Goal: Task Accomplishment & Management: Manage account settings

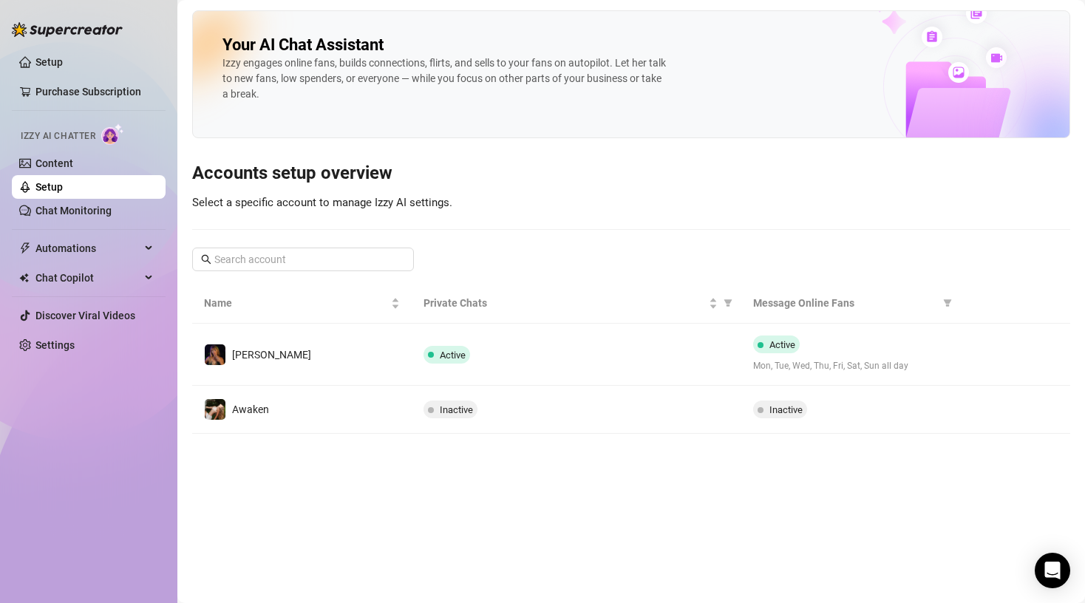
click at [272, 347] on td "[PERSON_NAME]" at bounding box center [302, 355] width 220 height 62
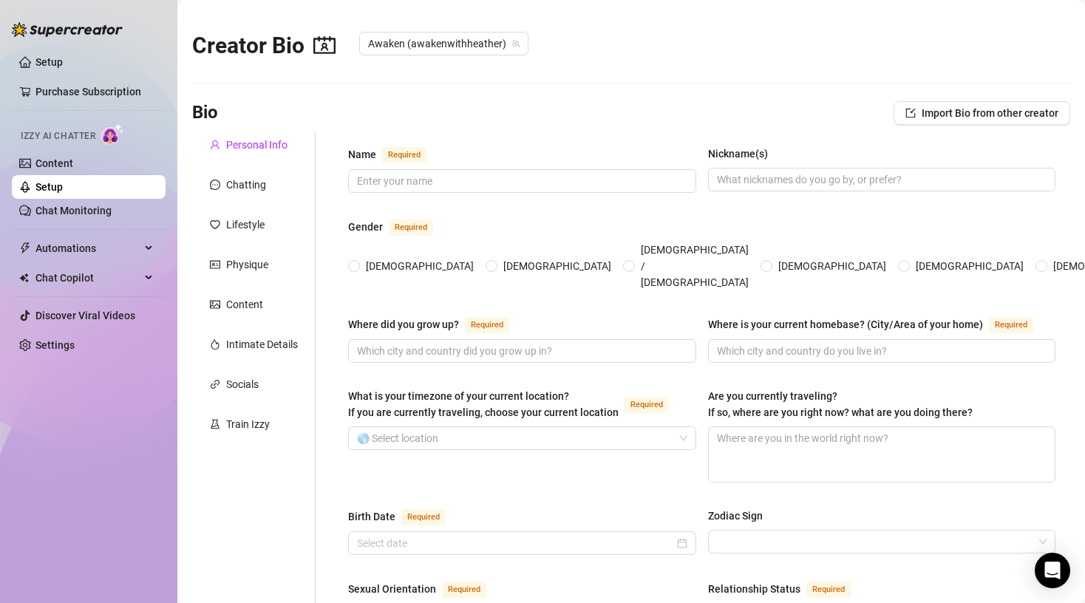
checkbox input "true"
click at [254, 299] on div "Content" at bounding box center [244, 304] width 37 height 16
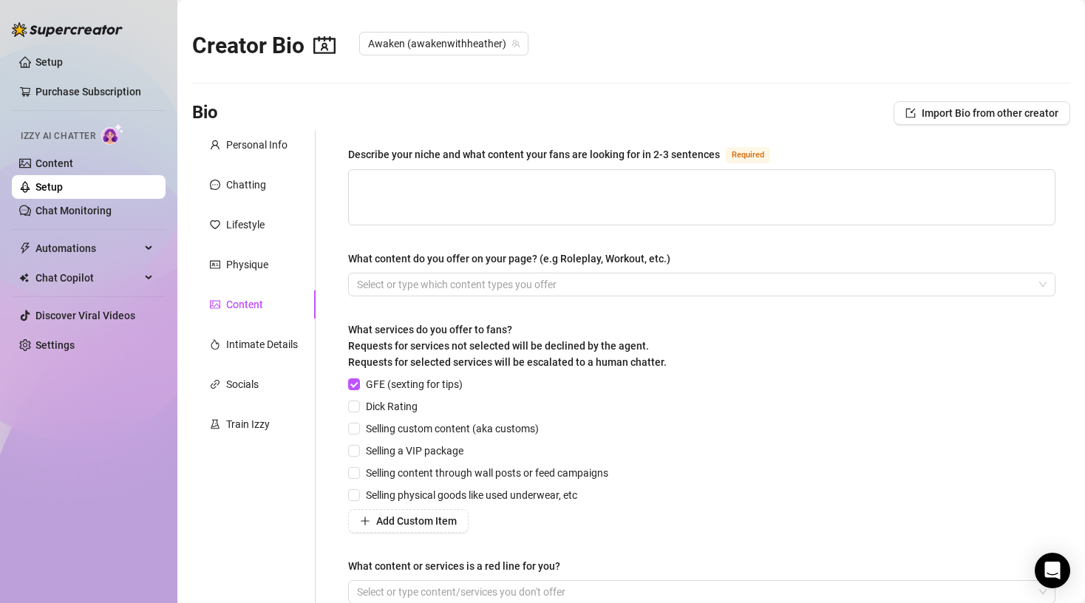
click at [325, 521] on div "Describe your niche and what content your fans are looking for in 2-3 sentences…" at bounding box center [693, 381] width 755 height 501
click at [1015, 109] on span "Import Bio from other creator" at bounding box center [990, 113] width 137 height 12
click at [1020, 158] on input "search" at bounding box center [975, 154] width 117 height 22
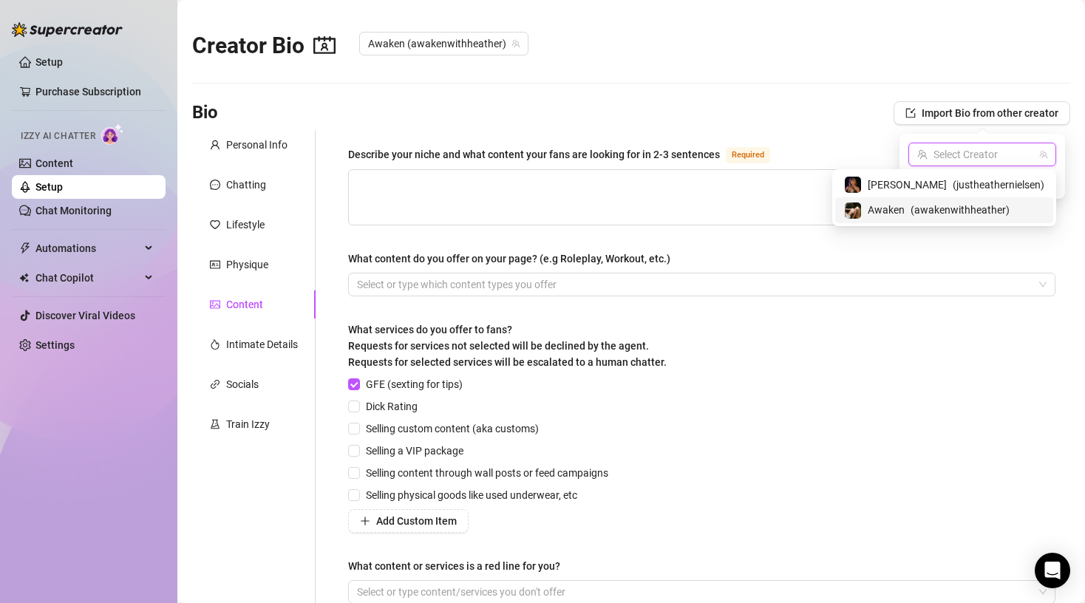
click at [955, 211] on span "( awakenwithheather )" at bounding box center [960, 210] width 99 height 16
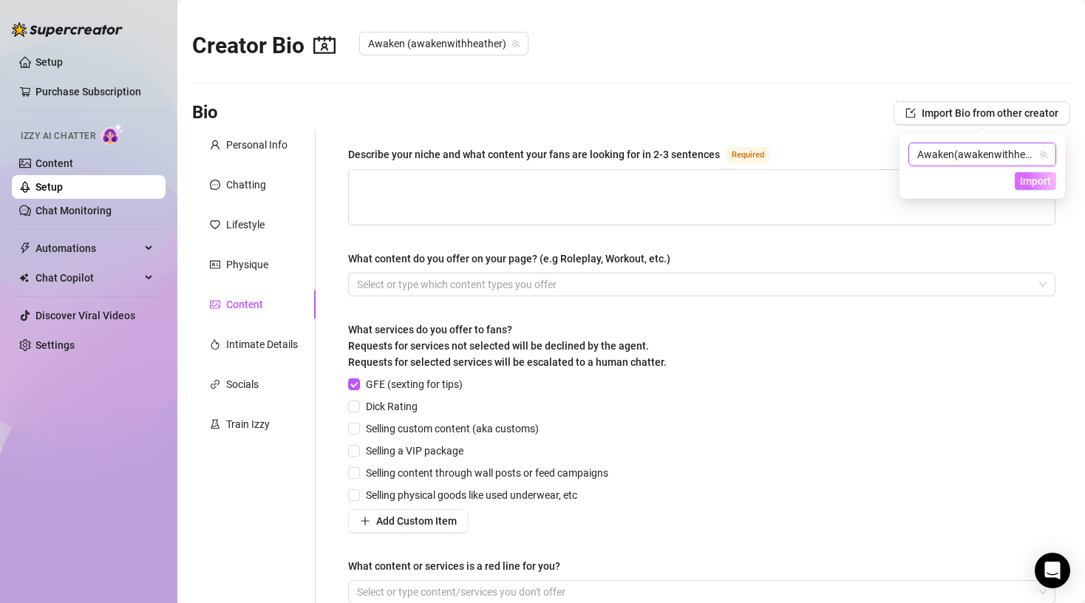
click at [1030, 188] on button "Import" at bounding box center [1035, 181] width 41 height 18
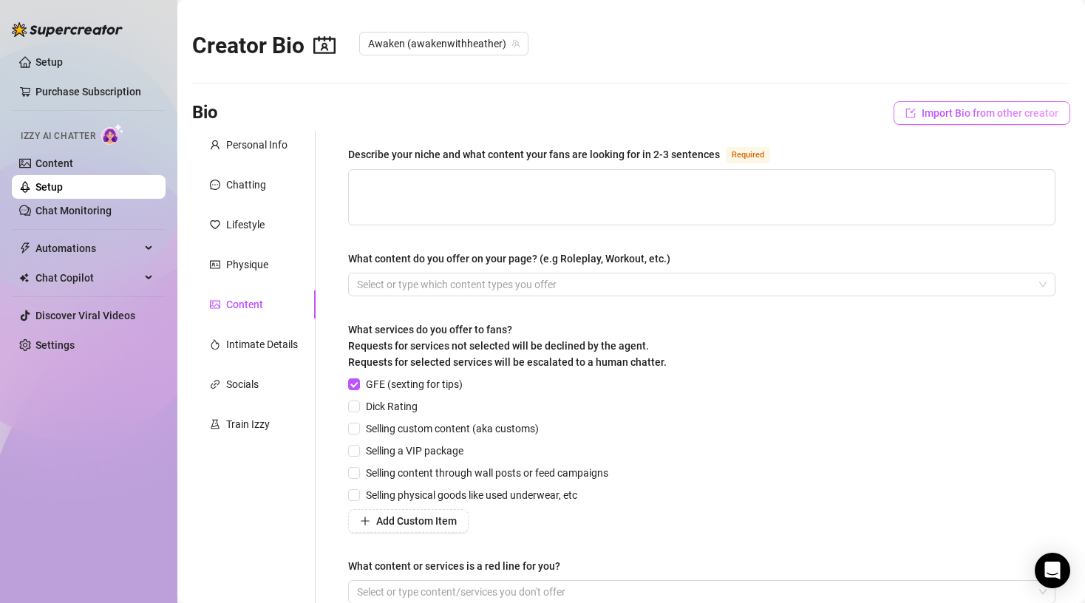
click at [1018, 115] on span "Import Bio from other creator" at bounding box center [990, 113] width 137 height 12
click at [829, 144] on div "Describe your niche and what content your fans are looking for in 2-3 sentences…" at bounding box center [701, 381] width 737 height 501
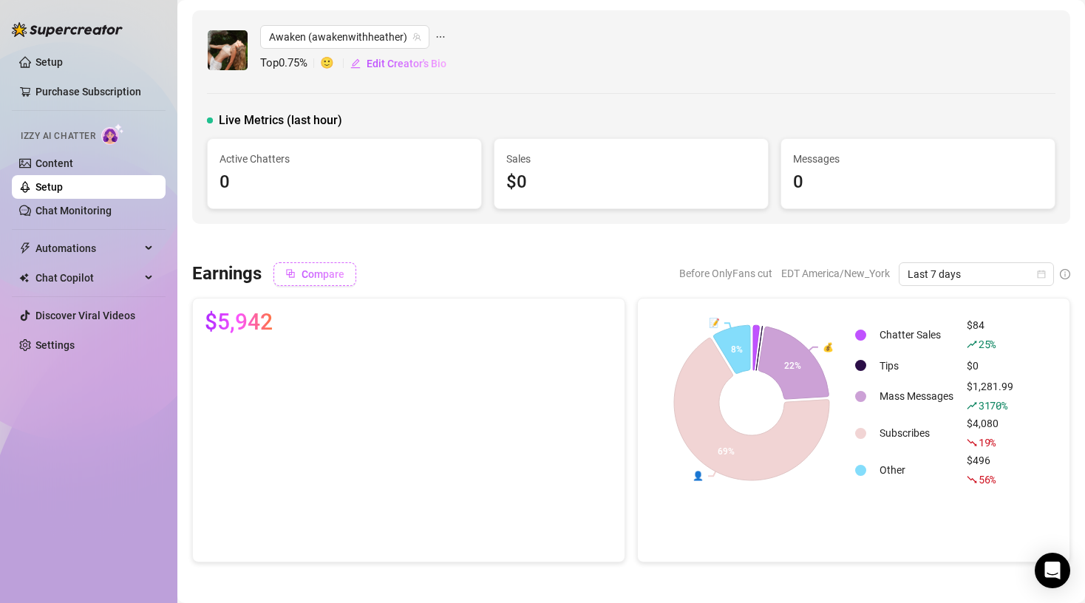
click at [328, 280] on button "Compare" at bounding box center [315, 274] width 83 height 24
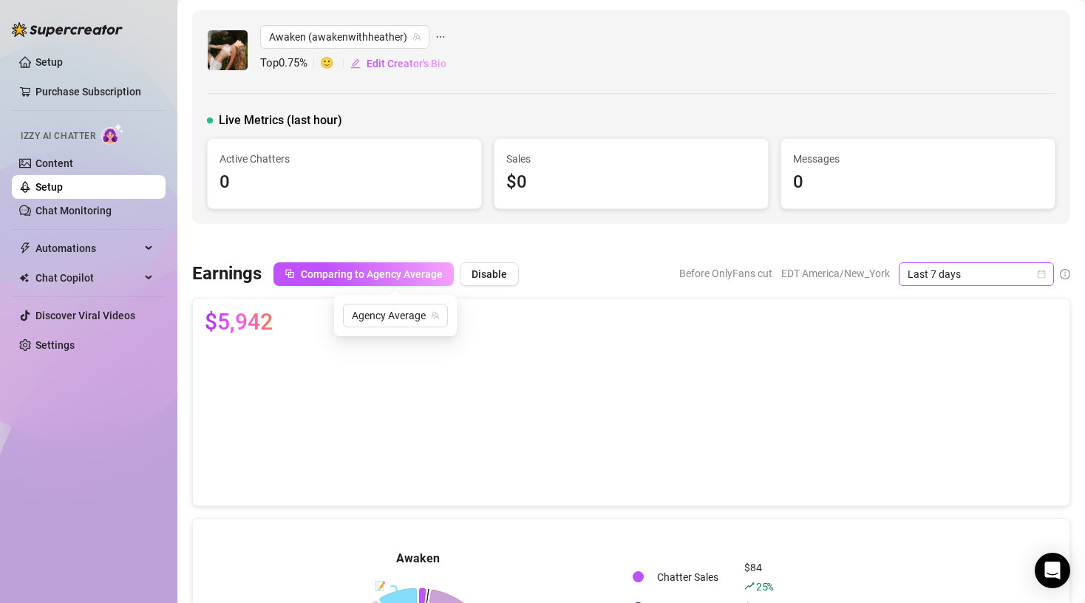
click at [1038, 273] on icon "calendar" at bounding box center [1042, 274] width 8 height 8
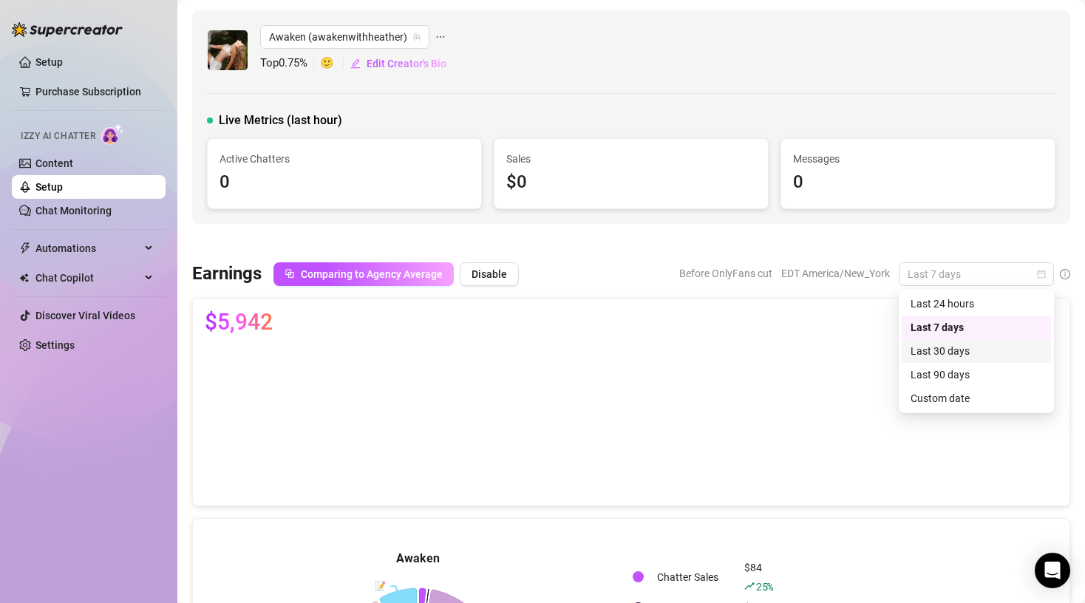
click at [989, 350] on div "Last 30 days" at bounding box center [977, 351] width 132 height 16
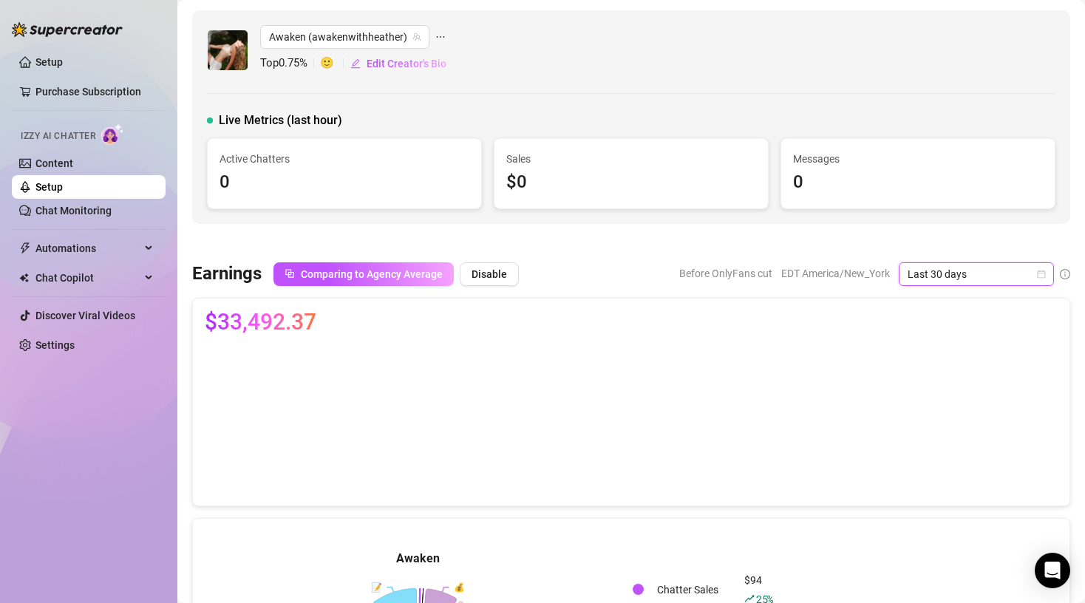
click at [400, 35] on span "Awaken (awakenwithheather)" at bounding box center [345, 37] width 152 height 22
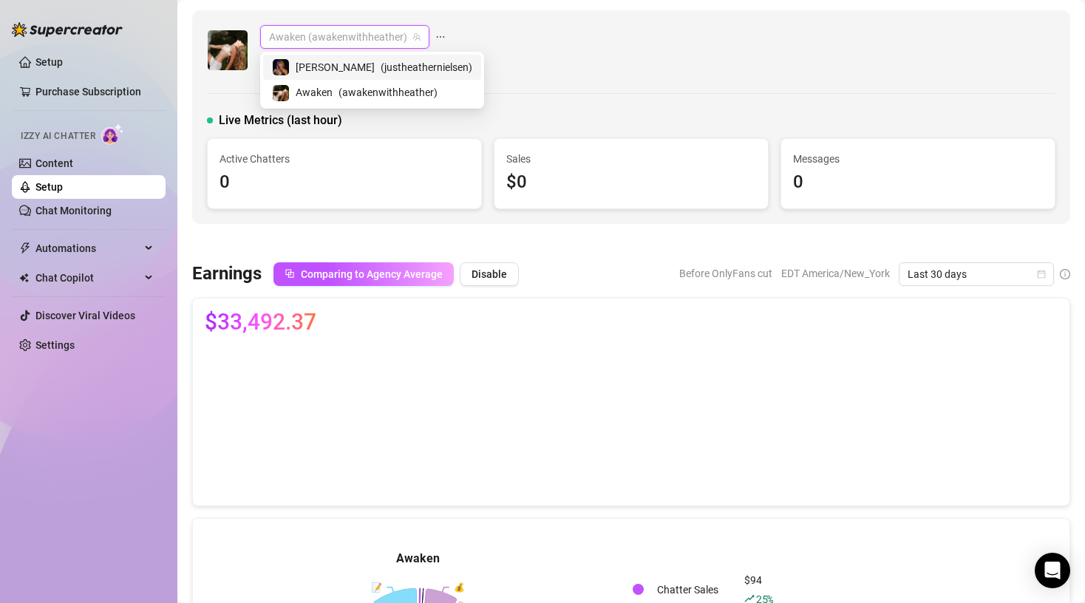
click at [319, 74] on span "[PERSON_NAME]" at bounding box center [335, 67] width 79 height 16
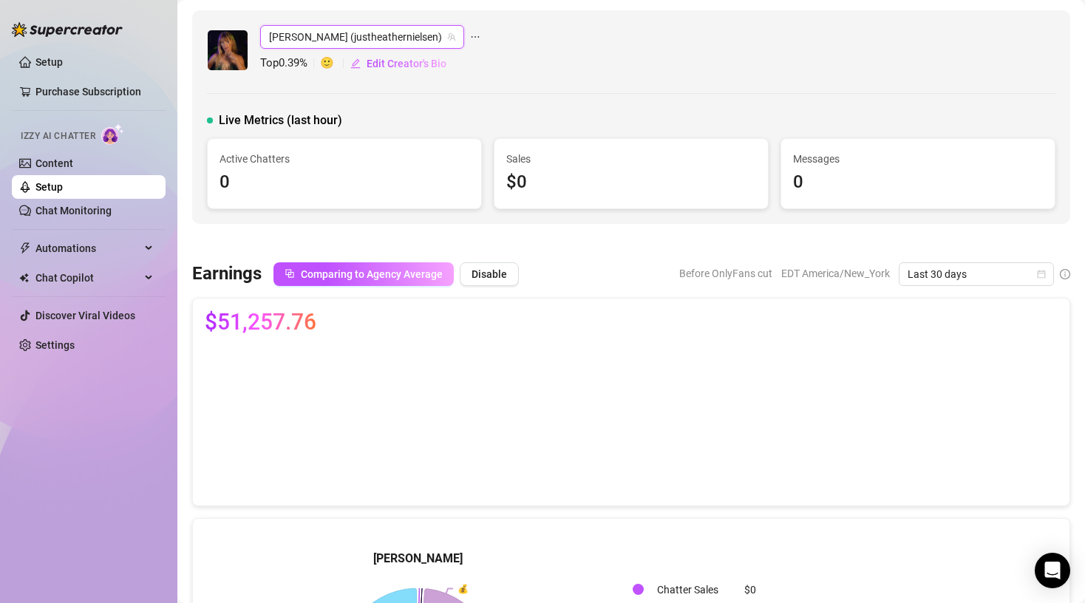
click at [63, 188] on link "Setup" at bounding box center [48, 187] width 27 height 12
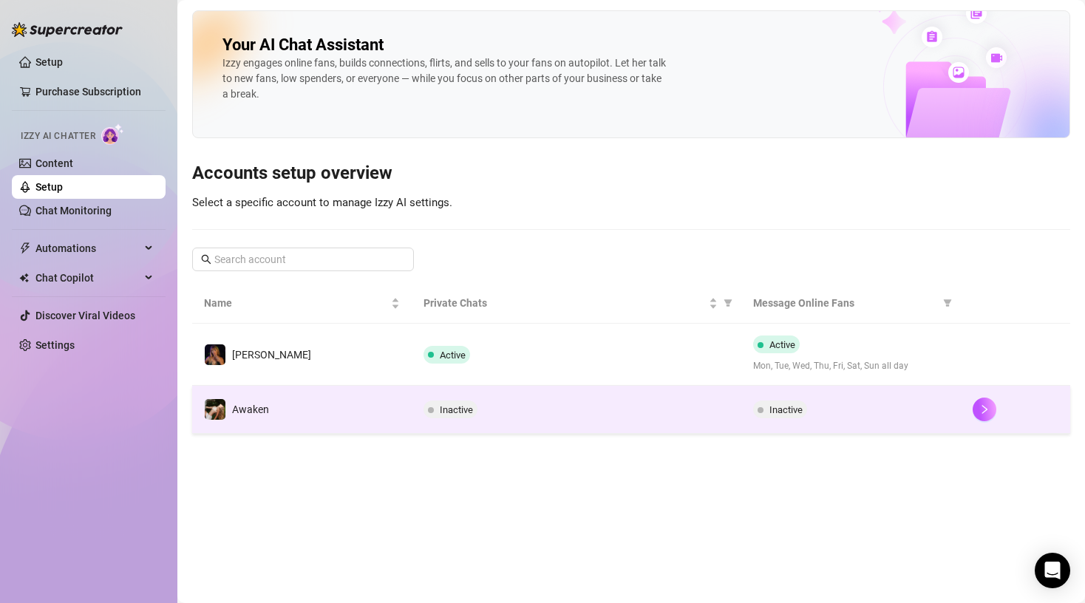
click at [257, 411] on span "Awaken" at bounding box center [250, 410] width 37 height 12
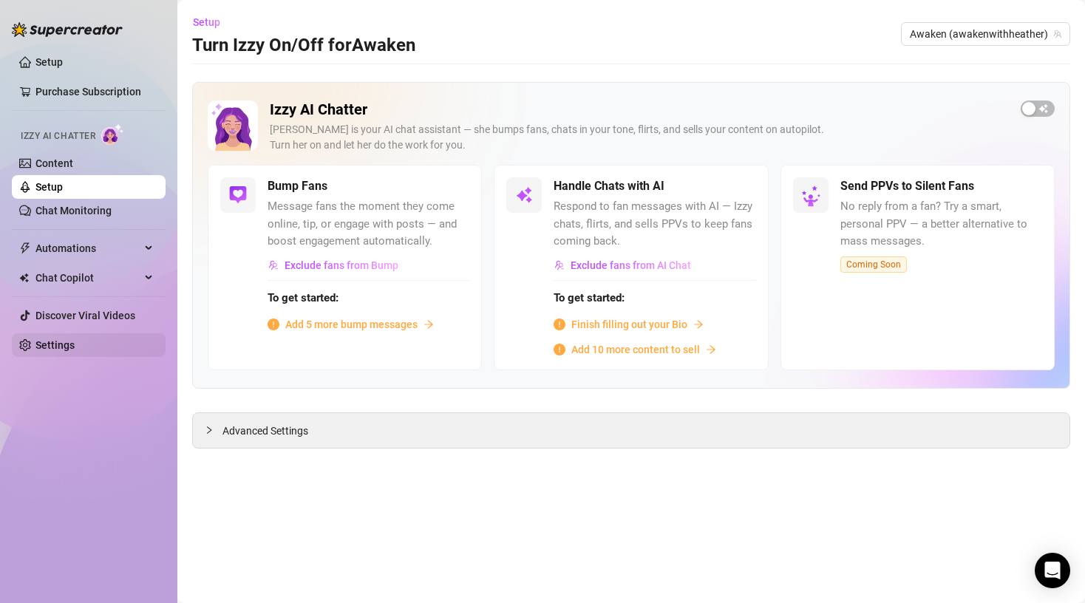
click at [72, 345] on link "Settings" at bounding box center [54, 345] width 39 height 12
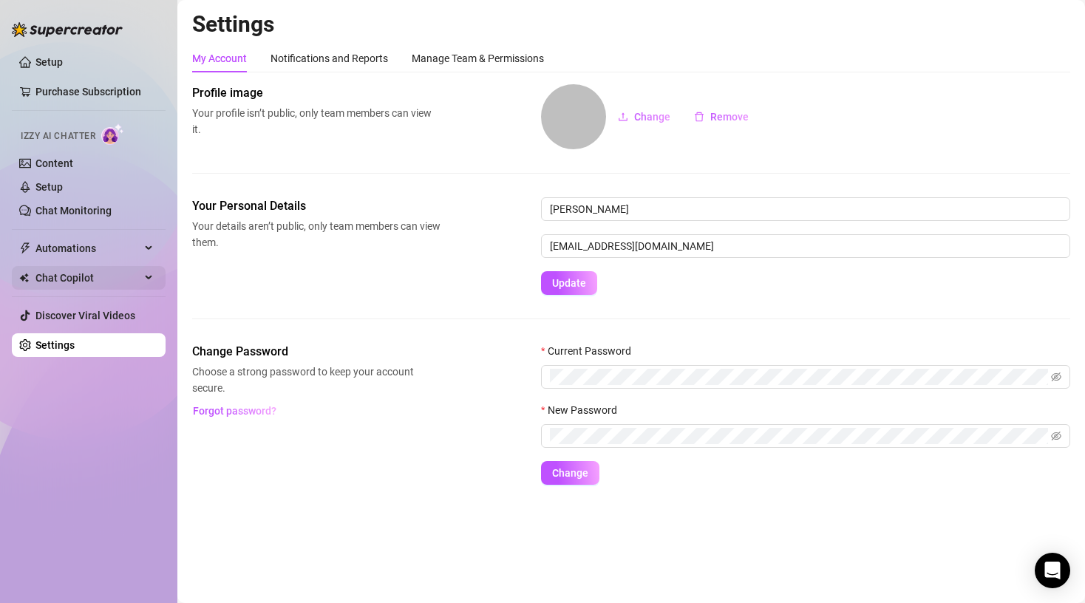
click at [90, 279] on span "Chat Copilot" at bounding box center [87, 278] width 105 height 24
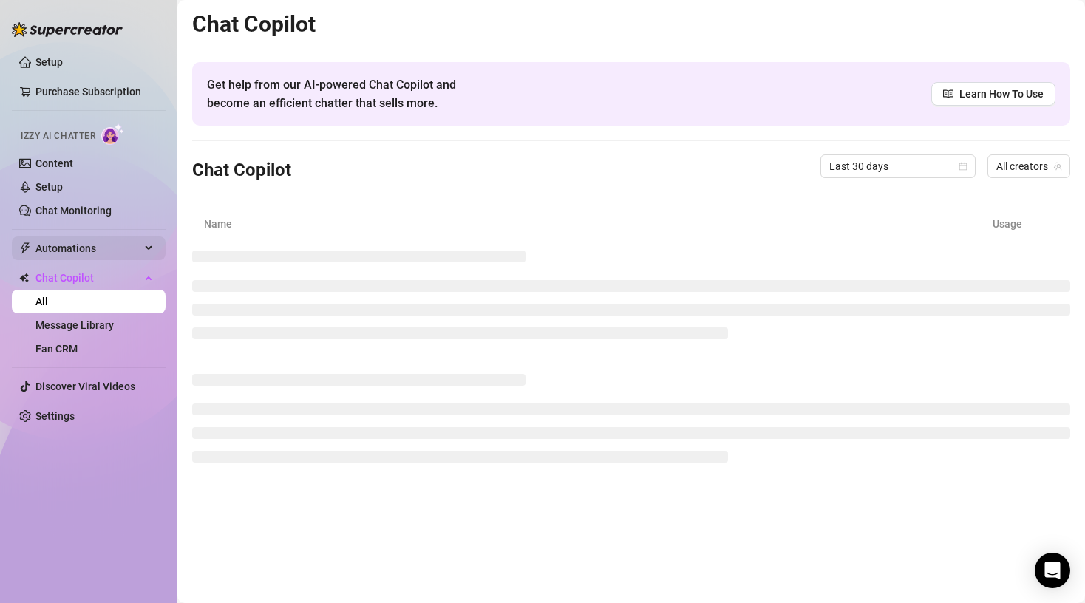
click at [115, 247] on span "Automations" at bounding box center [87, 249] width 105 height 24
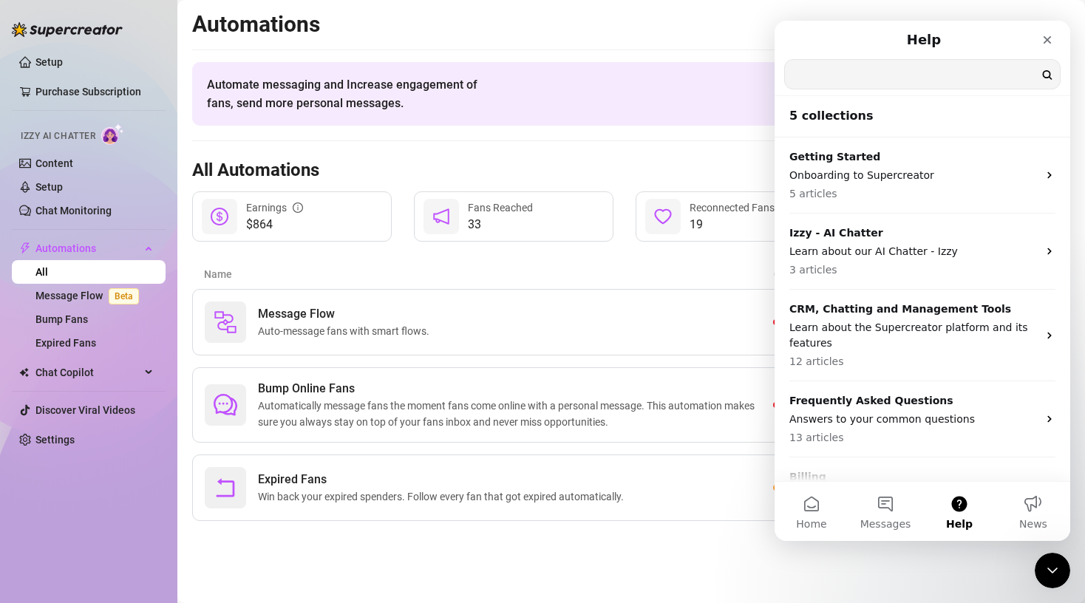
click at [863, 76] on input "Search for help" at bounding box center [922, 74] width 275 height 29
type input "AI pricing"
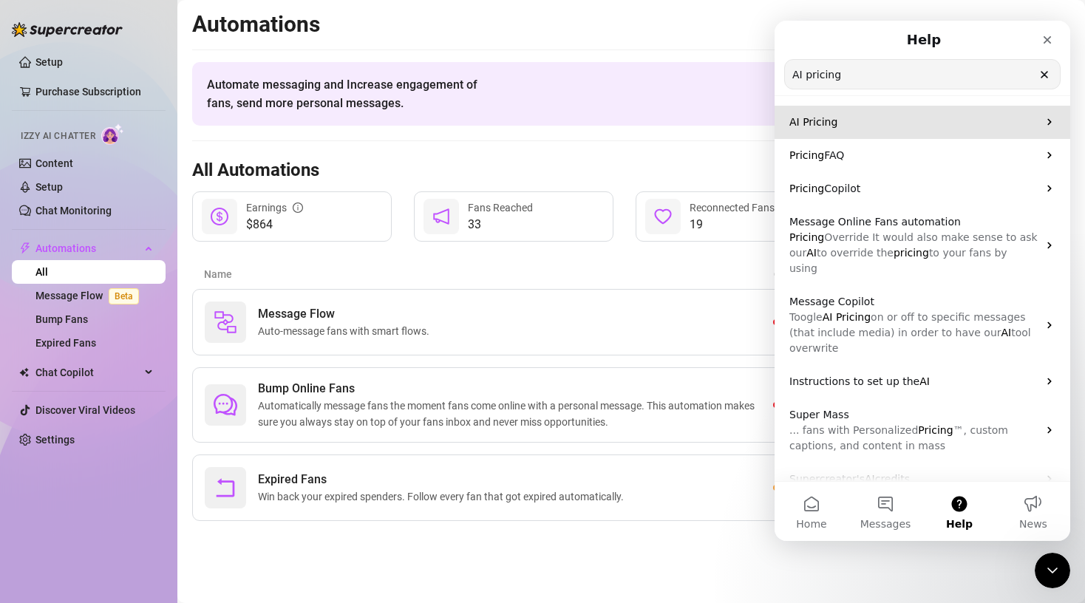
click at [885, 122] on p "AI Pricing" at bounding box center [913, 123] width 248 height 16
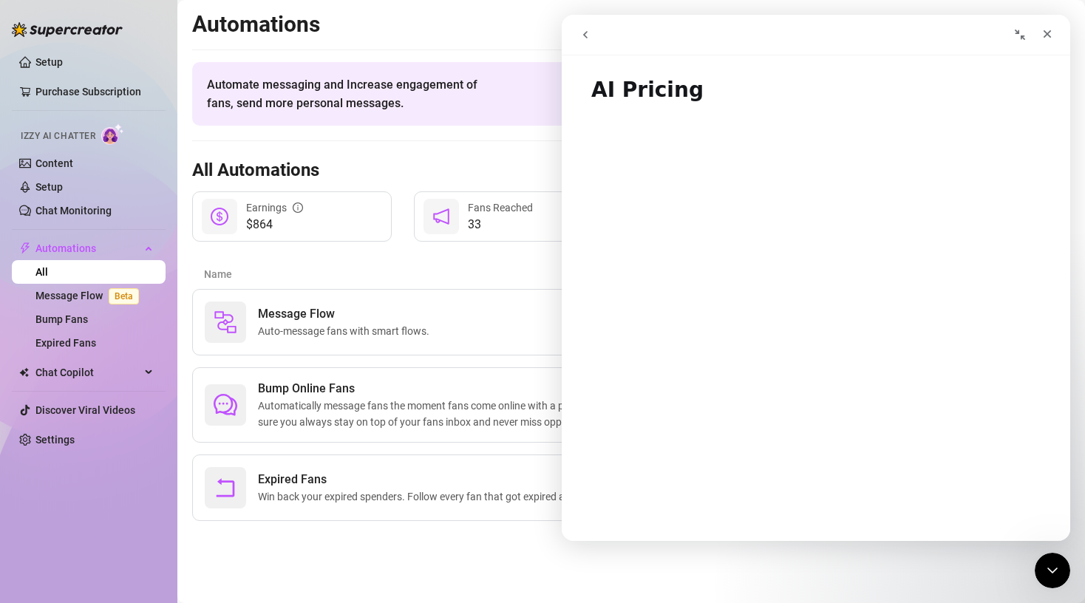
click at [249, 562] on main "Automations Automate messaging and Increase engagement of fans, send more perso…" at bounding box center [631, 301] width 908 height 603
click at [1050, 35] on icon "Close" at bounding box center [1048, 34] width 12 height 12
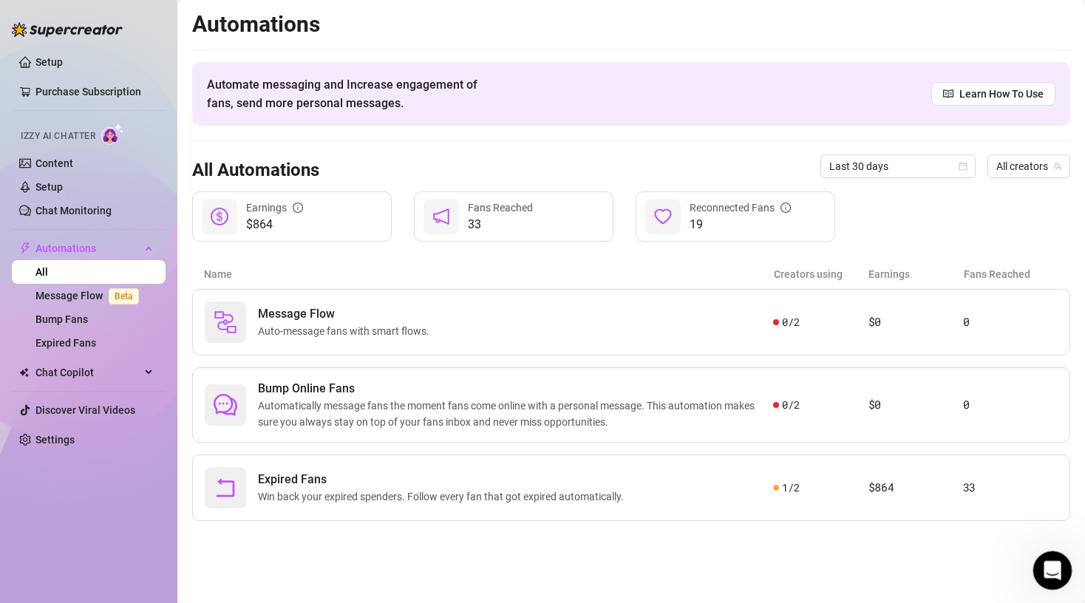
click at [1051, 564] on icon "Open Intercom Messenger" at bounding box center [1050, 569] width 10 height 12
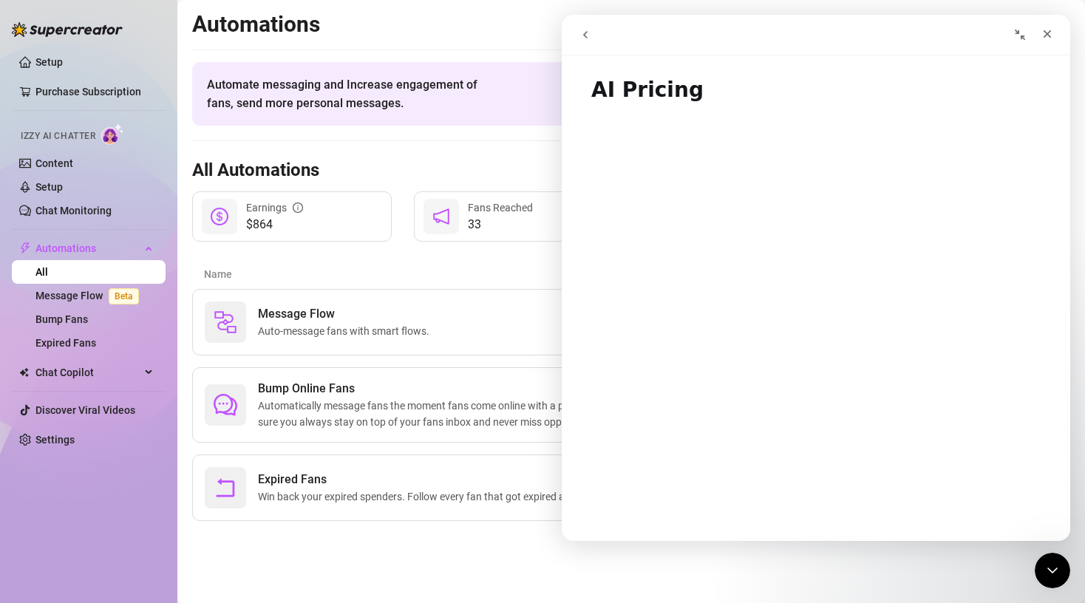
click at [588, 33] on icon "go back" at bounding box center [586, 35] width 12 height 12
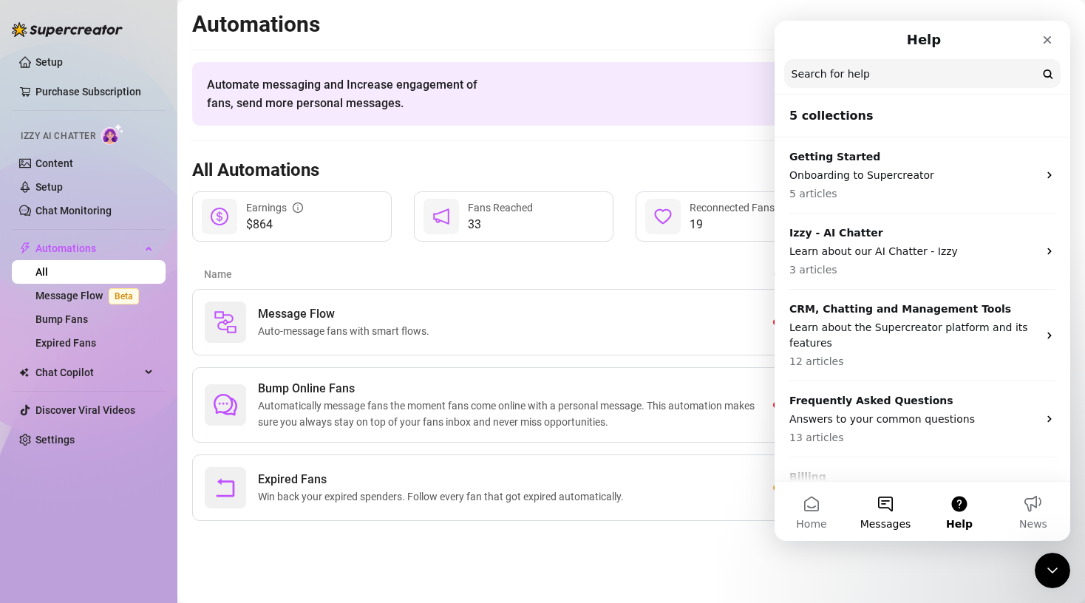
click at [881, 506] on button "Messages" at bounding box center [886, 511] width 74 height 59
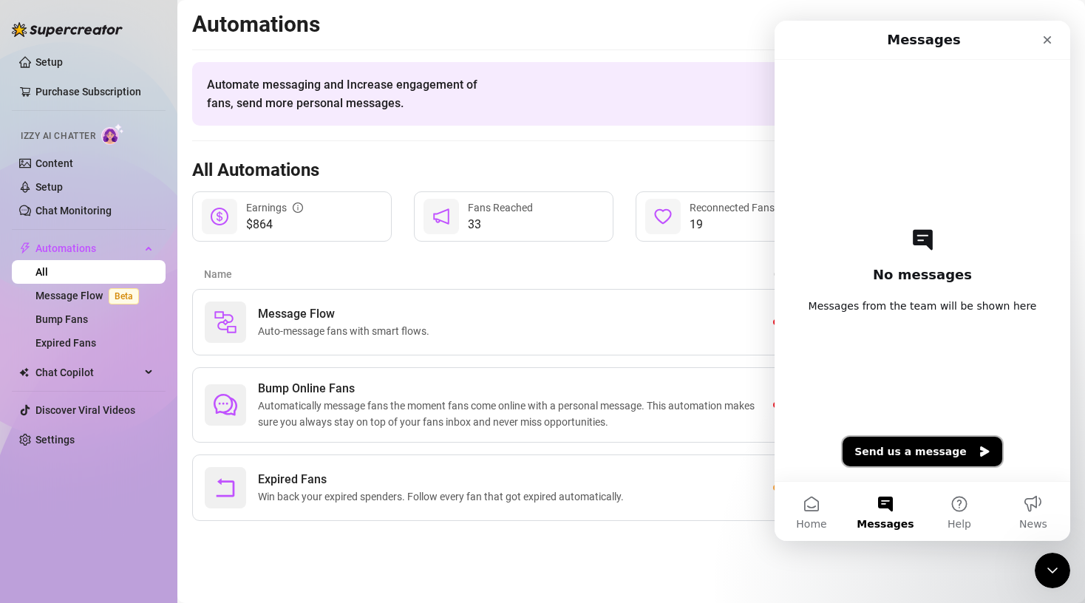
click at [911, 458] on button "Send us a message" at bounding box center [923, 452] width 160 height 30
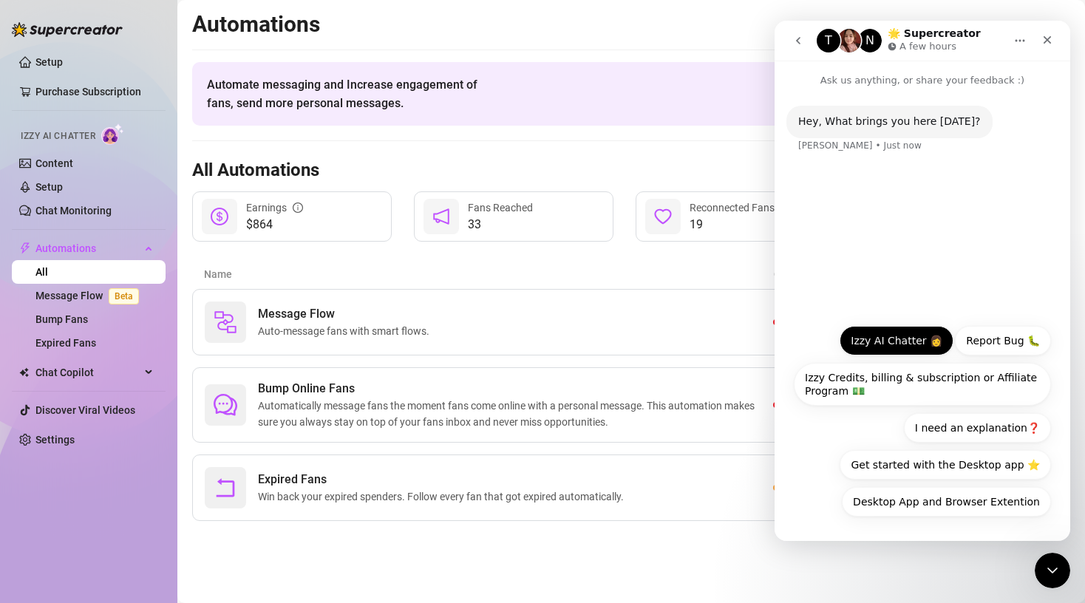
click at [891, 346] on button "Izzy AI Chatter 👩" at bounding box center [897, 341] width 114 height 30
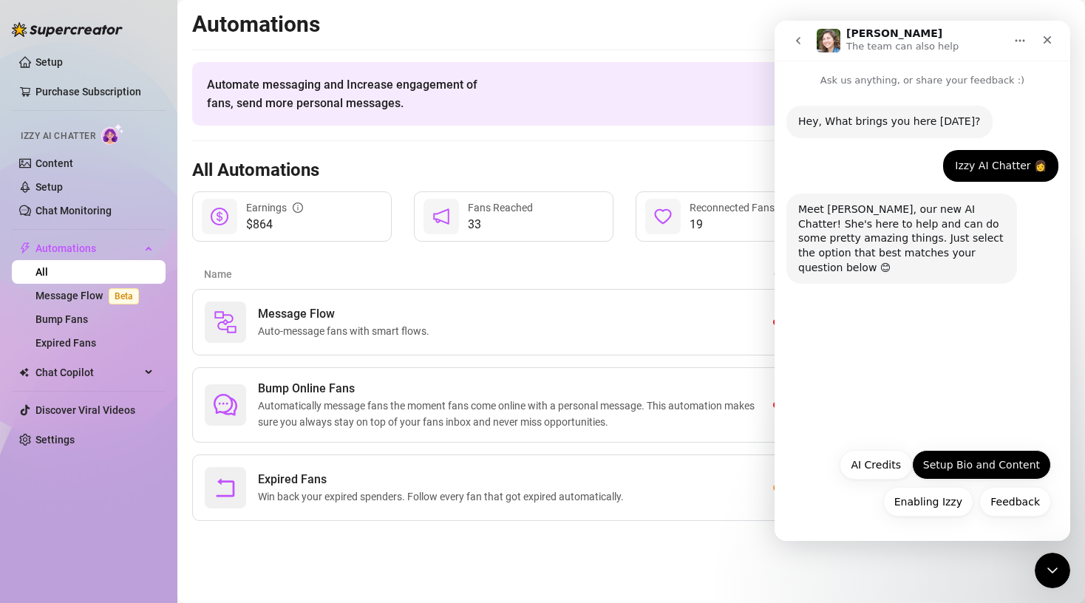
click at [967, 472] on button "Setup Bio and Content" at bounding box center [981, 465] width 139 height 30
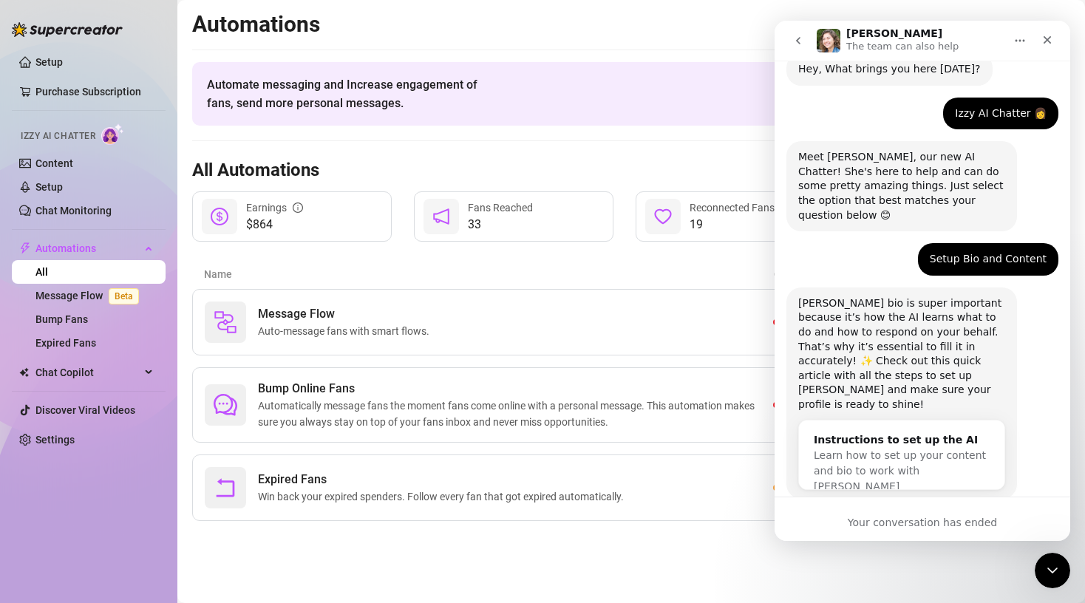
scroll to position [70, 0]
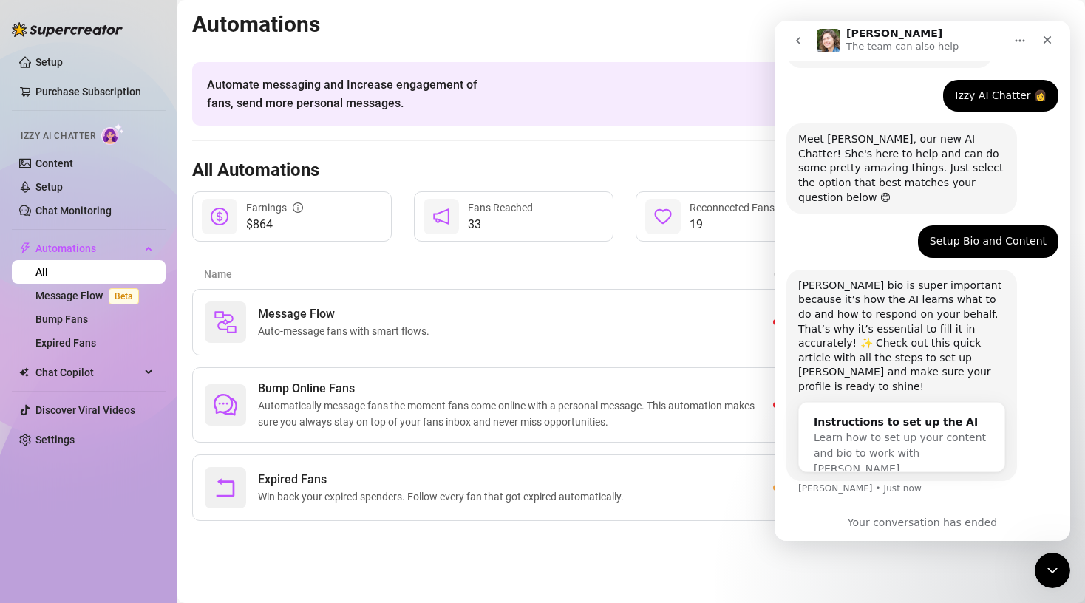
click at [892, 52] on p "The team can also help" at bounding box center [902, 46] width 112 height 15
click at [1020, 43] on icon "Home" at bounding box center [1020, 41] width 12 height 12
click at [863, 95] on div "Izzy AI Chatter 👩 [PERSON_NAME] • Just now" at bounding box center [923, 102] width 272 height 44
click at [904, 498] on div "Your conversation has ended" at bounding box center [923, 519] width 296 height 44
click at [801, 39] on icon "go back" at bounding box center [798, 41] width 12 height 12
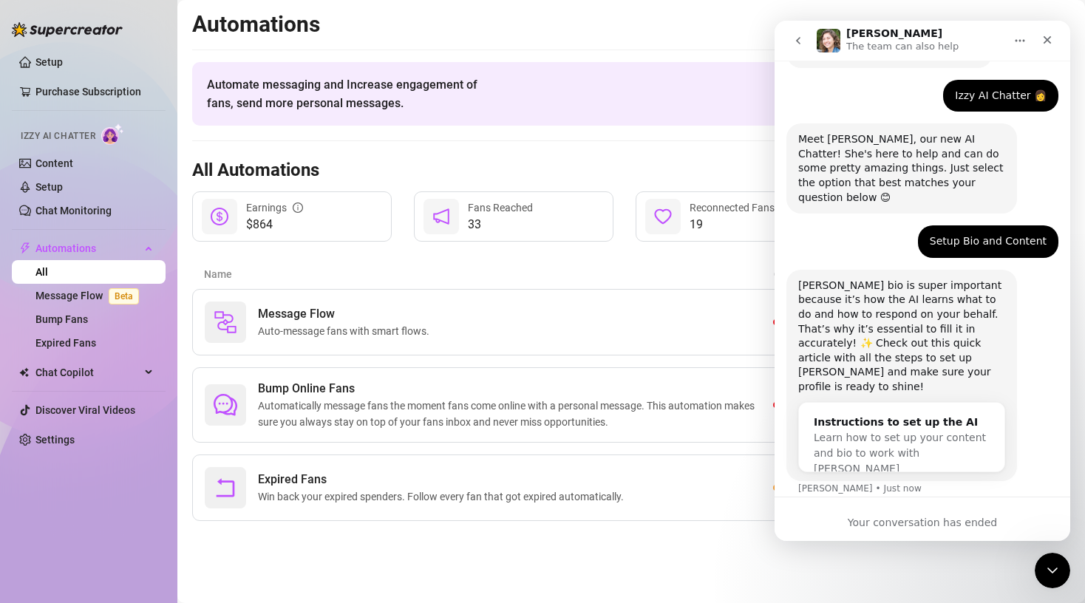
scroll to position [0, 0]
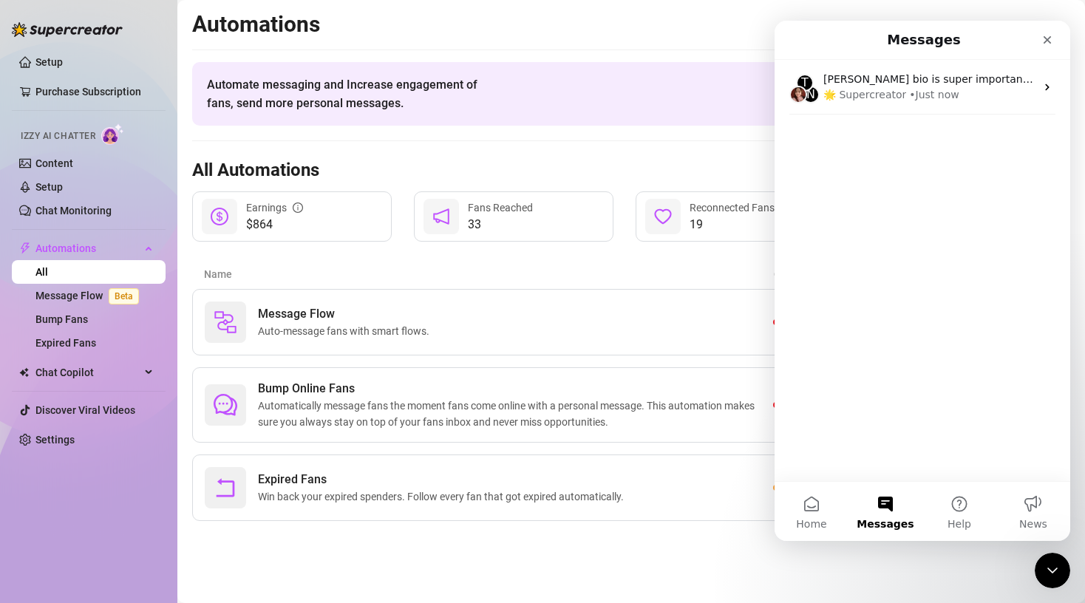
click at [883, 500] on button "Messages" at bounding box center [886, 511] width 74 height 59
click at [953, 509] on button "Help" at bounding box center [960, 511] width 74 height 59
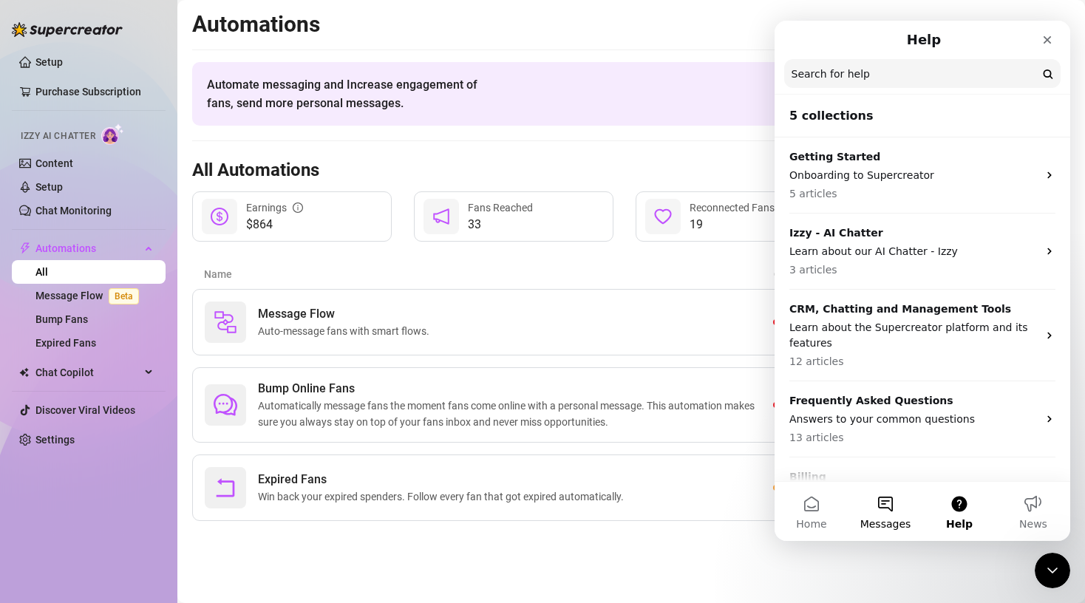
click at [891, 516] on button "Messages" at bounding box center [886, 511] width 74 height 59
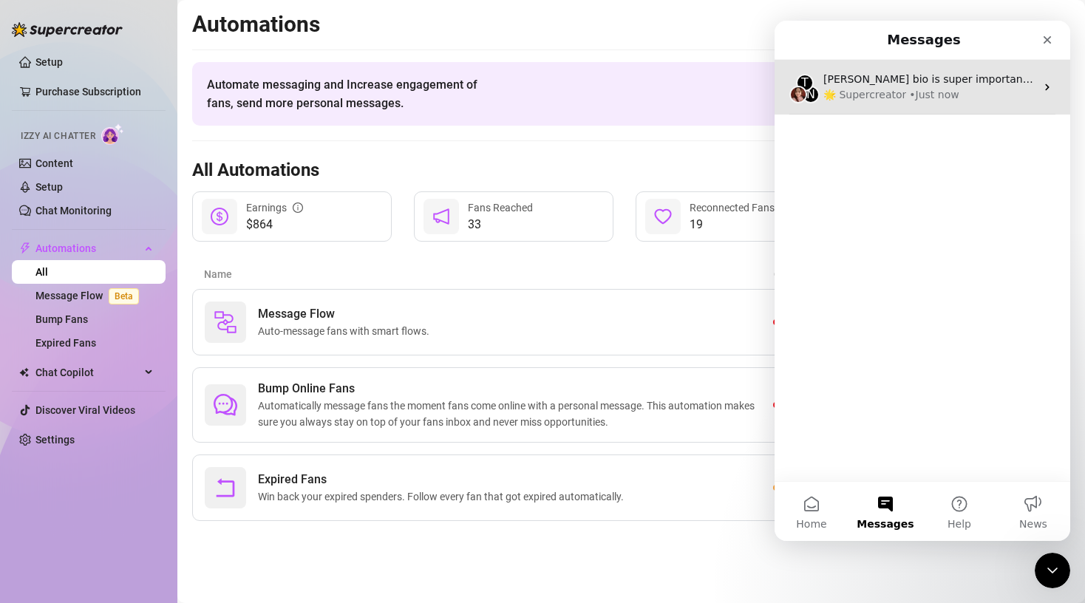
click at [909, 98] on div "• Just now" at bounding box center [934, 95] width 50 height 16
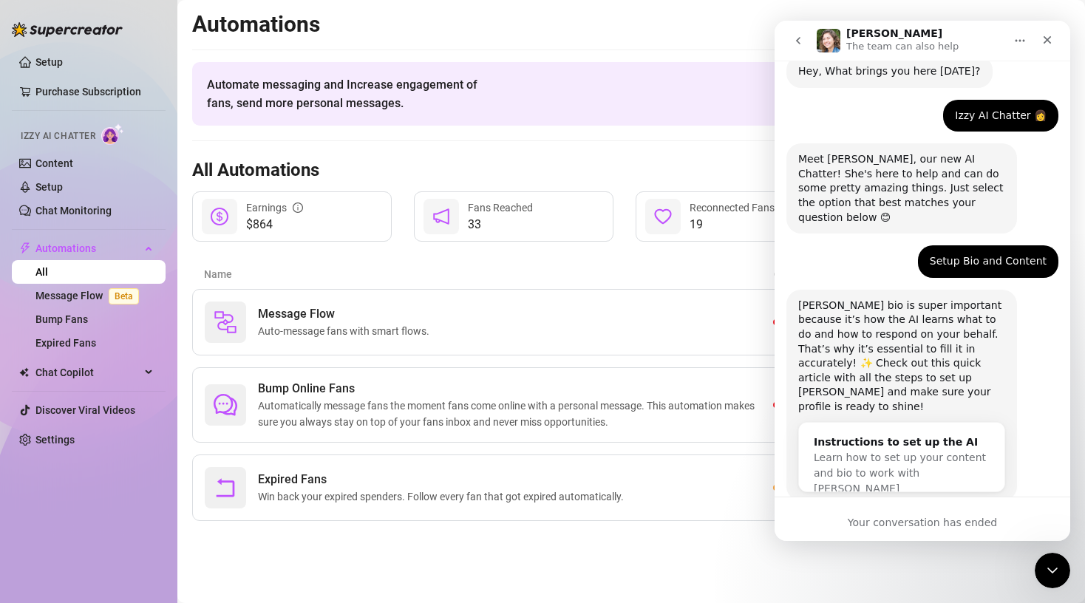
scroll to position [70, 0]
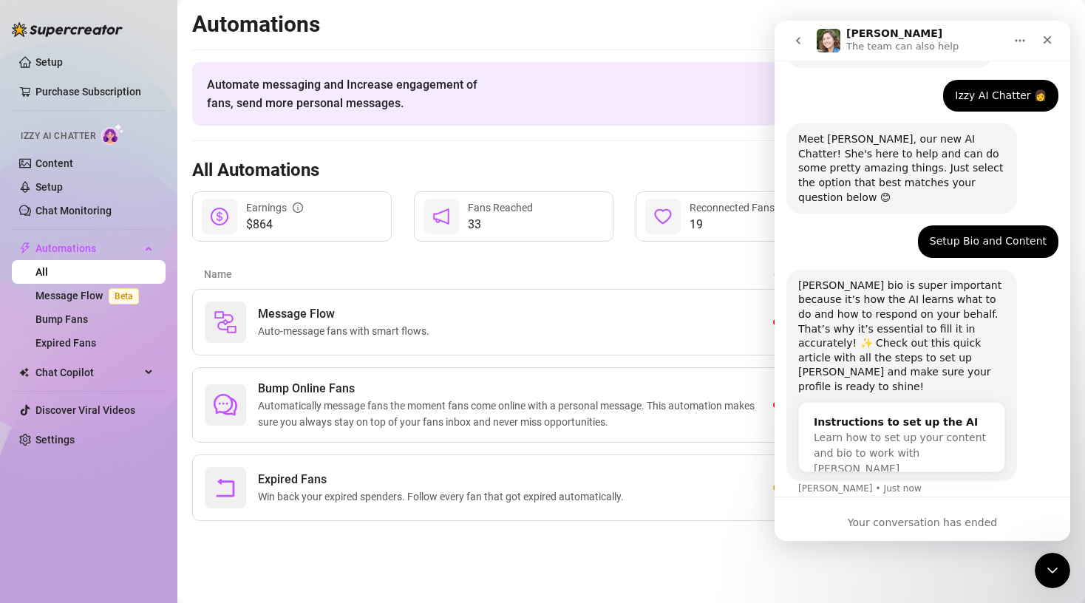
click at [917, 520] on div "Your conversation has ended" at bounding box center [923, 523] width 296 height 16
click at [901, 456] on div "[PERSON_NAME] bio is super important because it’s how the AI learns what to do …" at bounding box center [923, 392] width 272 height 244
click at [1002, 239] on div "Setup Bio and Content [PERSON_NAME] • Just now" at bounding box center [988, 241] width 140 height 33
click at [881, 52] on p "The team can also help" at bounding box center [902, 46] width 112 height 15
click at [858, 33] on h1 "[PERSON_NAME]" at bounding box center [894, 33] width 96 height 11
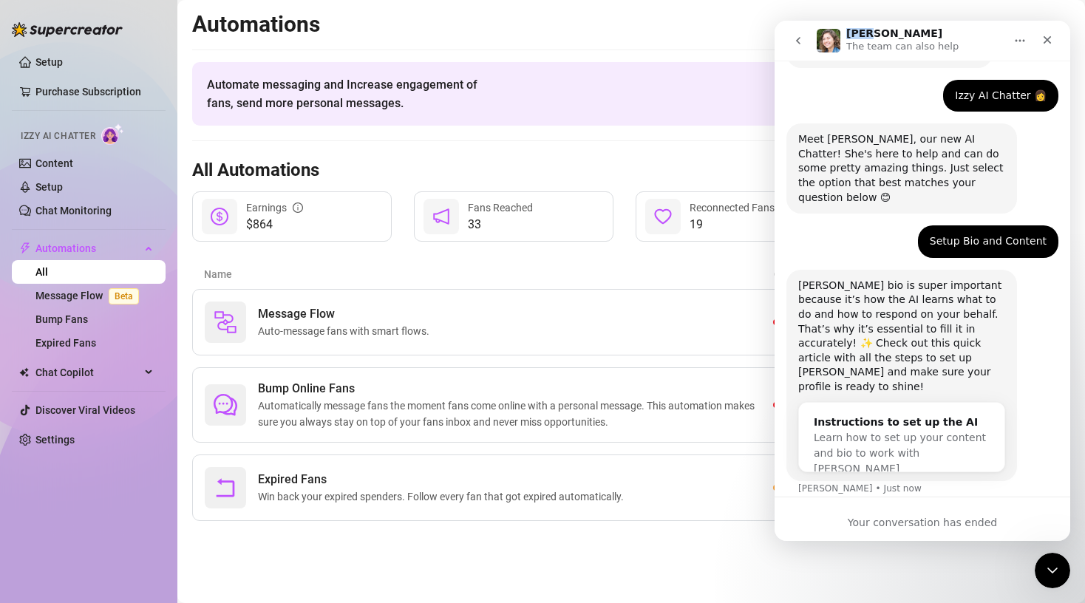
click at [857, 33] on h1 "[PERSON_NAME]" at bounding box center [894, 33] width 96 height 11
click at [792, 41] on icon "go back" at bounding box center [798, 41] width 12 height 12
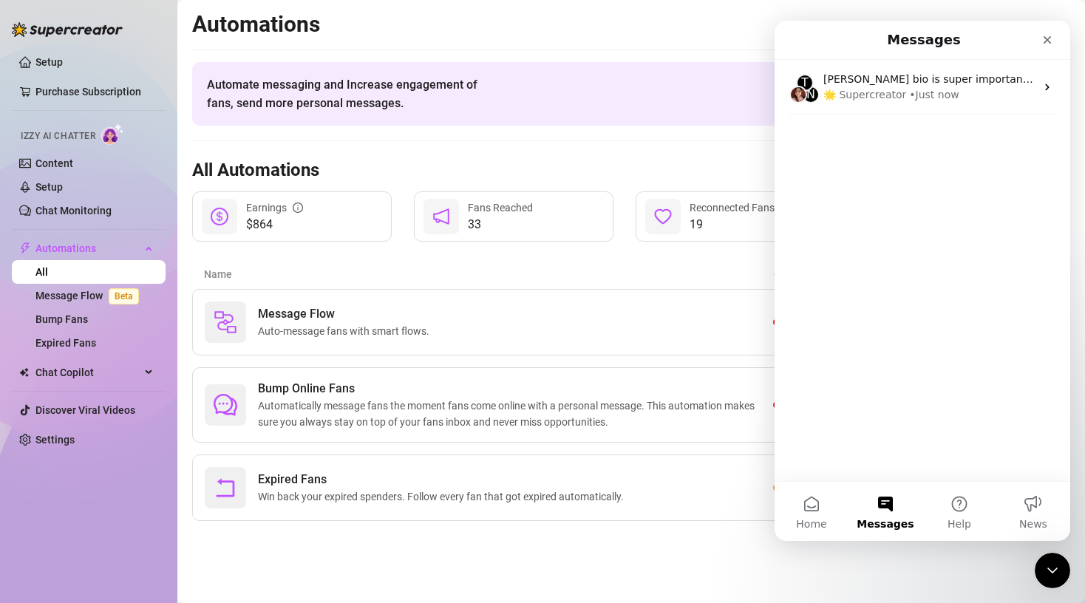
scroll to position [0, 0]
click at [812, 506] on button "Home" at bounding box center [812, 511] width 74 height 59
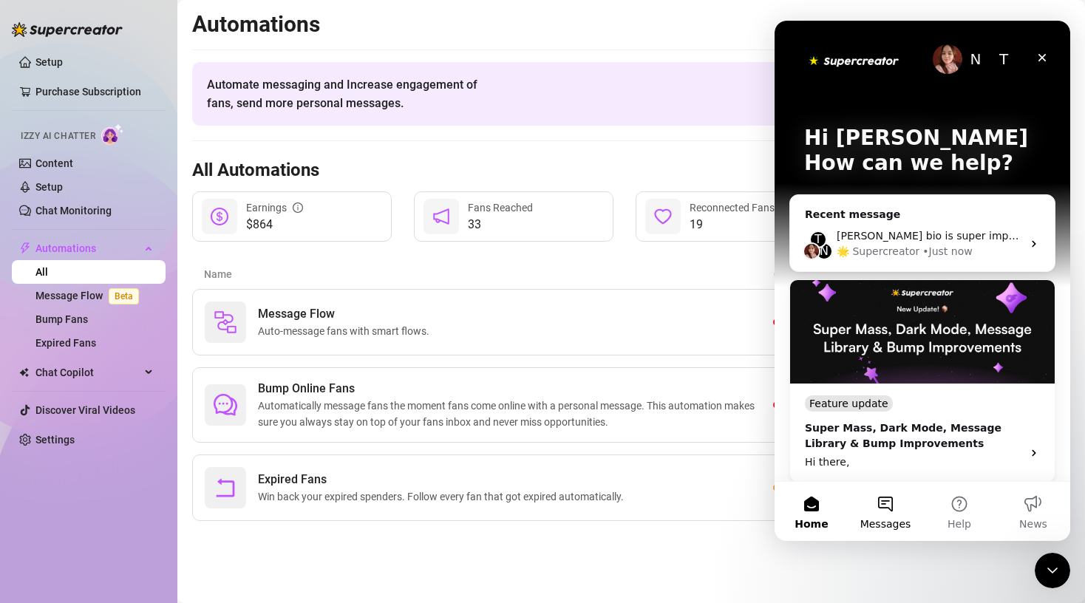
click at [883, 507] on button "Messages" at bounding box center [886, 511] width 74 height 59
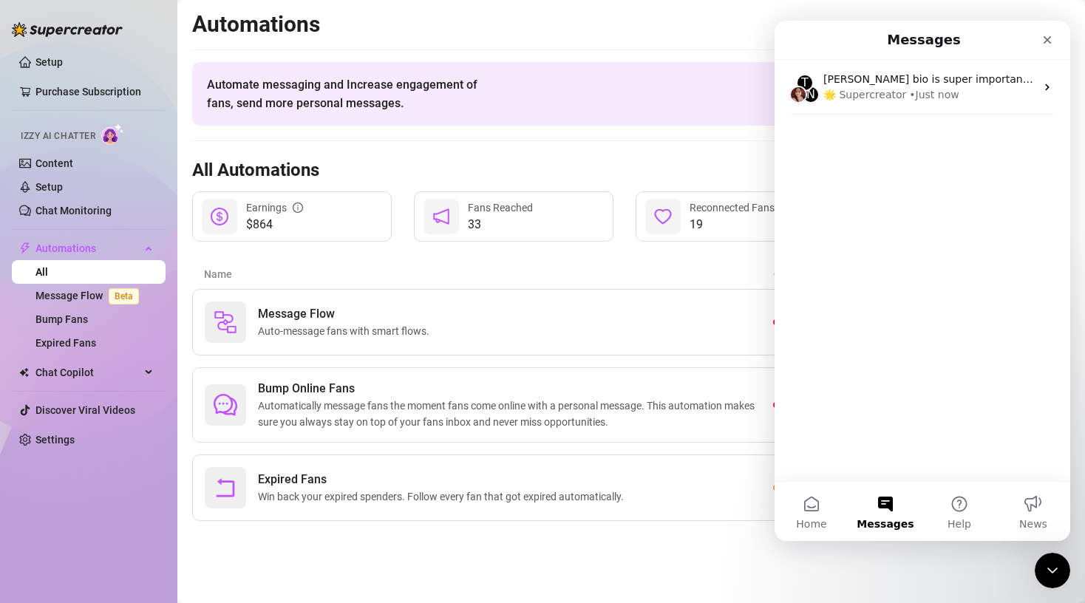
click at [884, 513] on button "Messages" at bounding box center [886, 511] width 74 height 59
click at [956, 506] on button "Help" at bounding box center [960, 511] width 74 height 59
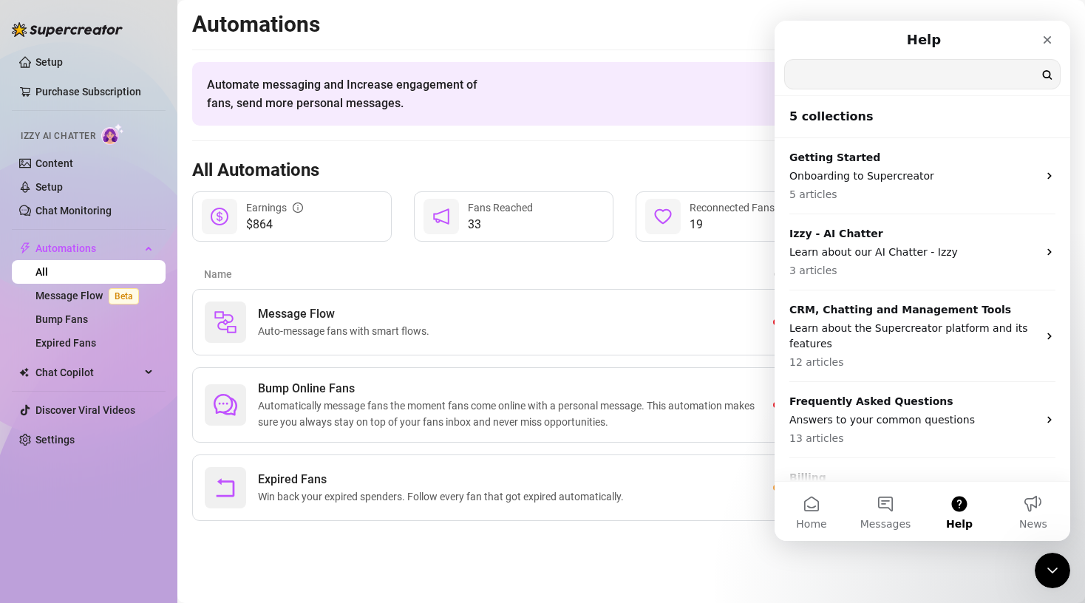
click at [885, 75] on input "Search for help" at bounding box center [922, 74] width 275 height 29
type input "disable AI pricing"
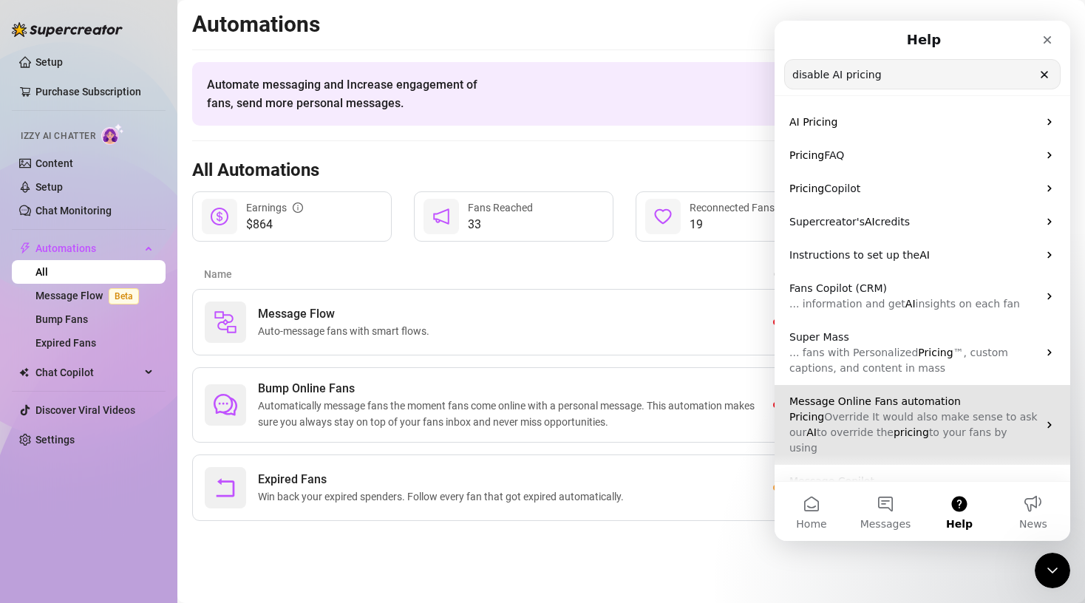
click at [997, 420] on span "Override It would also make sense to ask our" at bounding box center [913, 424] width 248 height 27
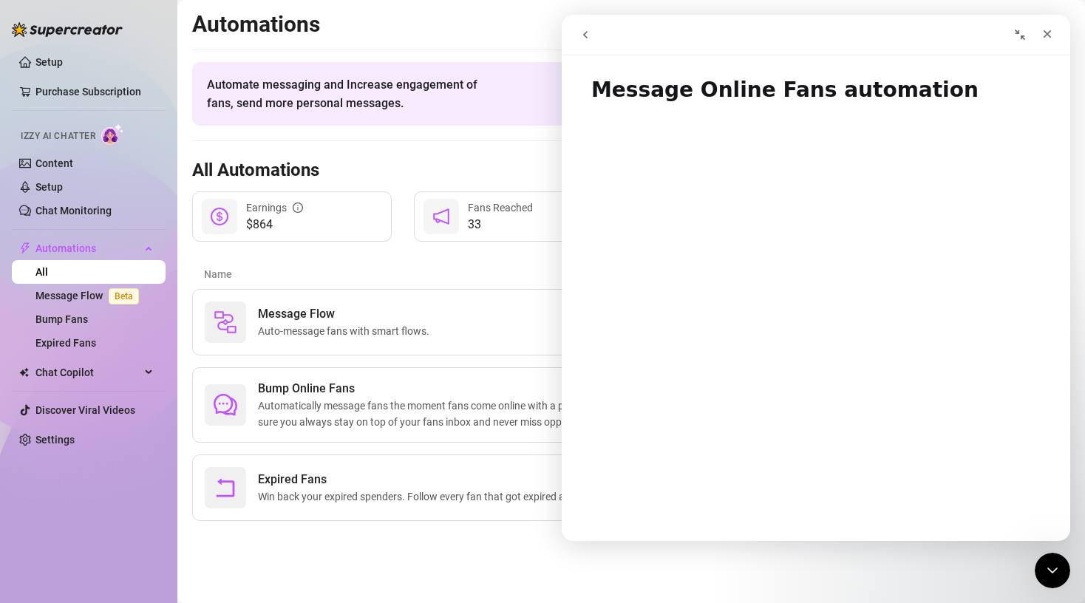
click at [481, 35] on h2 "Automations" at bounding box center [631, 24] width 878 height 28
click at [1015, 32] on icon "Collapse window" at bounding box center [1020, 35] width 12 height 12
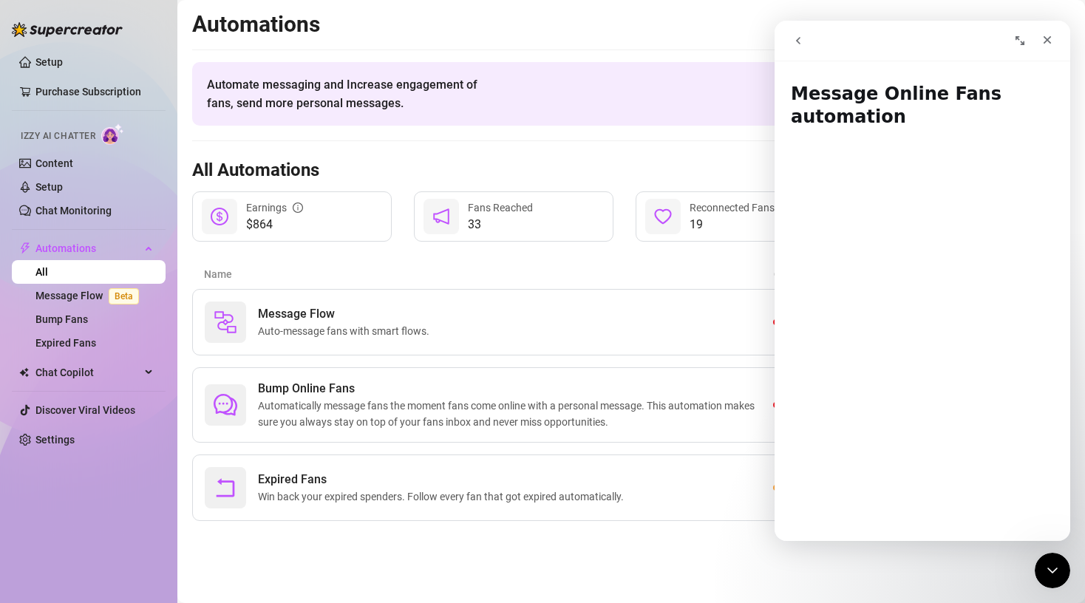
click at [708, 36] on h2 "Automations" at bounding box center [631, 24] width 878 height 28
click at [73, 164] on link "Content" at bounding box center [54, 163] width 38 height 12
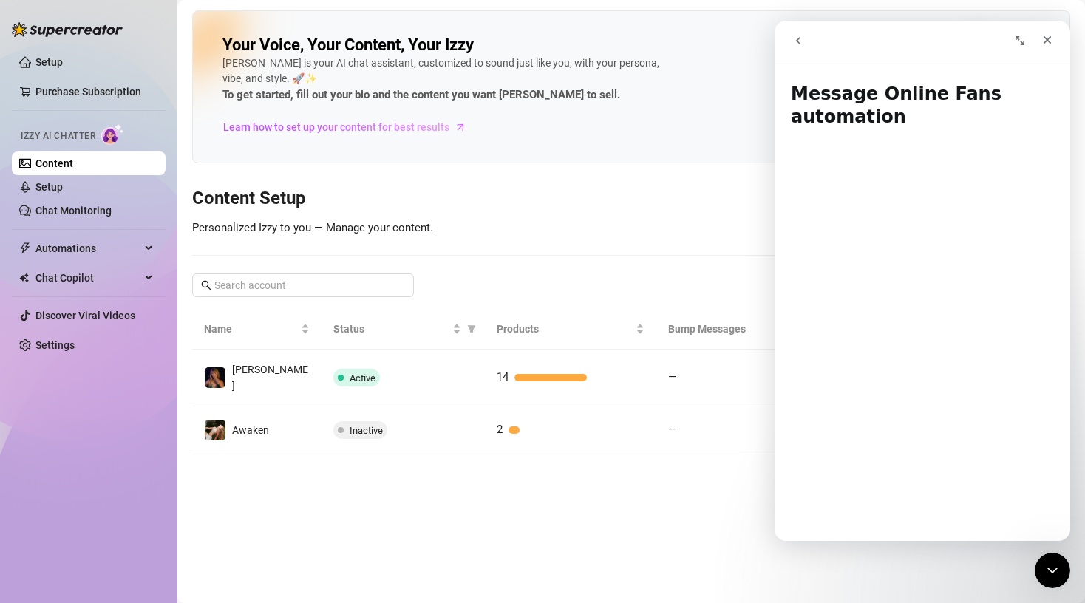
click at [74, 135] on span "Izzy AI Chatter" at bounding box center [58, 136] width 75 height 14
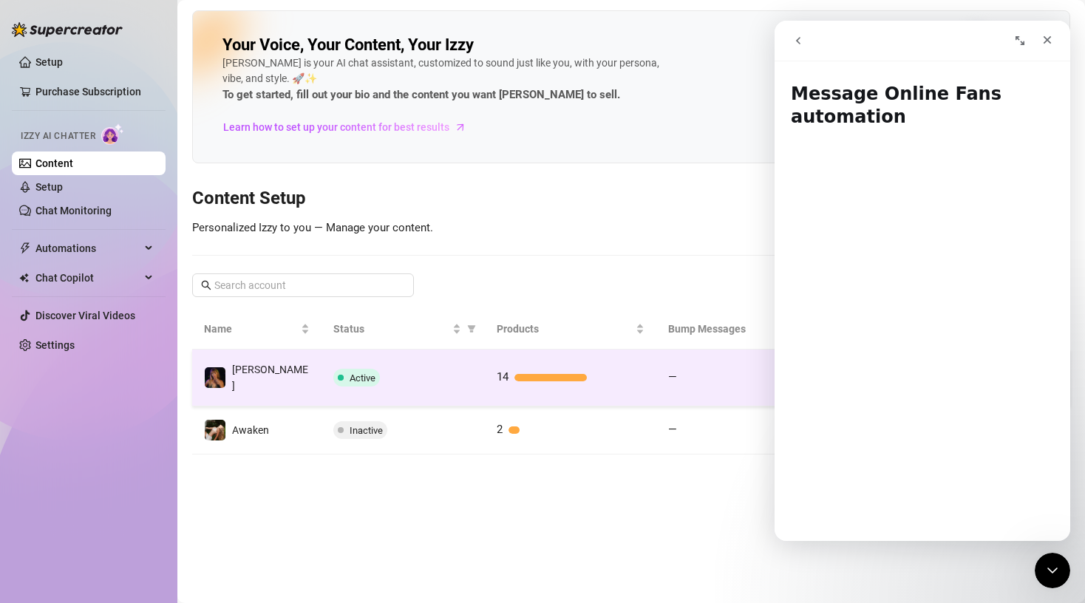
click at [292, 384] on td "[PERSON_NAME]" at bounding box center [256, 378] width 129 height 57
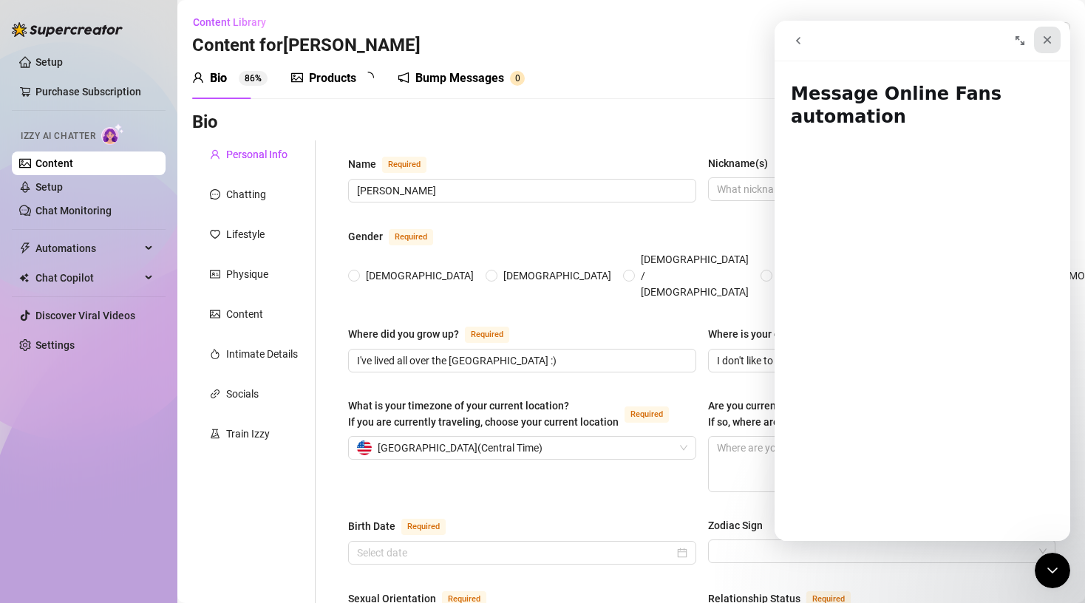
radio input "true"
type input "[DATE]"
click at [1050, 38] on icon "Close" at bounding box center [1048, 40] width 12 height 12
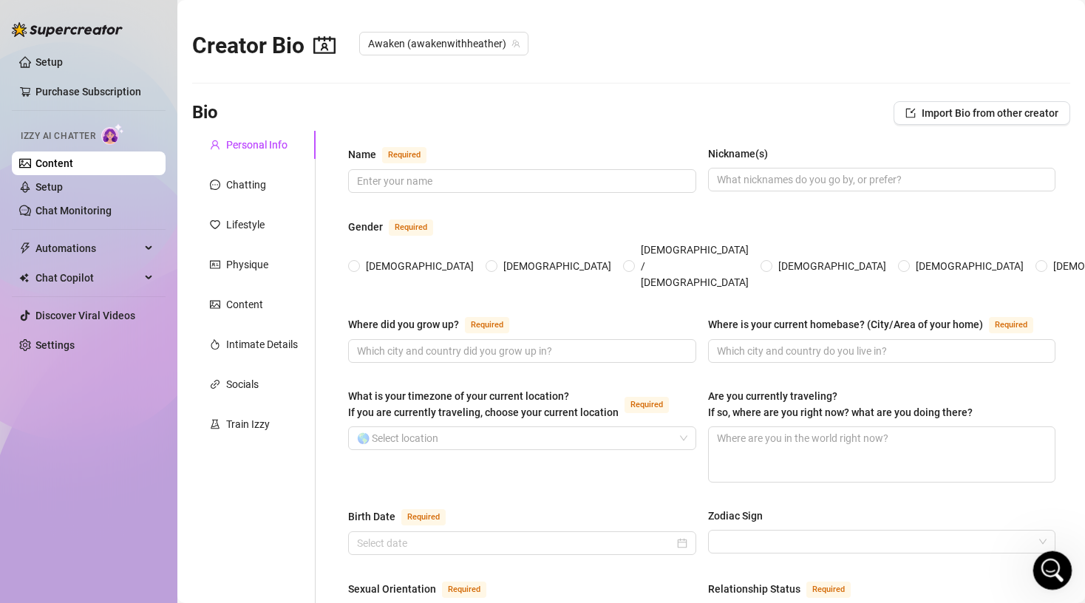
click at [1051, 565] on icon "Open Intercom Messenger" at bounding box center [1050, 569] width 10 height 12
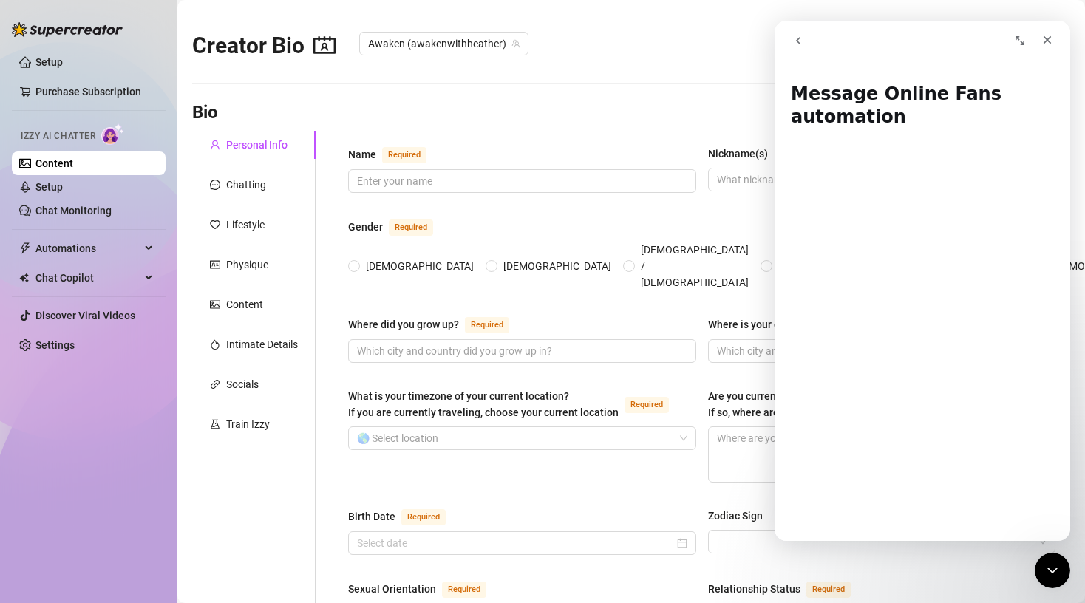
click at [798, 40] on icon "go back" at bounding box center [798, 41] width 12 height 12
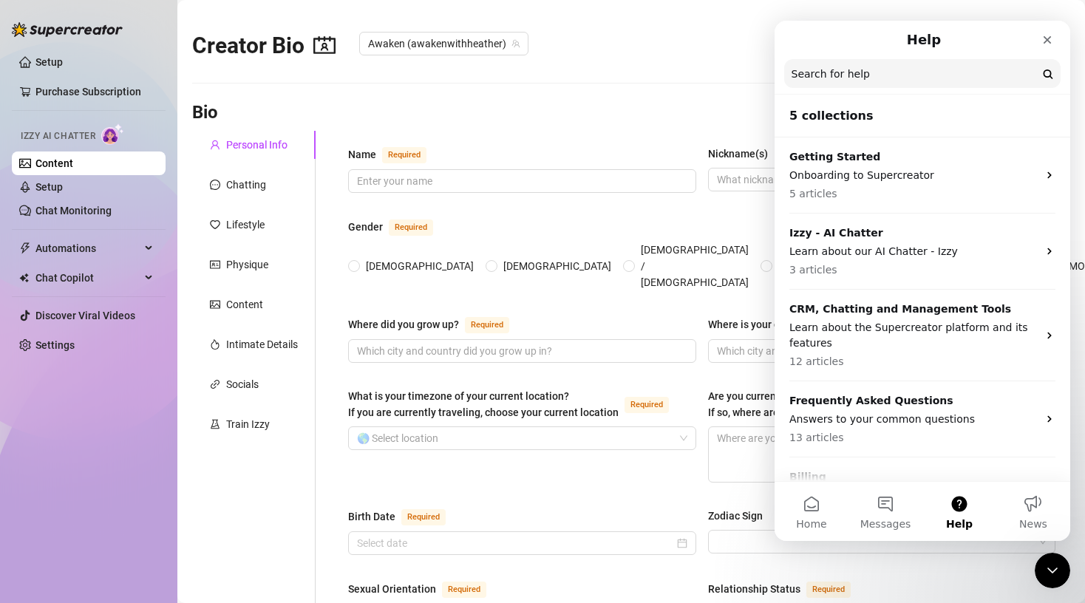
click at [866, 71] on input "Search for help" at bounding box center [922, 73] width 276 height 29
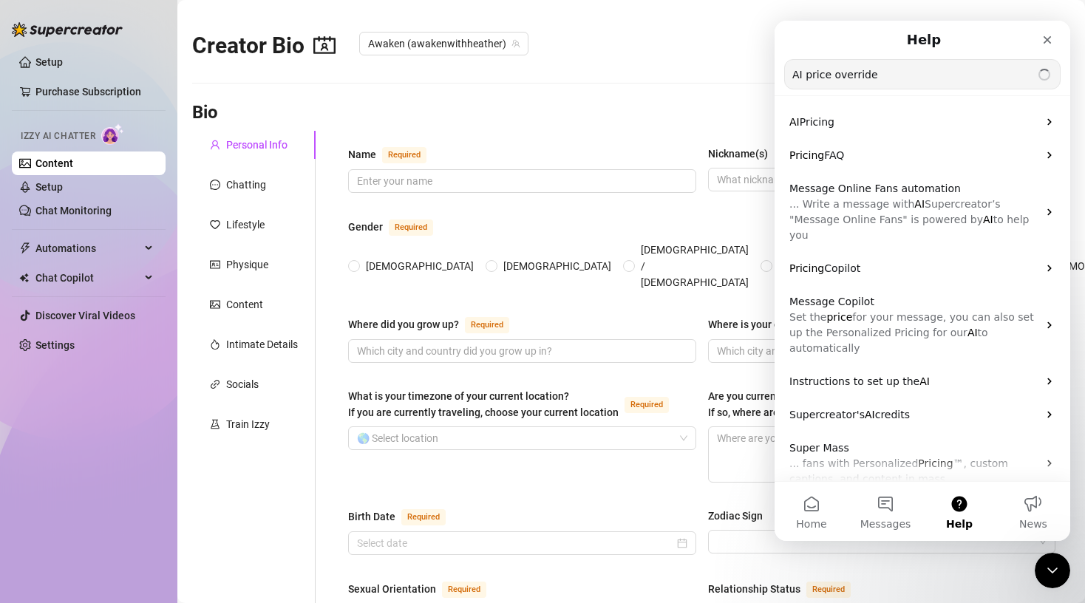
type input "AI price override"
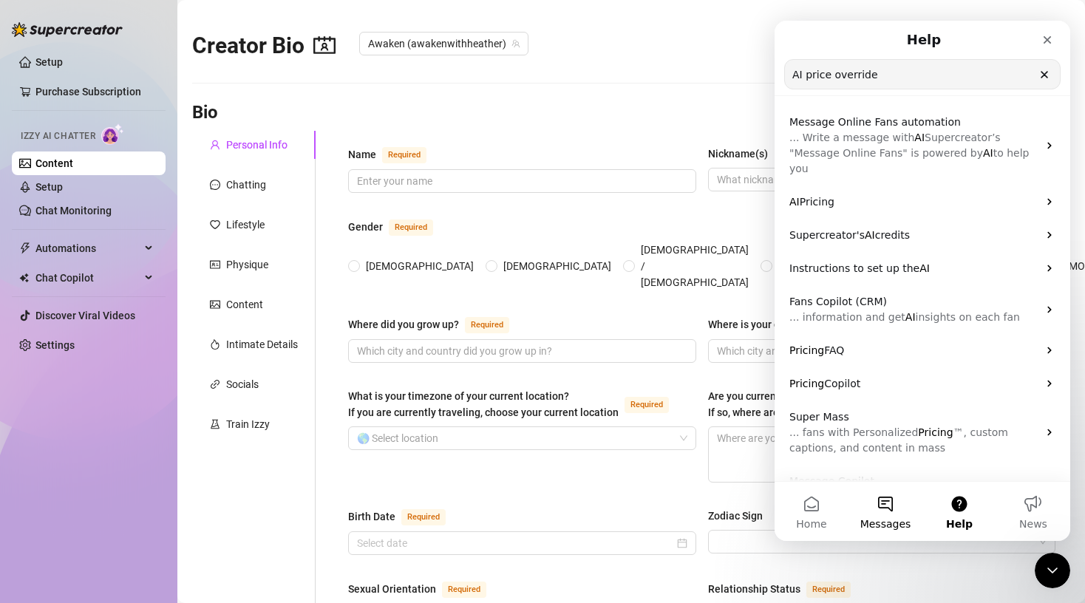
click at [882, 514] on button "Messages" at bounding box center [886, 511] width 74 height 59
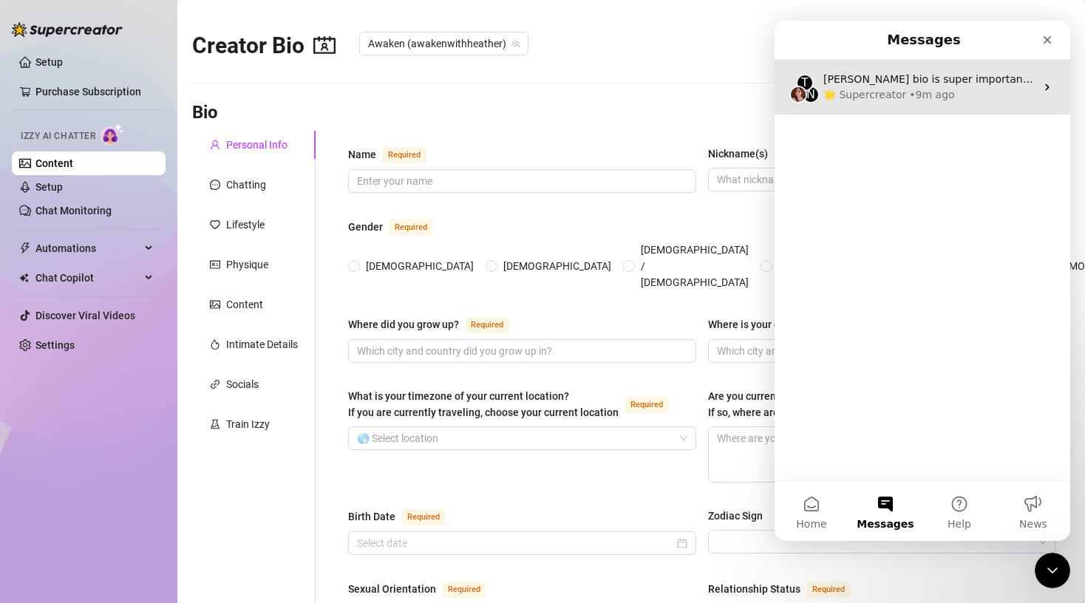
click at [891, 99] on div "🌟 Supercreator" at bounding box center [864, 95] width 83 height 16
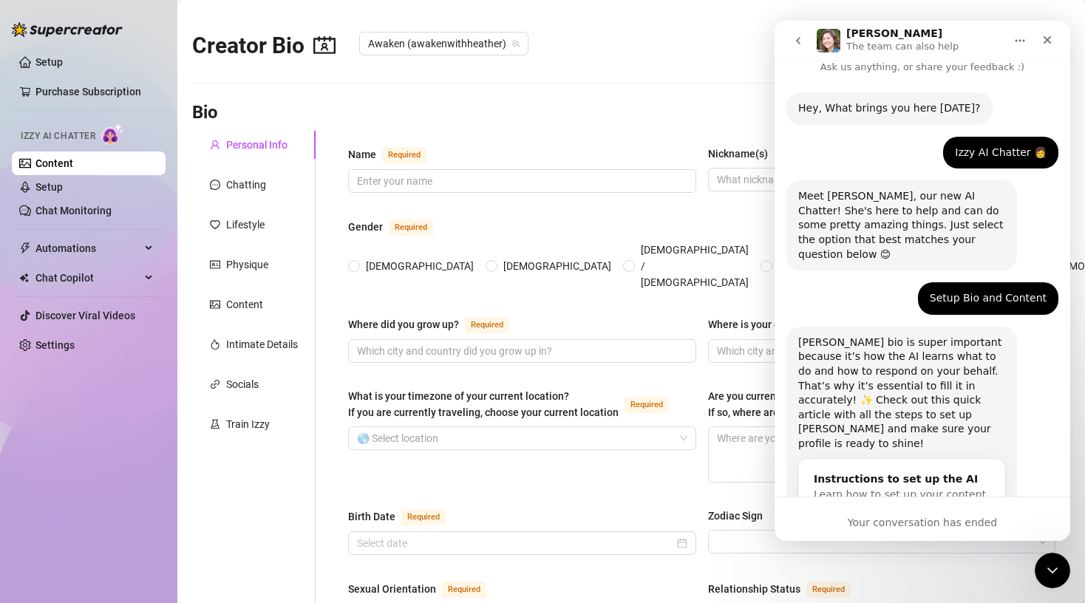
scroll to position [70, 0]
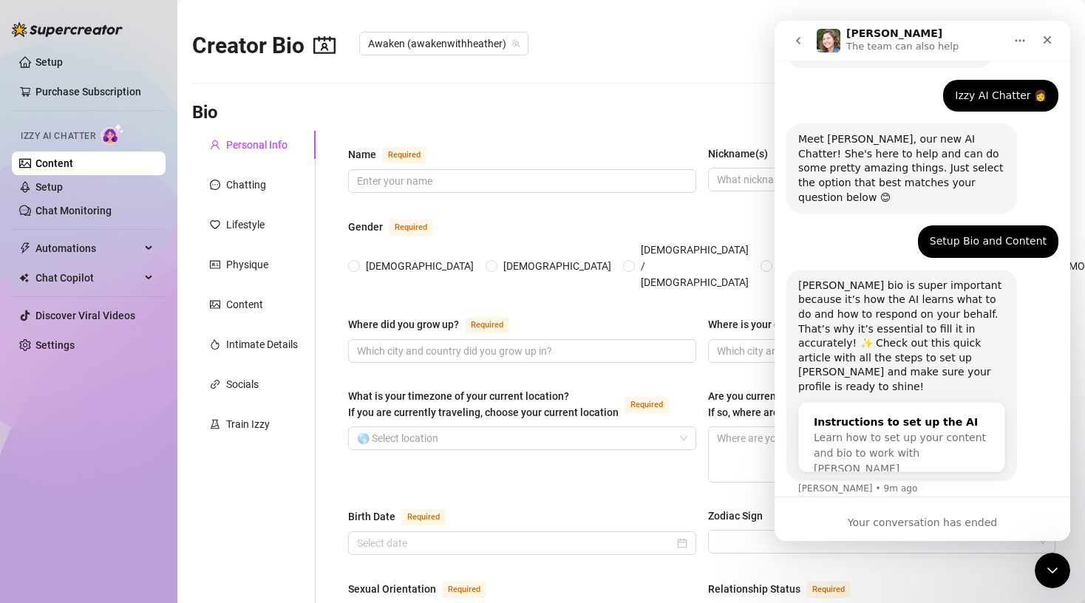
click at [883, 432] on span "Learn how to set up your content and bio to work with [PERSON_NAME]" at bounding box center [900, 453] width 172 height 43
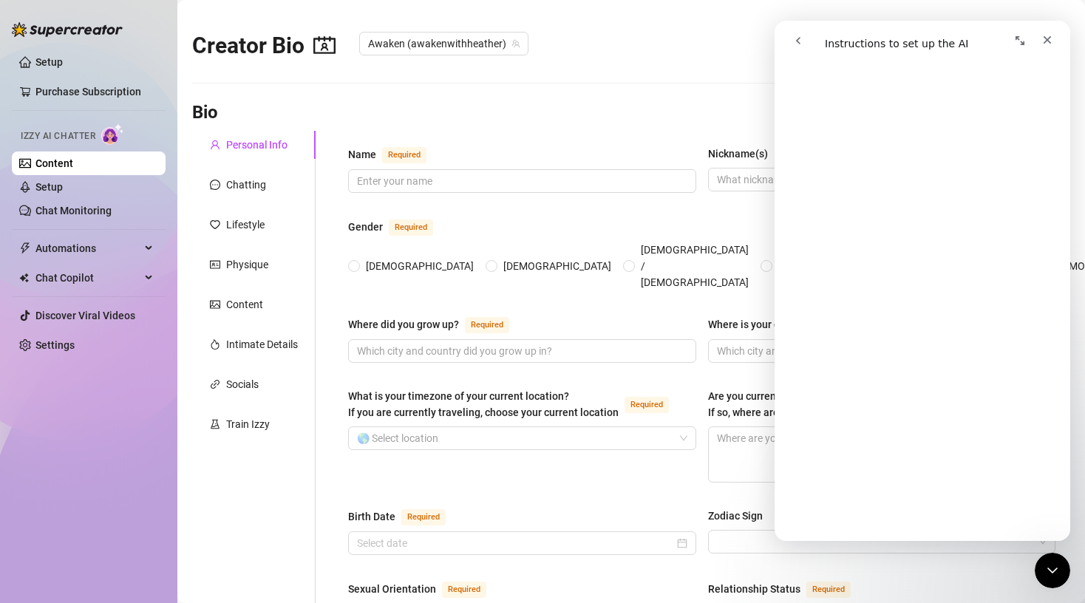
scroll to position [1124, 0]
click at [236, 305] on div "Content" at bounding box center [244, 304] width 37 height 16
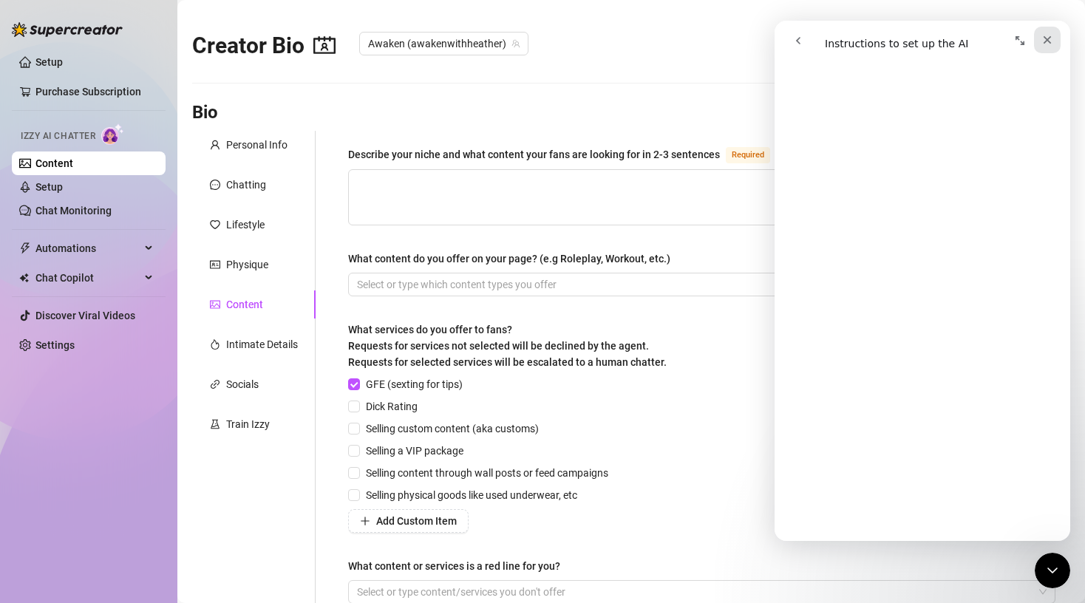
click at [1044, 36] on icon "Close" at bounding box center [1048, 40] width 8 height 8
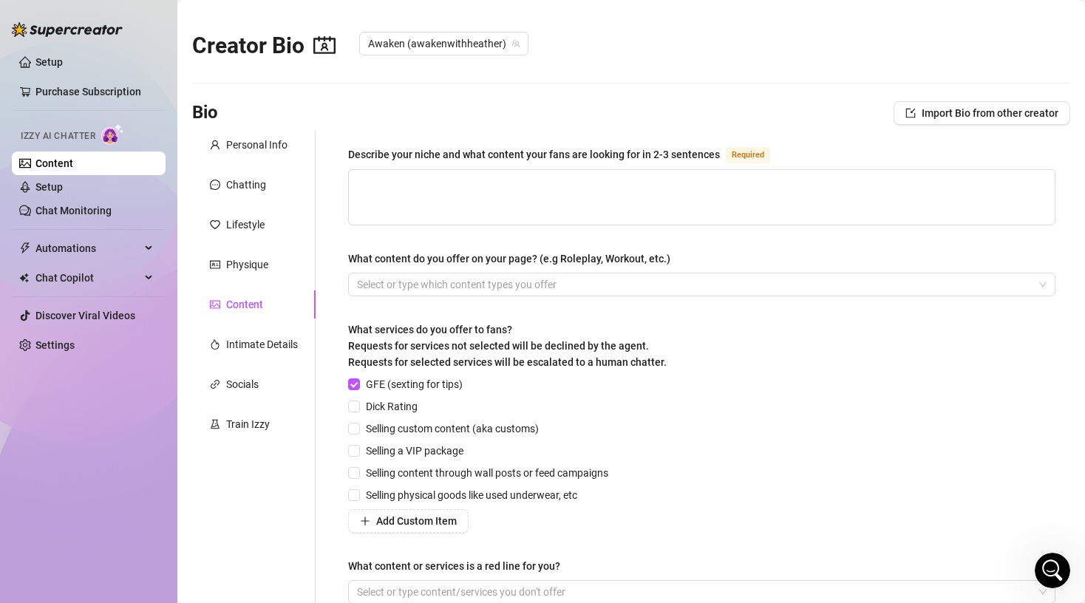
click at [325, 540] on div "Describe your niche and what content your fans are looking for in 2-3 sentences…" at bounding box center [693, 381] width 755 height 501
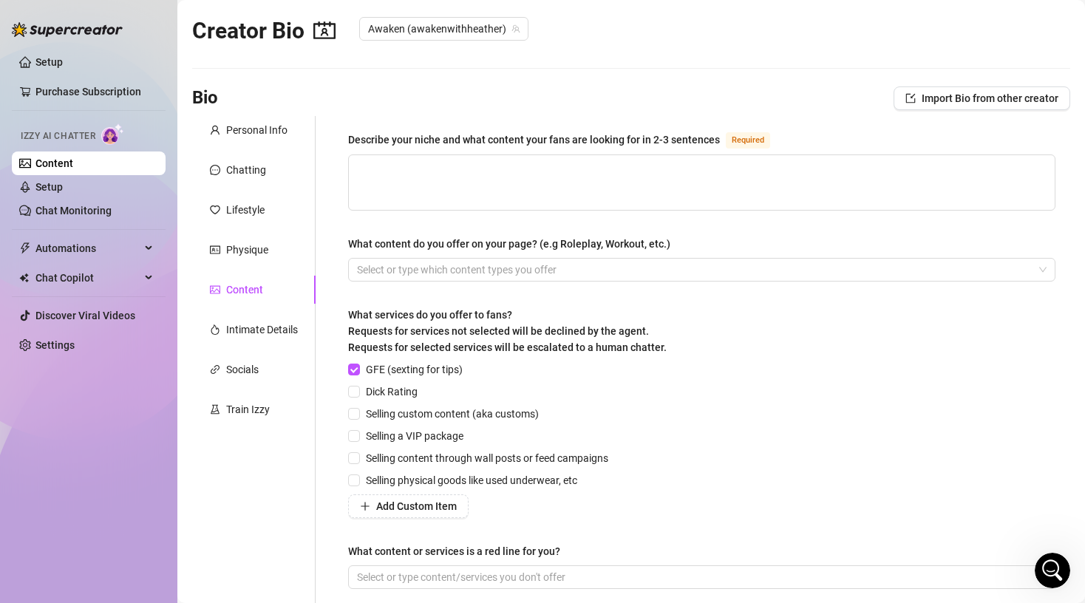
scroll to position [0, 0]
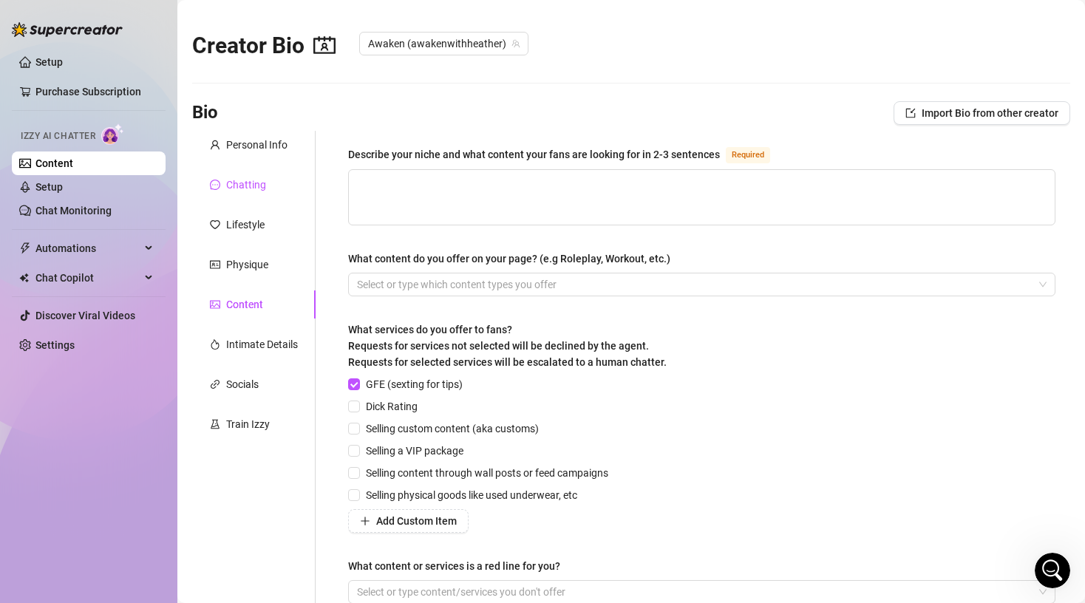
click at [246, 187] on div "Chatting" at bounding box center [246, 185] width 40 height 16
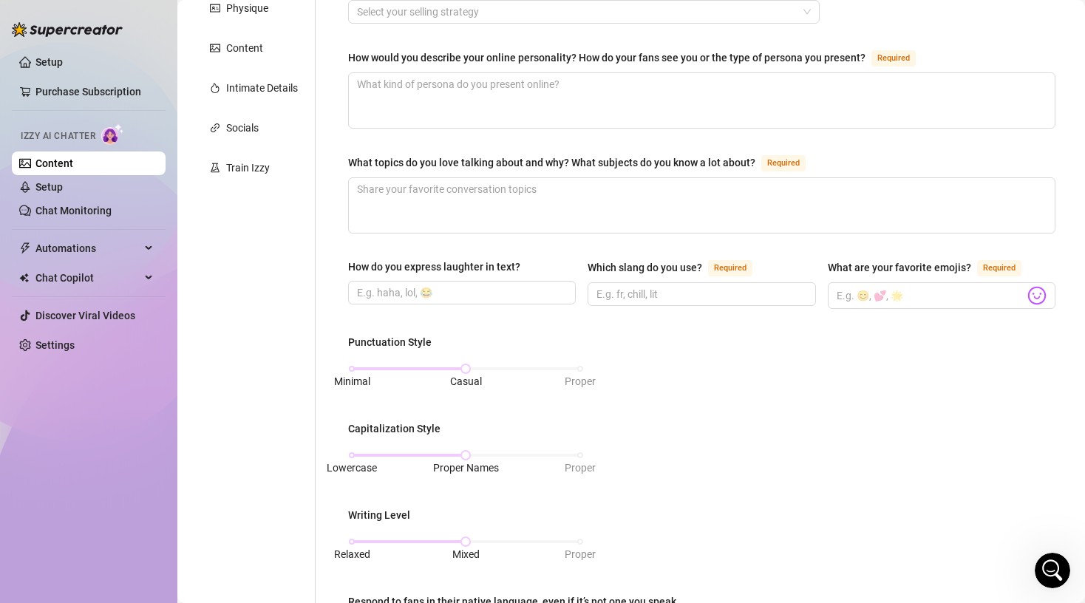
scroll to position [148, 0]
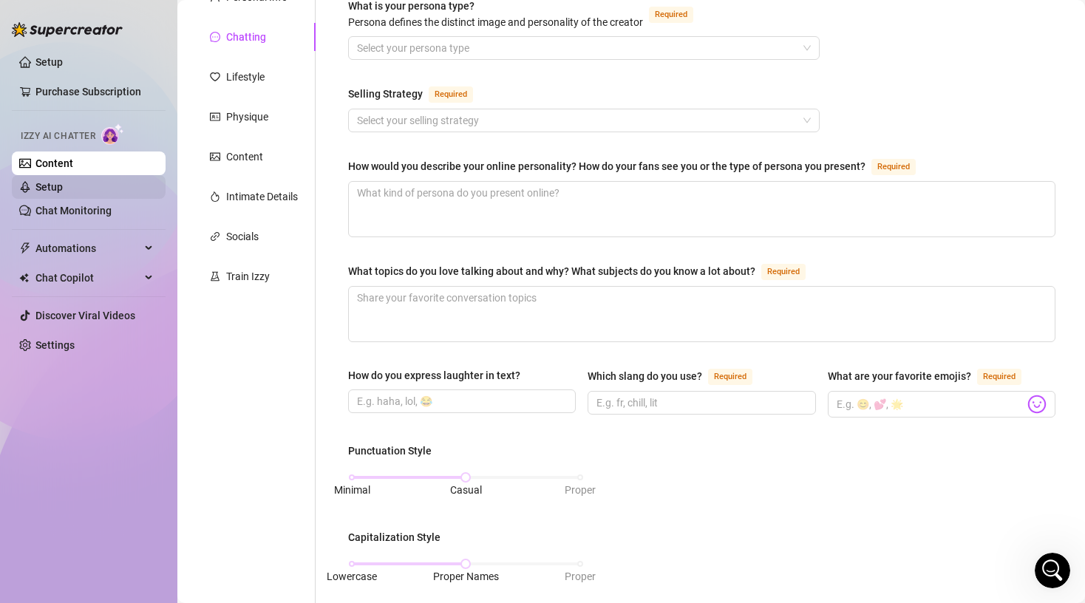
click at [51, 181] on link "Setup" at bounding box center [48, 187] width 27 height 12
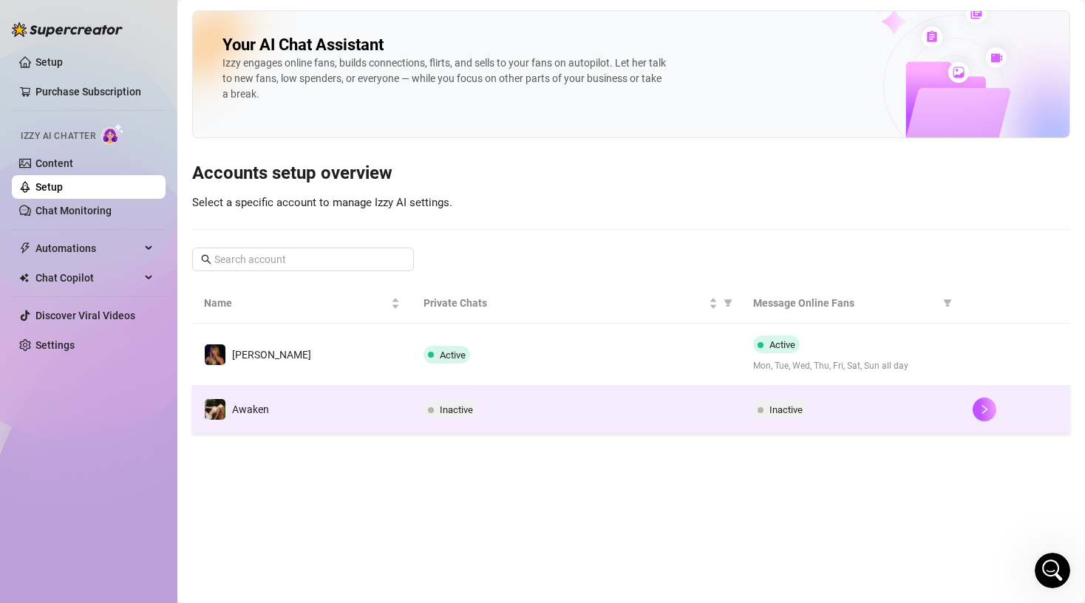
click at [262, 409] on span "Awaken" at bounding box center [250, 410] width 37 height 12
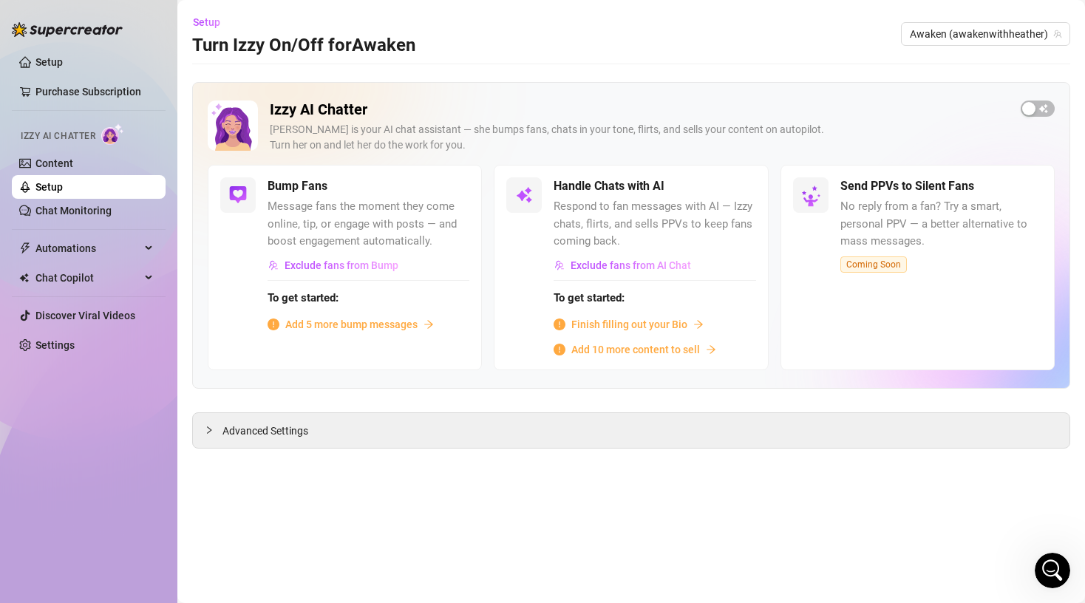
click at [589, 210] on span "Respond to fan messages with AI — Izzy chats, flirts, and sells PPVs to keep fa…" at bounding box center [655, 224] width 202 height 52
click at [277, 443] on div "Advanced Settings" at bounding box center [631, 430] width 877 height 35
click at [219, 431] on div at bounding box center [214, 430] width 18 height 16
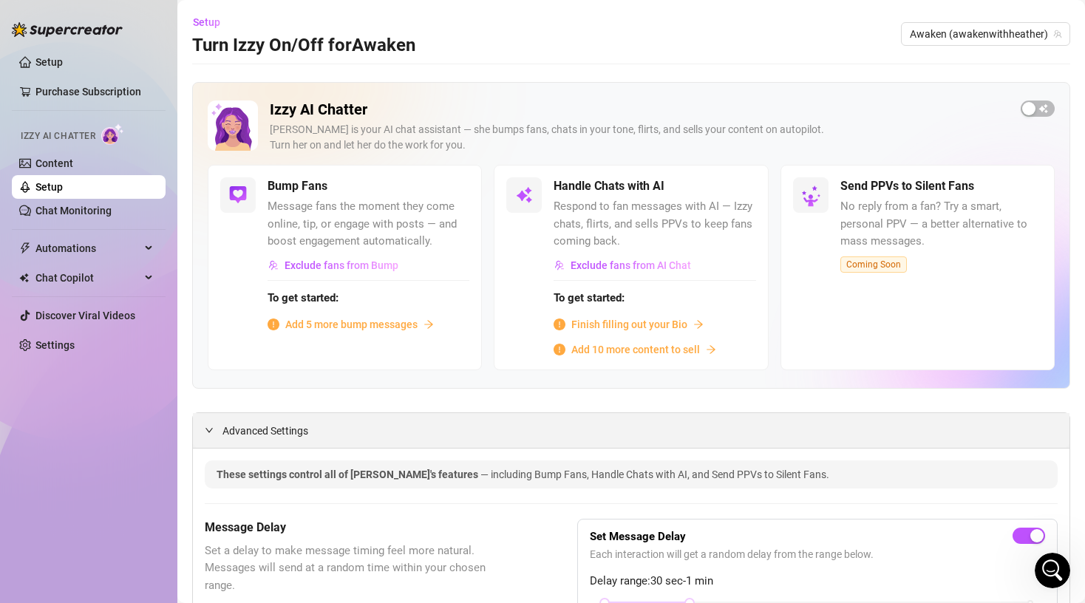
click at [208, 426] on icon "expanded" at bounding box center [209, 430] width 9 height 9
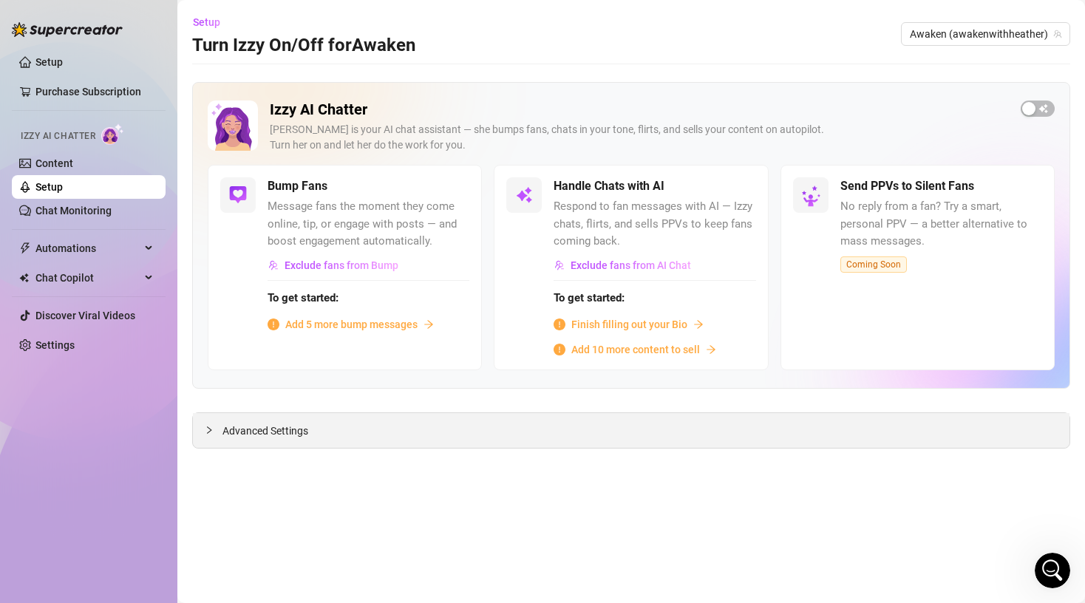
click at [208, 426] on icon "collapsed" at bounding box center [209, 430] width 9 height 9
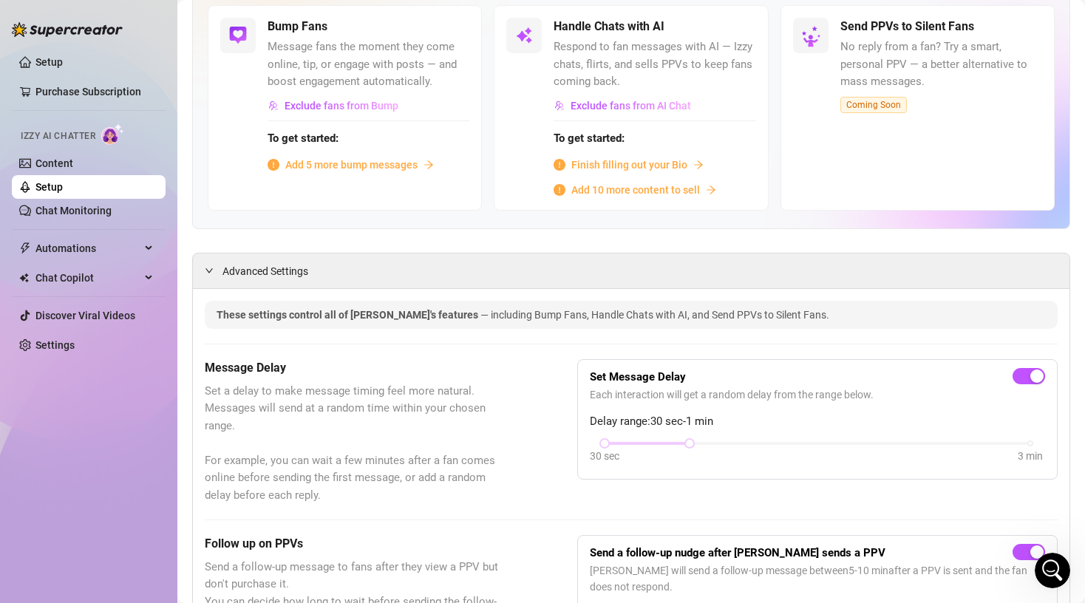
scroll to position [92, 0]
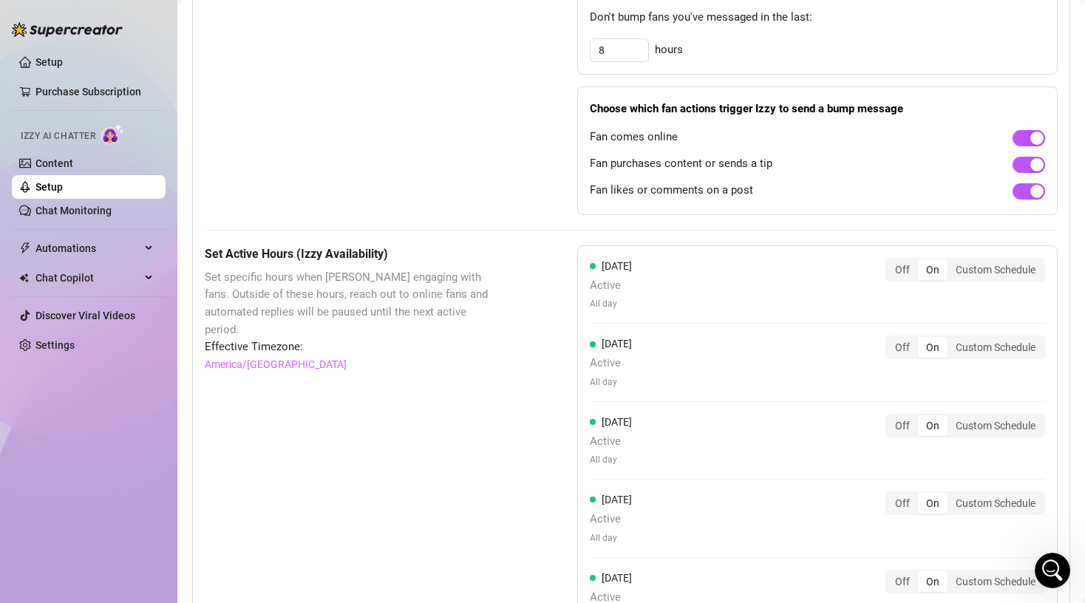
scroll to position [979, 0]
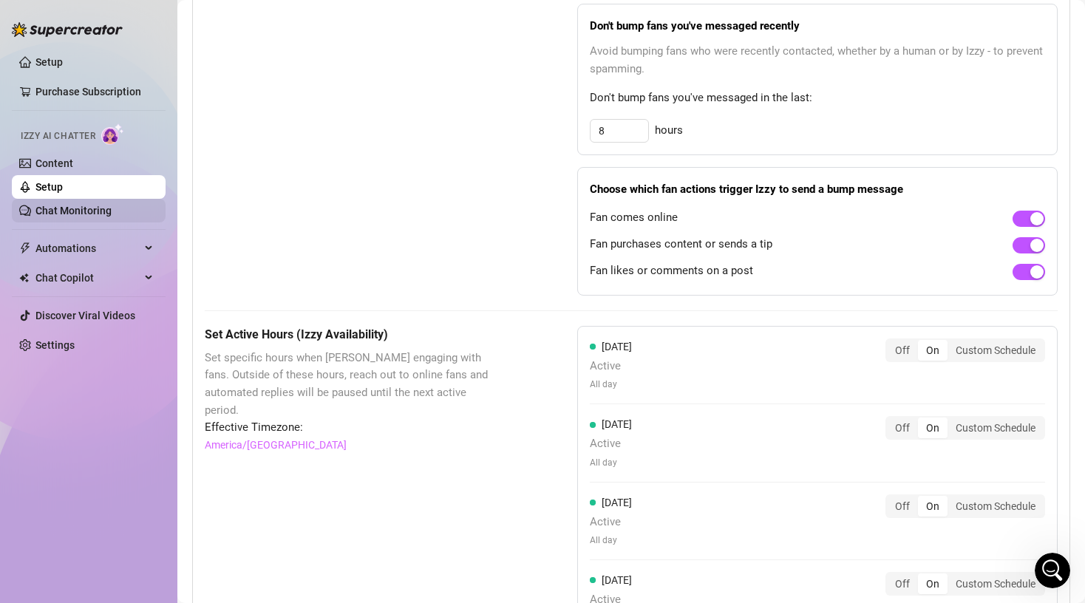
click at [65, 211] on link "Chat Monitoring" at bounding box center [73, 211] width 76 height 12
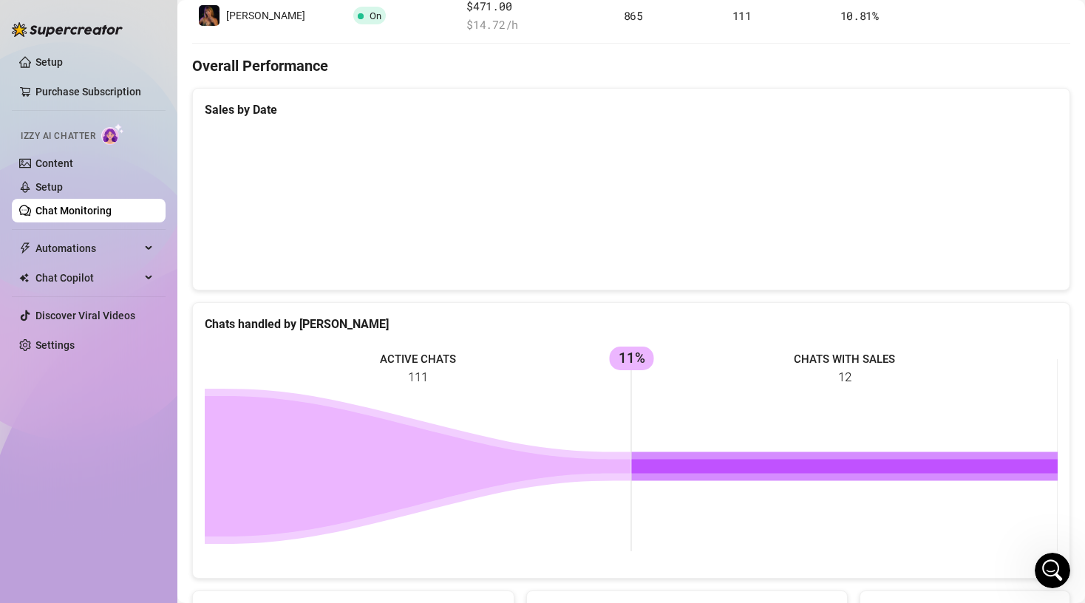
scroll to position [449, 0]
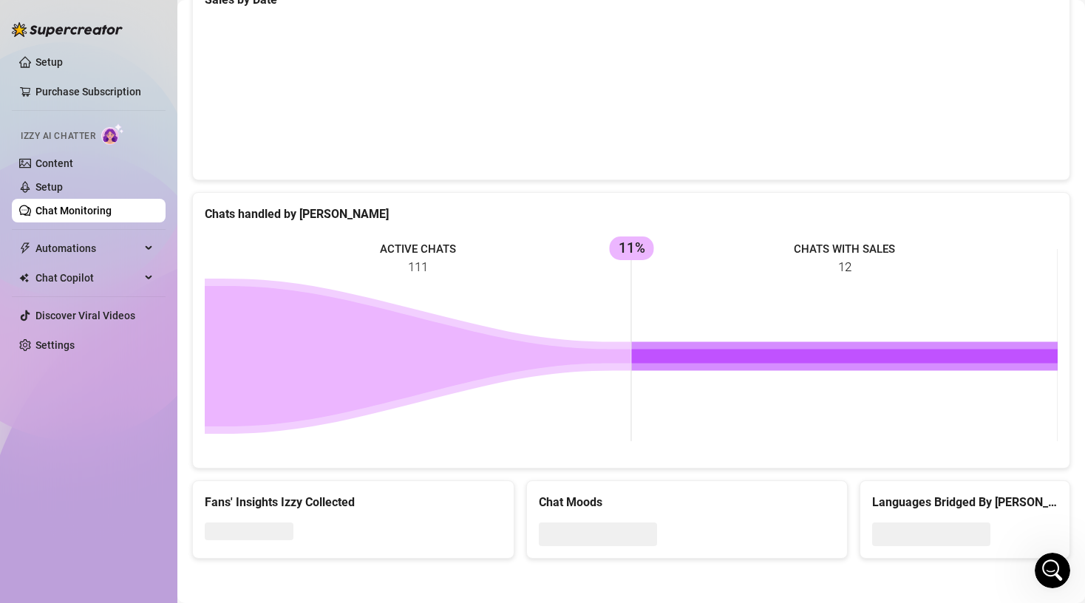
click at [185, 271] on main "Chat Monitoring Performance Metrics Last 30 days Total AI Sales & Tips $471 AI …" at bounding box center [631, 77] width 908 height 1053
click at [150, 248] on icon at bounding box center [149, 248] width 7 height 0
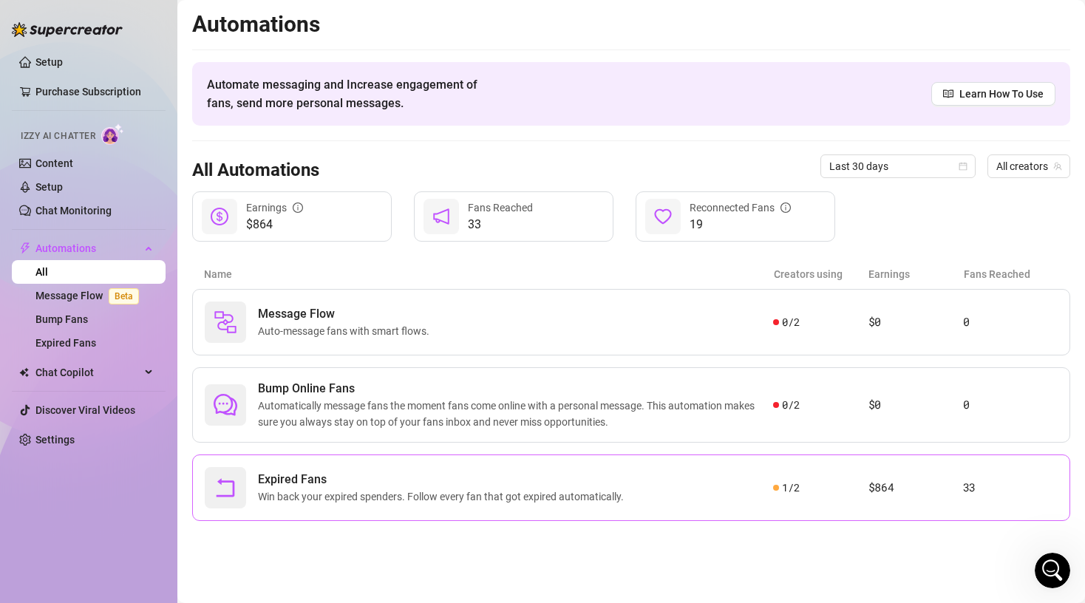
click at [597, 480] on span "Expired Fans" at bounding box center [444, 480] width 372 height 18
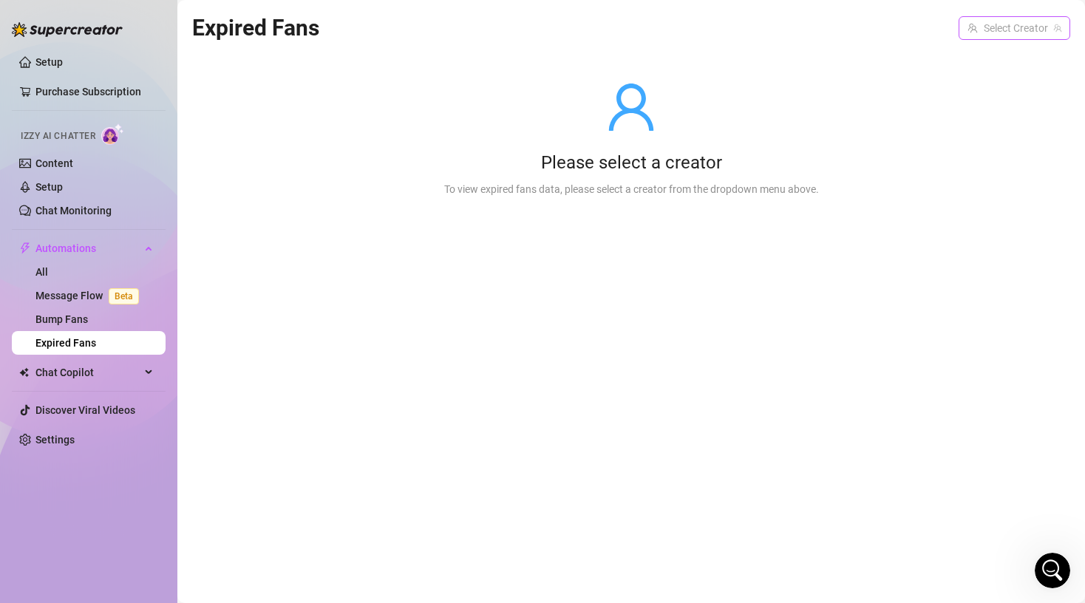
click at [984, 35] on input "search" at bounding box center [1008, 28] width 81 height 22
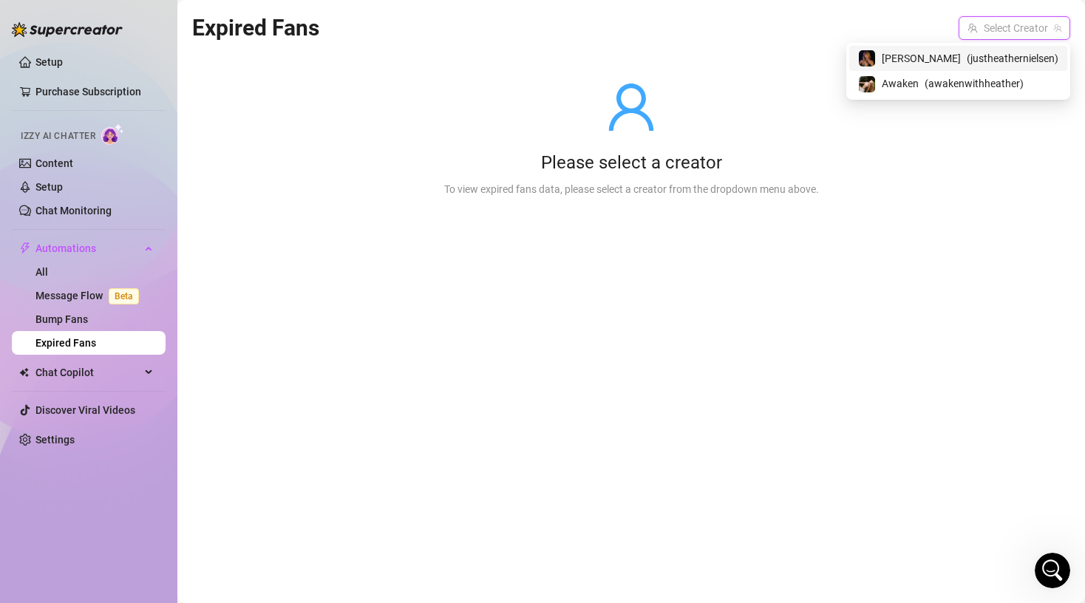
click at [1013, 24] on input "search" at bounding box center [1008, 28] width 81 height 22
click at [980, 82] on span "( awakenwithheather )" at bounding box center [974, 83] width 99 height 16
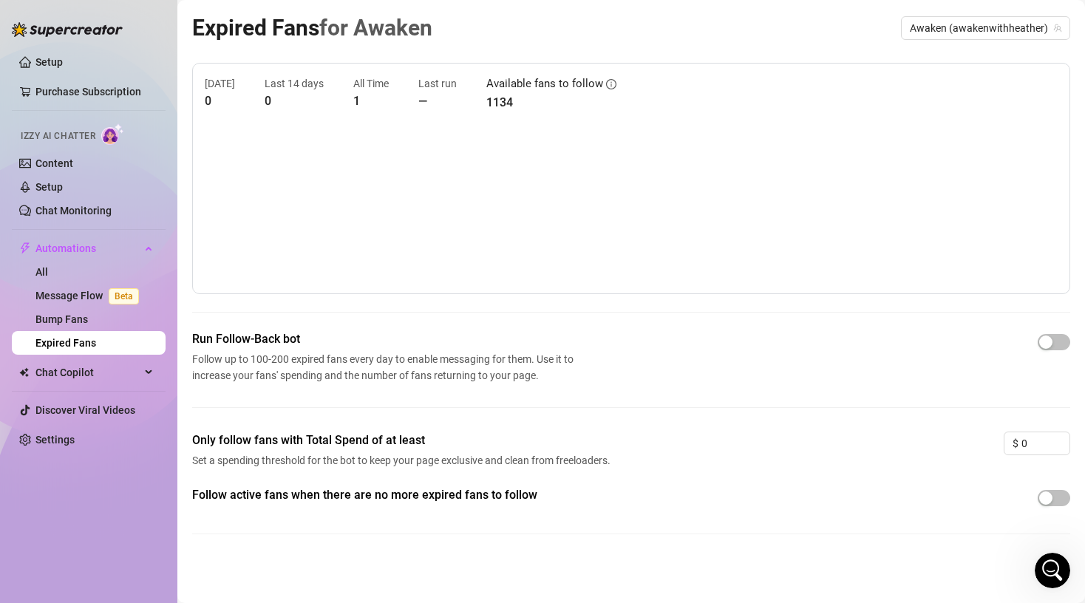
click at [185, 305] on main "Expired Fans for Awaken Awaken (awakenwithheather) [DATE] 0 Last 14 days 0 All …" at bounding box center [631, 301] width 908 height 603
click at [183, 309] on main "Expired Fans for Awaken Awaken (awakenwithheather) [DATE] 0 Last 14 days 0 All …" at bounding box center [631, 301] width 908 height 603
click at [84, 381] on span "Chat Copilot" at bounding box center [87, 373] width 105 height 24
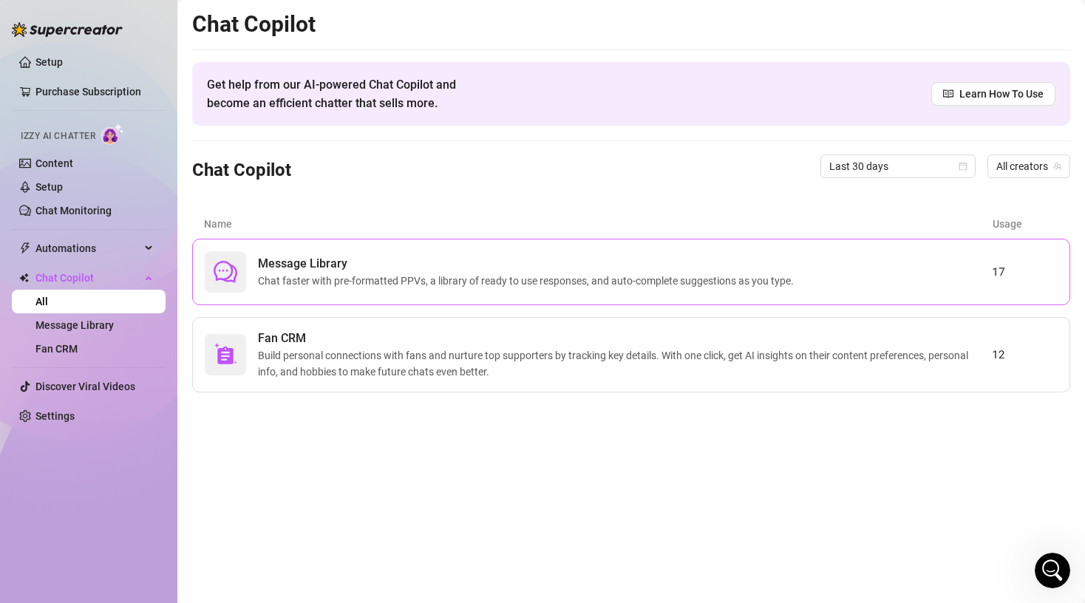
click at [489, 273] on span "Chat faster with pre-formatted PPVs, a library of ready to use responses, and a…" at bounding box center [529, 281] width 542 height 16
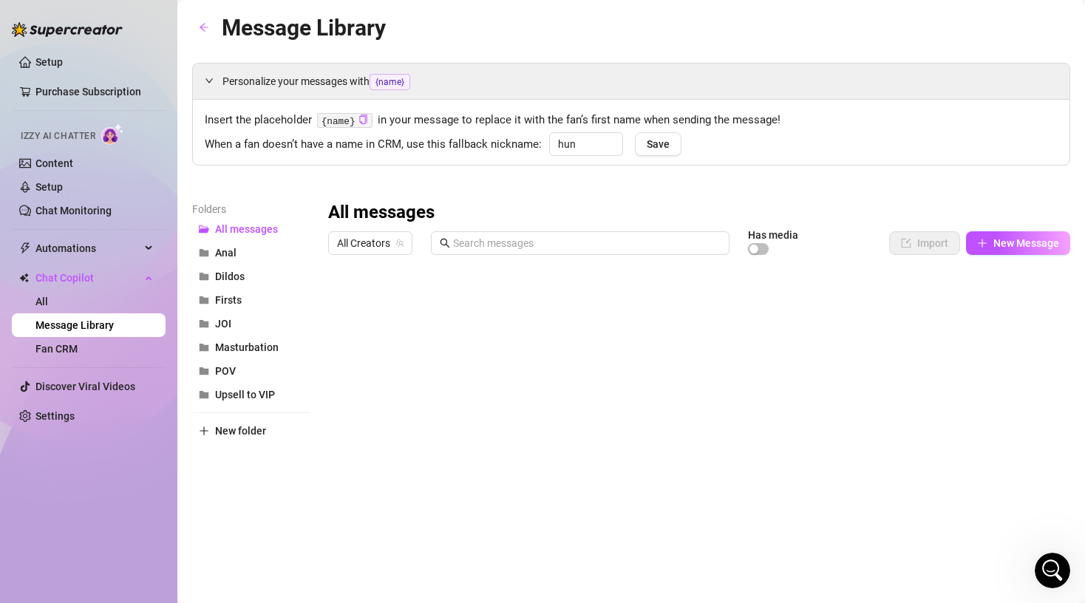
click at [253, 499] on div "Folders All messages Anal Dildos Firsts JOI Masturbation POV Upsell to VIP New …" at bounding box center [251, 396] width 118 height 390
click at [67, 350] on link "Fan CRM" at bounding box center [56, 349] width 42 height 12
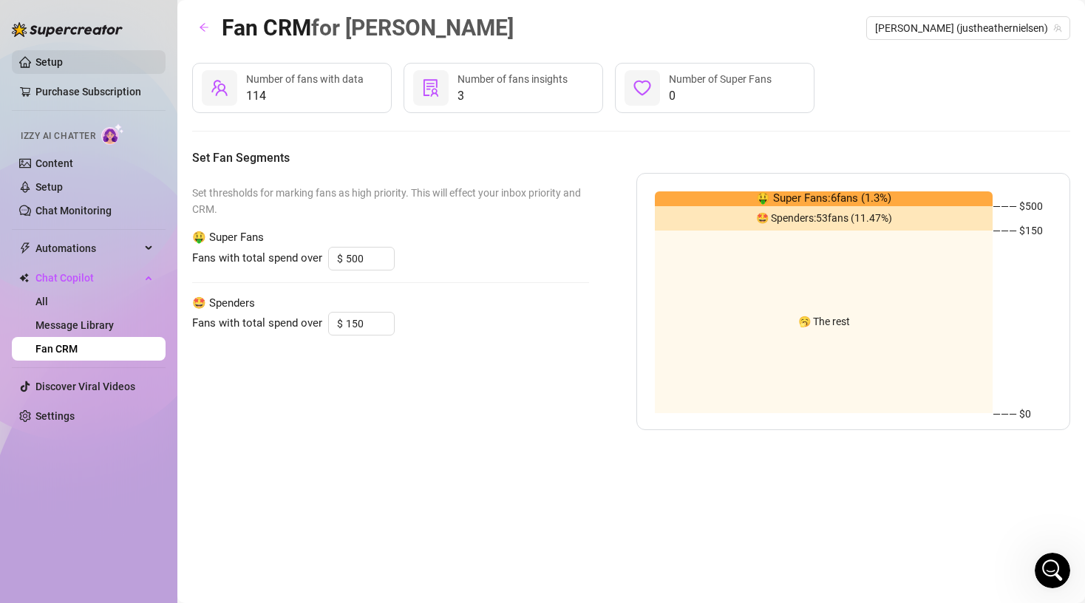
click at [63, 61] on link "Setup" at bounding box center [48, 62] width 27 height 12
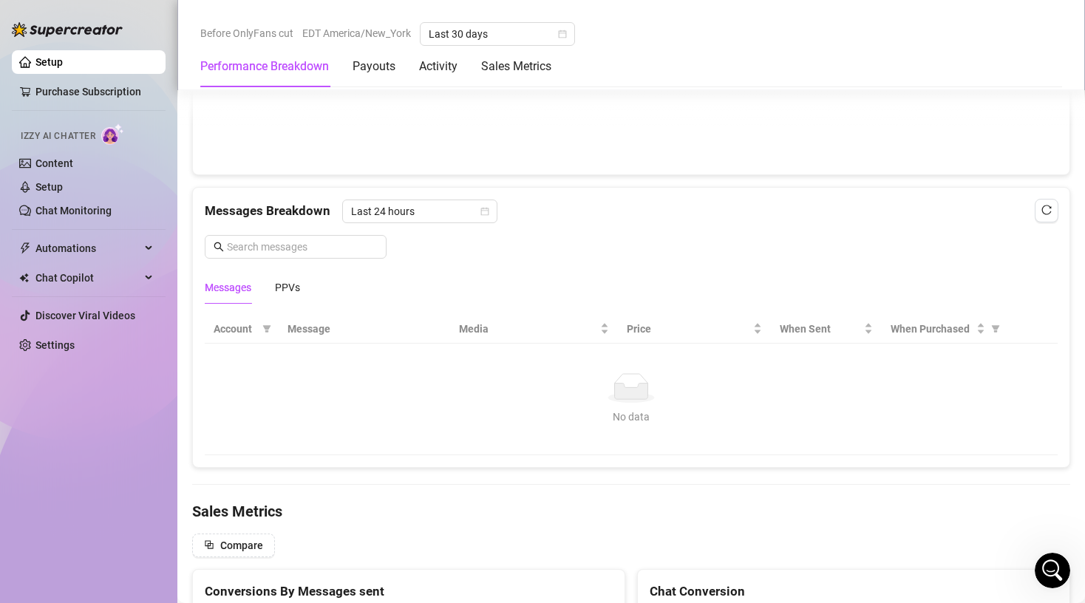
scroll to position [1242, 0]
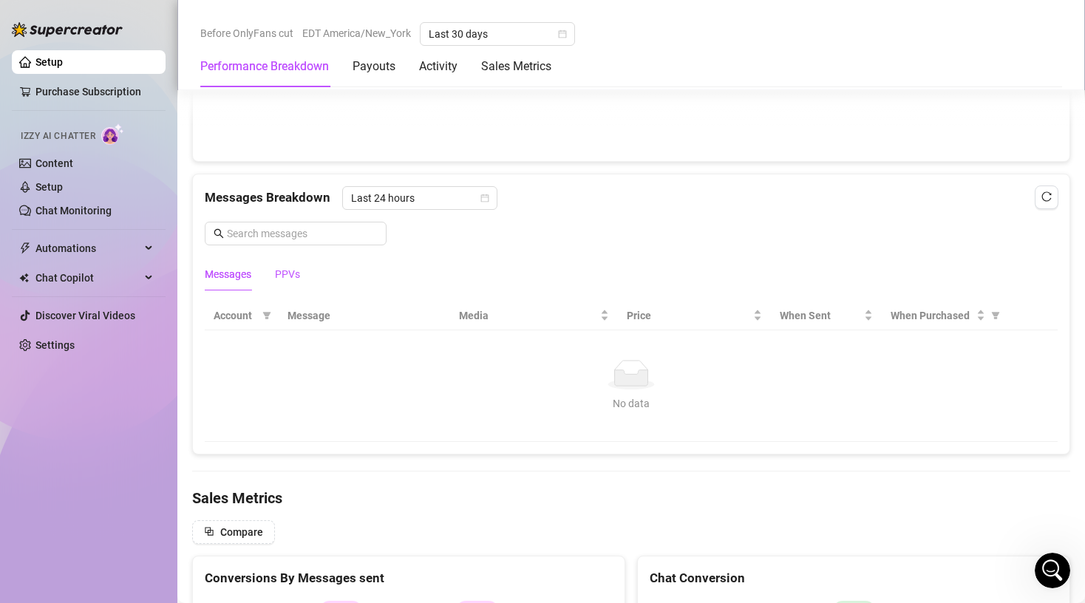
click at [290, 271] on div "PPVs" at bounding box center [287, 274] width 25 height 16
click at [181, 404] on main "Before OnlyFans cut EDT America/New_York Last 30 days Performance Breakdown Pay…" at bounding box center [631, 79] width 908 height 2643
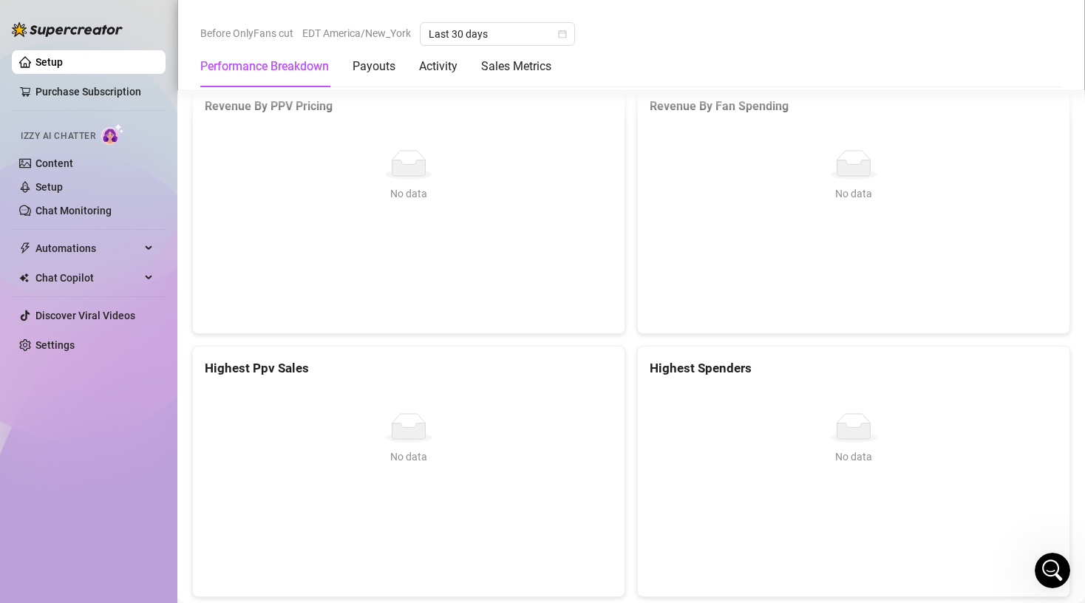
scroll to position [2040, 0]
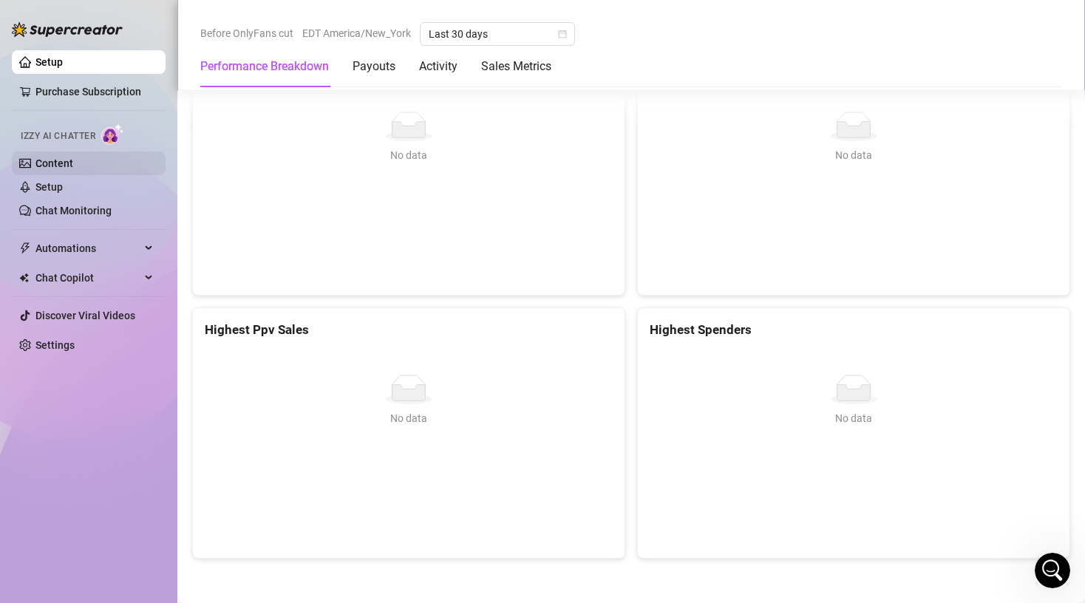
click at [48, 164] on link "Content" at bounding box center [54, 163] width 38 height 12
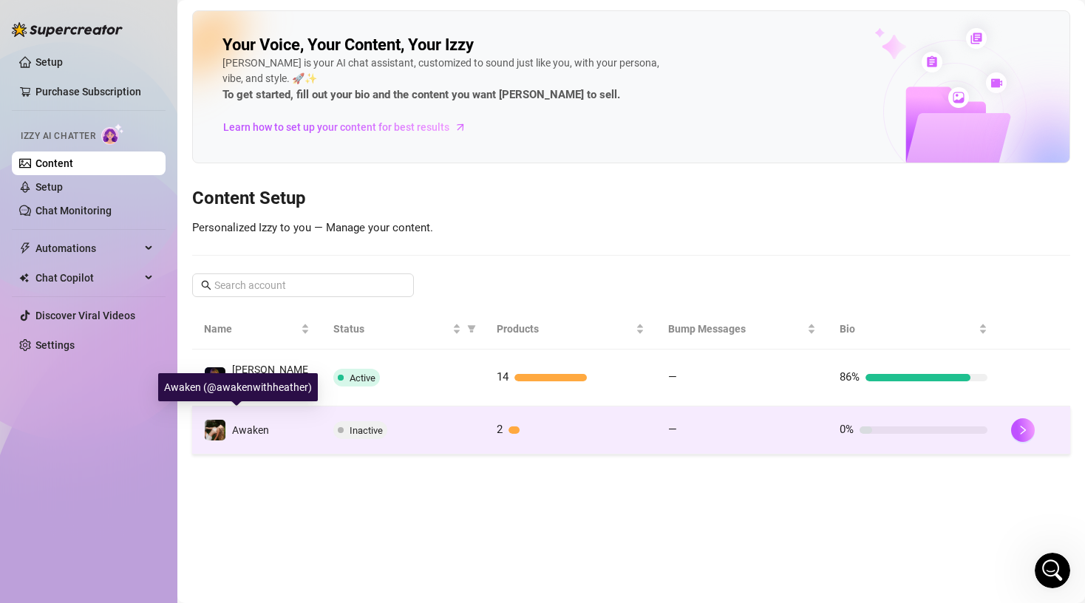
click at [251, 424] on span "Awaken" at bounding box center [250, 430] width 37 height 12
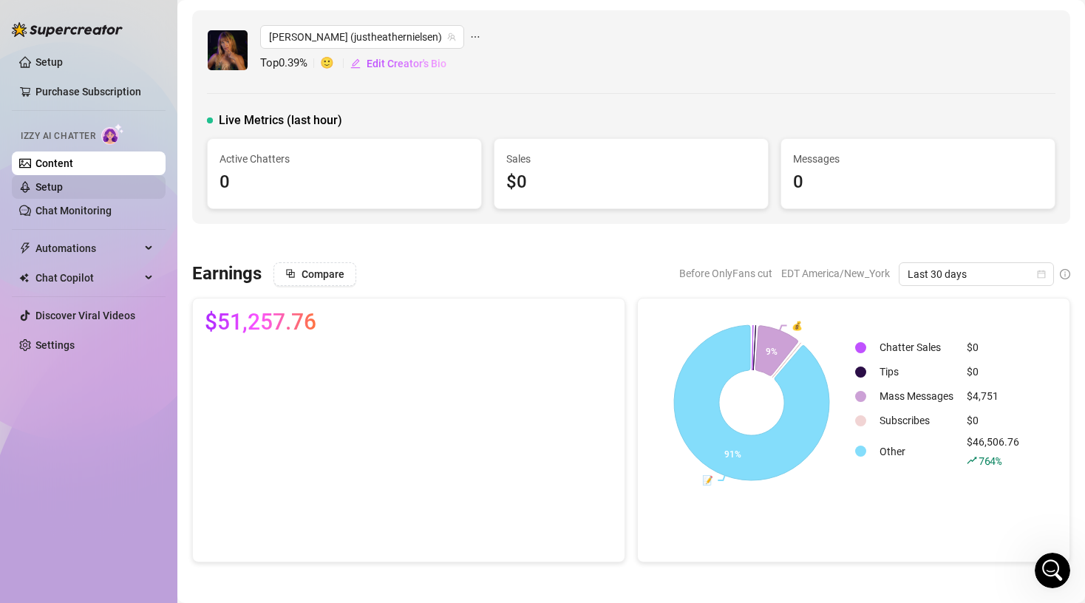
click at [63, 193] on link "Setup" at bounding box center [48, 187] width 27 height 12
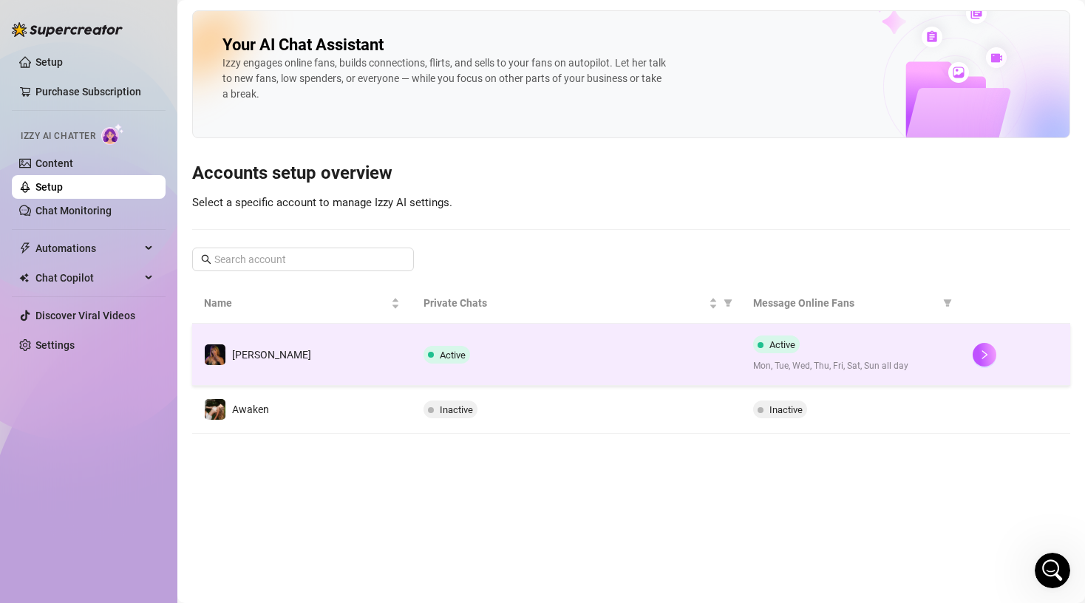
click at [336, 364] on td "[PERSON_NAME]" at bounding box center [302, 355] width 220 height 62
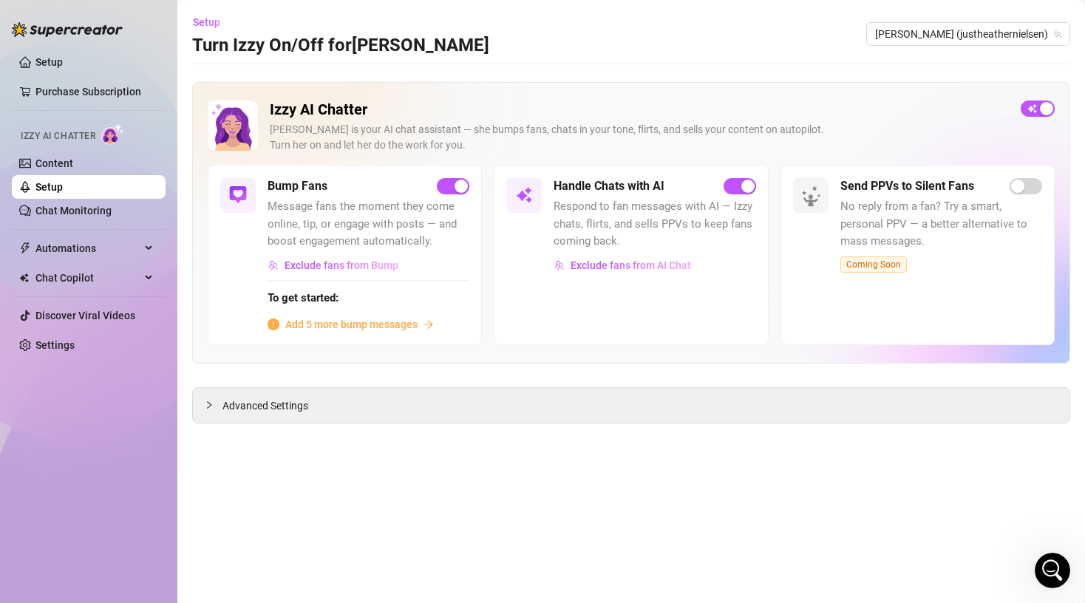
click at [625, 232] on span "Respond to fan messages with AI — Izzy chats, flirts, and sells PPVs to keep fa…" at bounding box center [655, 224] width 202 height 52
click at [96, 211] on link "Chat Monitoring" at bounding box center [73, 211] width 76 height 12
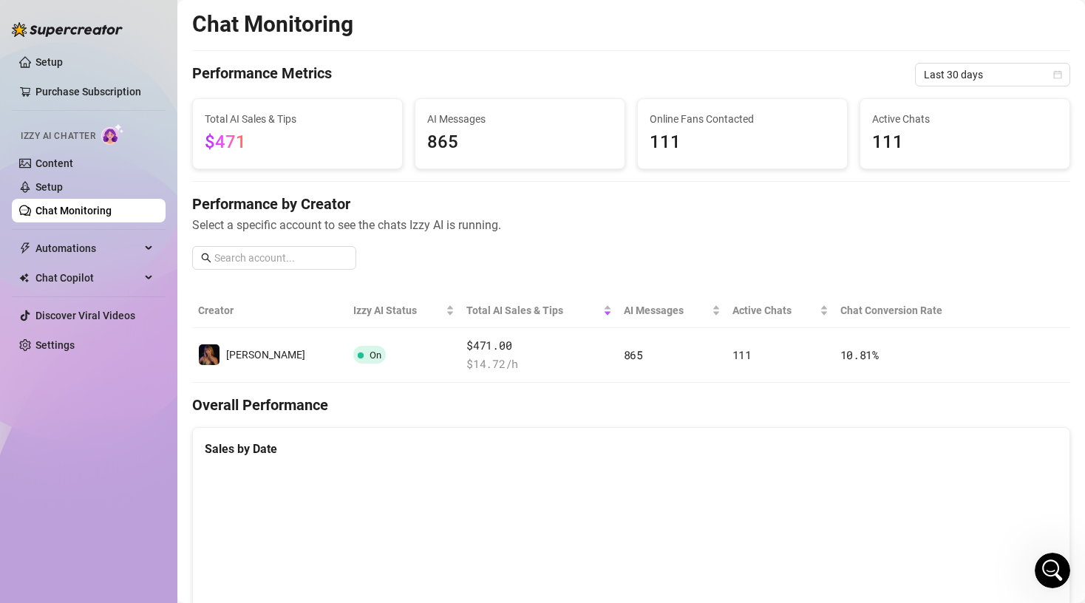
click at [622, 242] on div "Performance by Creator Select a specific account to see the chats Izzy AI is ru…" at bounding box center [631, 238] width 878 height 88
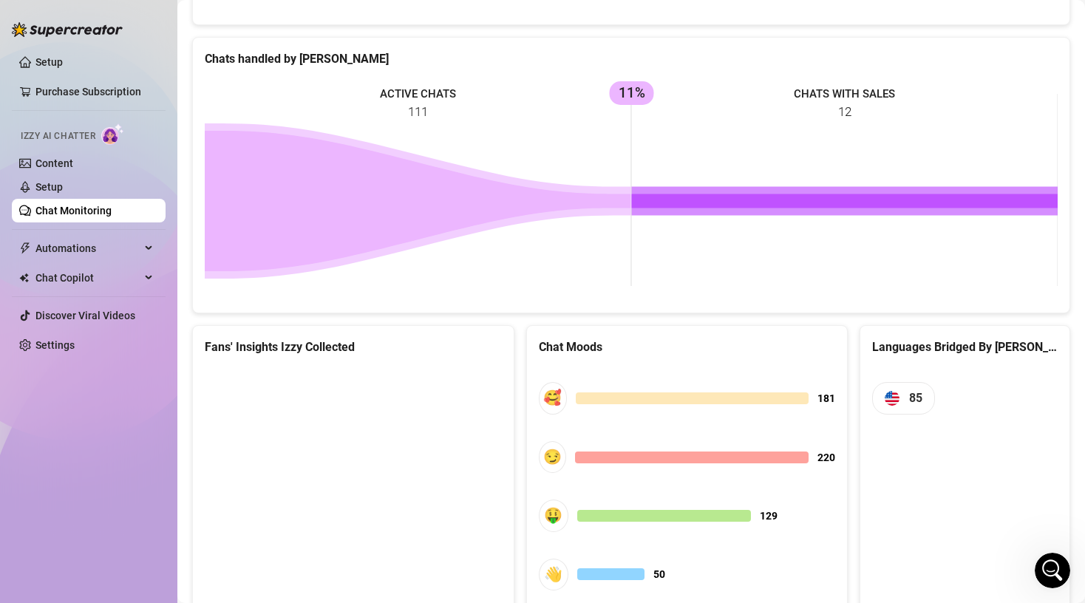
scroll to position [575, 0]
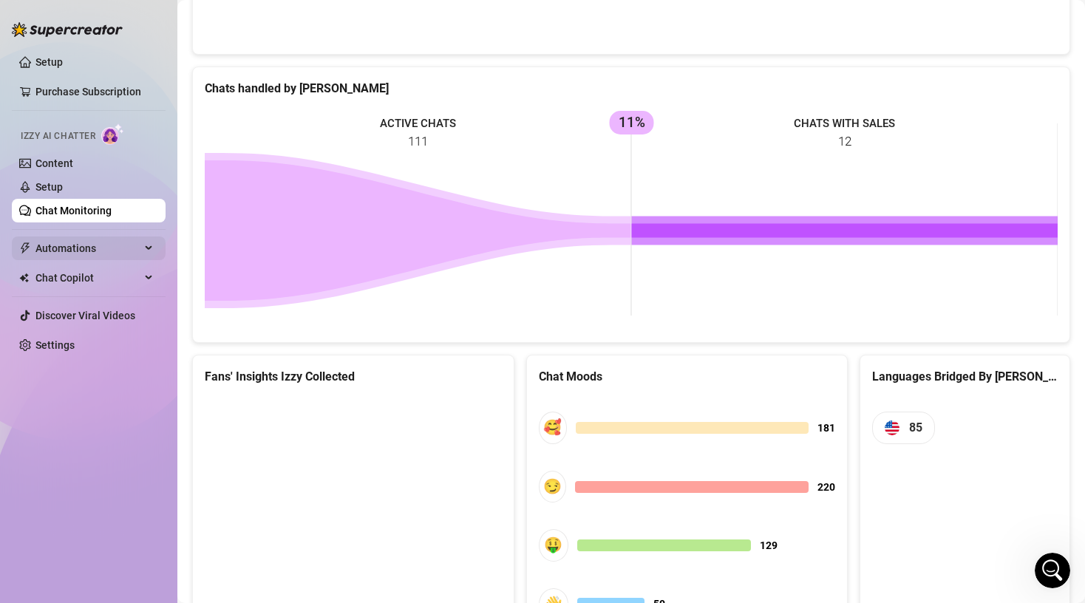
click at [86, 243] on span "Automations" at bounding box center [87, 249] width 105 height 24
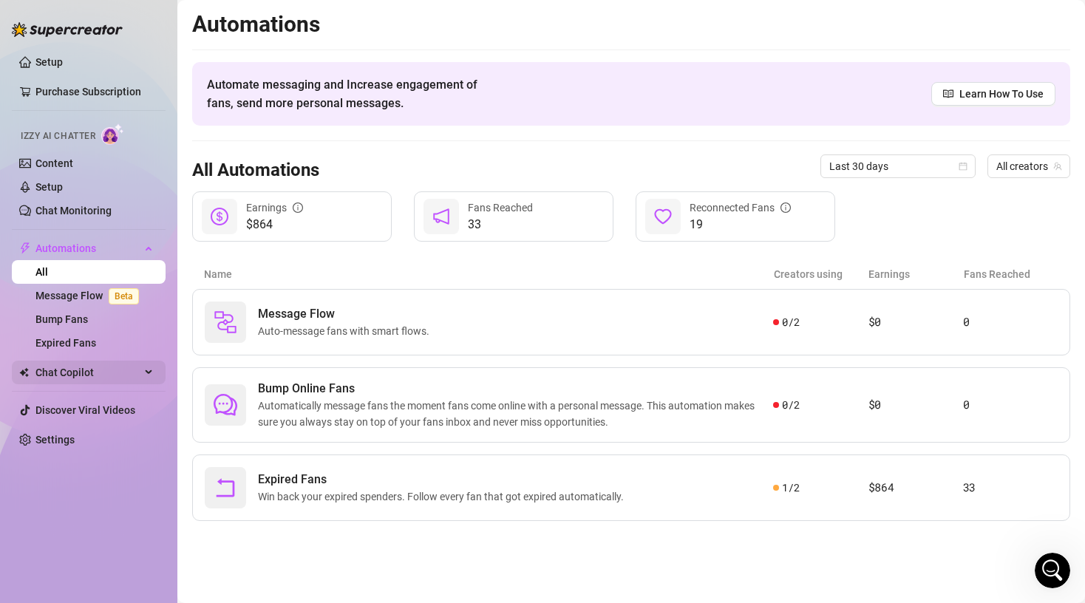
click at [86, 382] on span "Chat Copilot" at bounding box center [87, 373] width 105 height 24
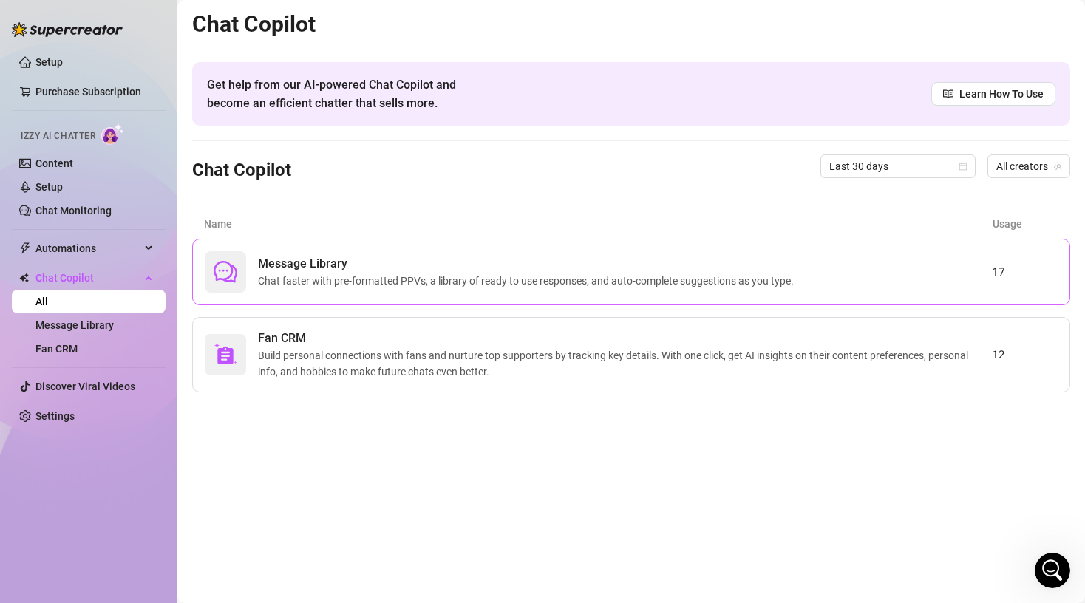
click at [395, 285] on span "Chat faster with pre-formatted PPVs, a library of ready to use responses, and a…" at bounding box center [529, 281] width 542 height 16
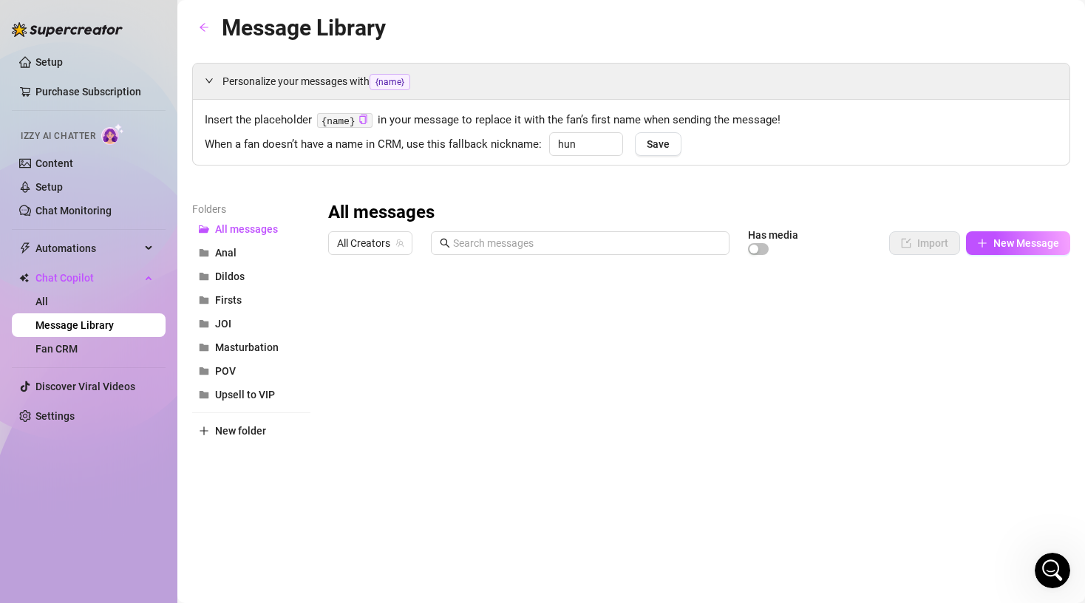
click at [952, 302] on div at bounding box center [699, 427] width 742 height 330
click at [262, 521] on div "Folders All messages Anal Dildos Firsts JOI Masturbation POV Upsell to VIP New …" at bounding box center [251, 396] width 118 height 390
click at [44, 304] on link "All" at bounding box center [41, 302] width 13 height 12
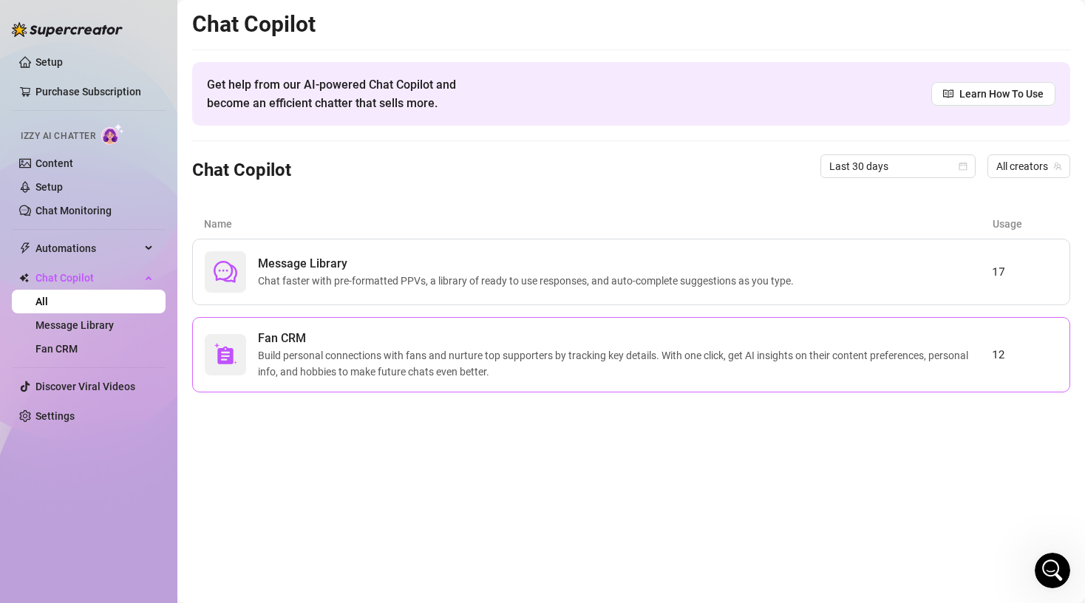
click at [289, 342] on span "Fan CRM" at bounding box center [625, 339] width 734 height 18
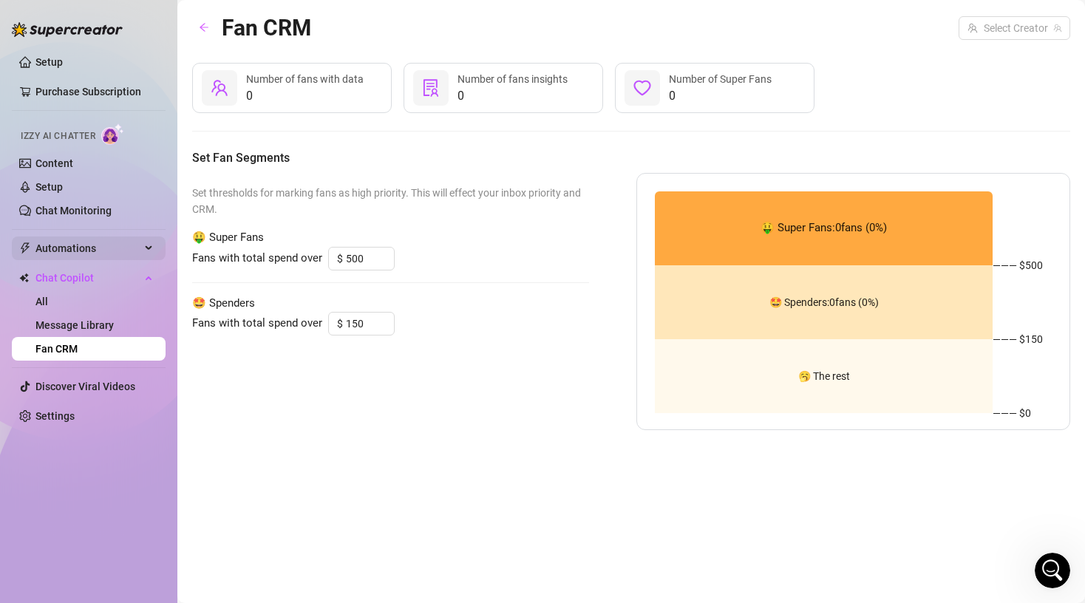
click at [96, 248] on span "Automations" at bounding box center [87, 249] width 105 height 24
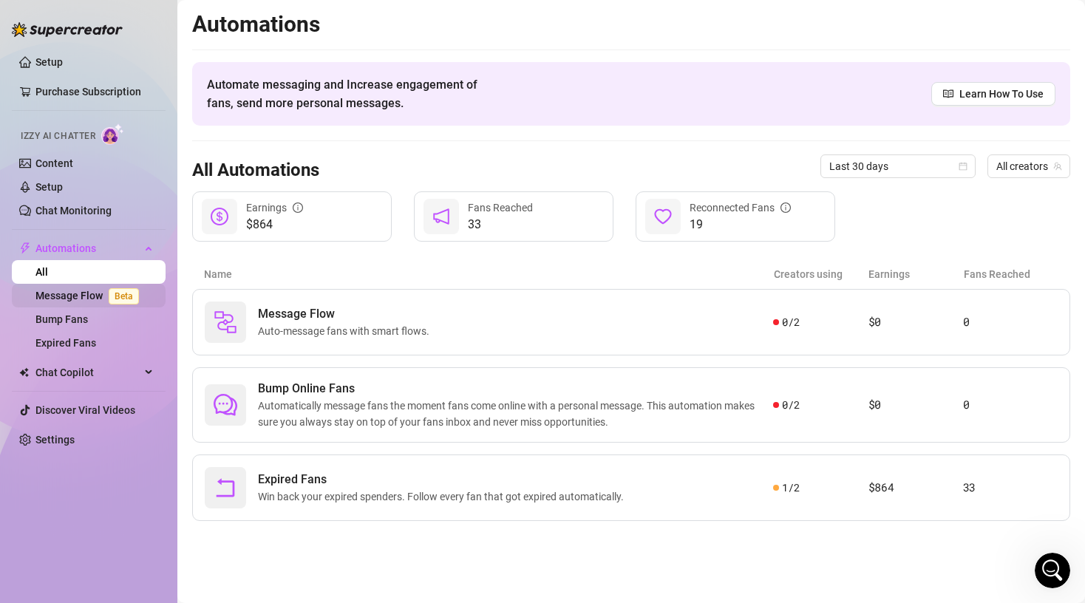
click at [79, 296] on link "Message Flow Beta" at bounding box center [89, 296] width 109 height 12
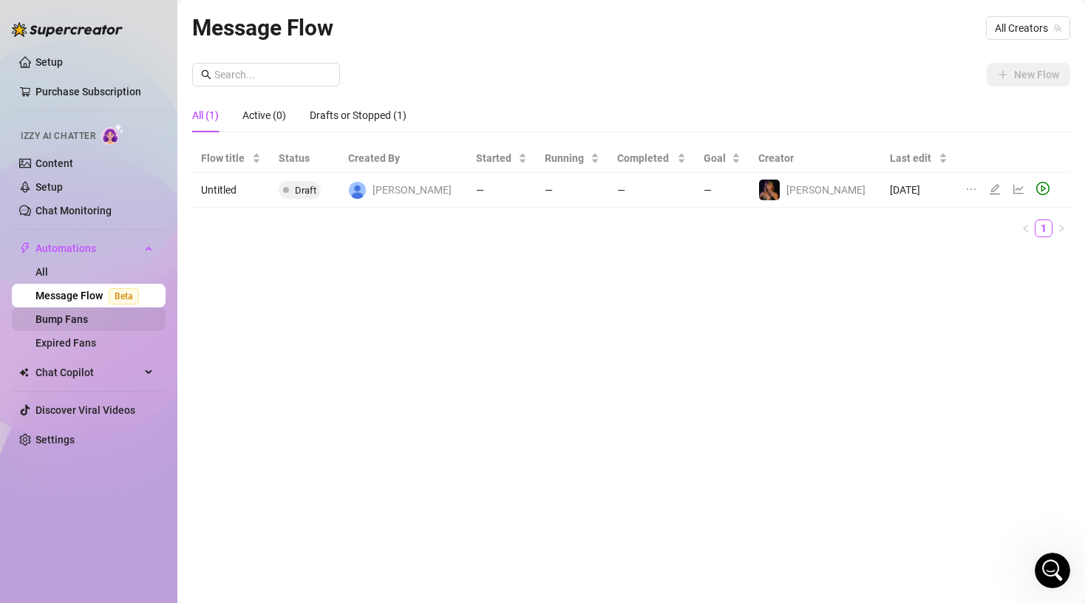
click at [64, 325] on link "Bump Fans" at bounding box center [61, 319] width 52 height 12
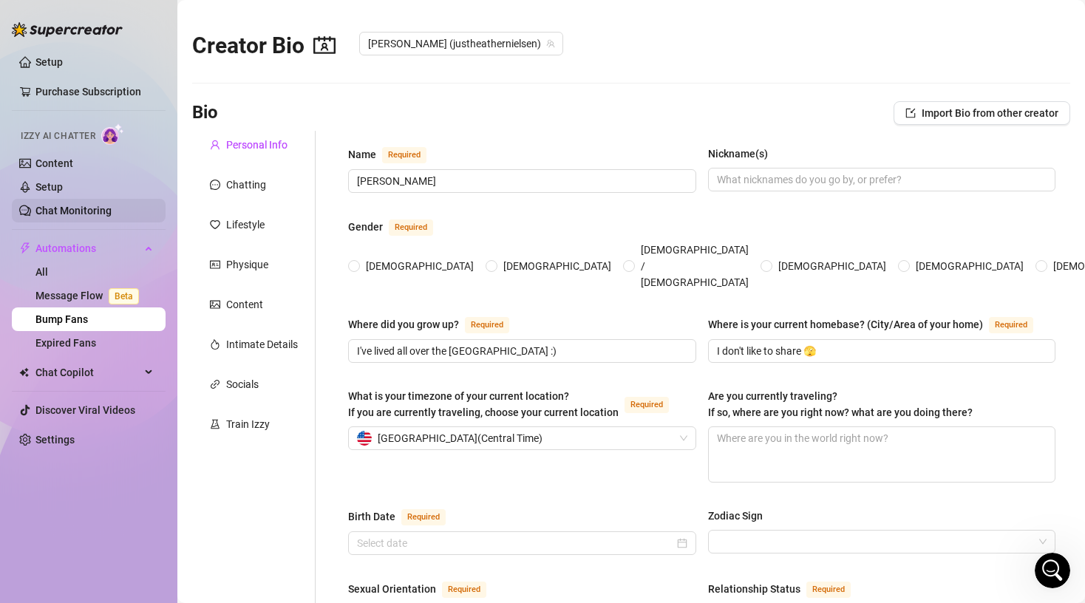
radio input "true"
type input "[DATE]"
click at [69, 372] on span "Chat Copilot" at bounding box center [87, 373] width 105 height 24
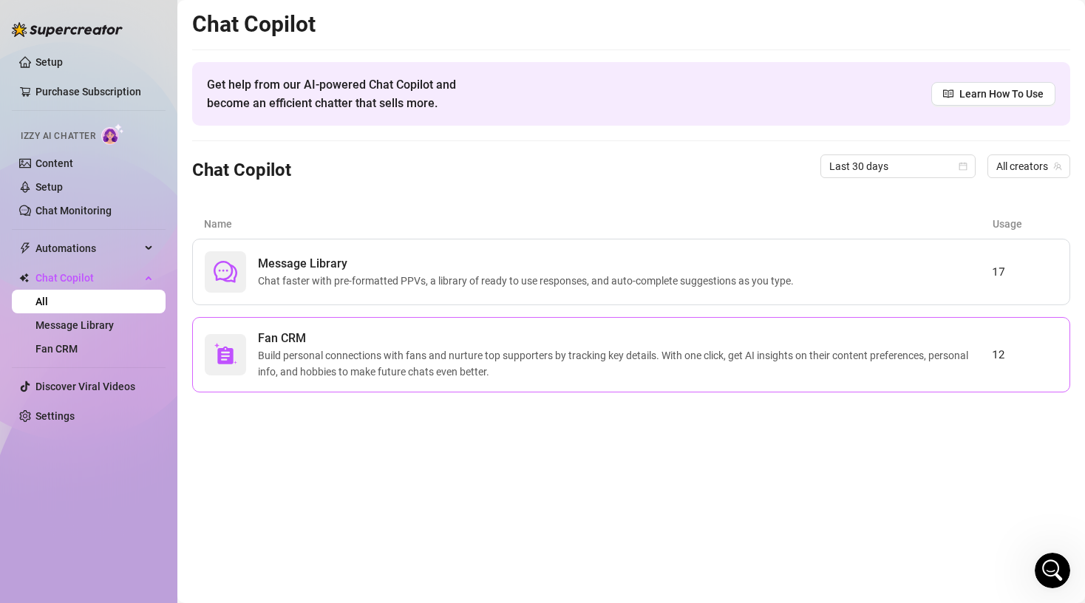
click at [656, 337] on span "Fan CRM" at bounding box center [625, 339] width 734 height 18
click at [390, 288] on span "Chat faster with pre-formatted PPVs, a library of ready to use responses, and a…" at bounding box center [529, 281] width 542 height 16
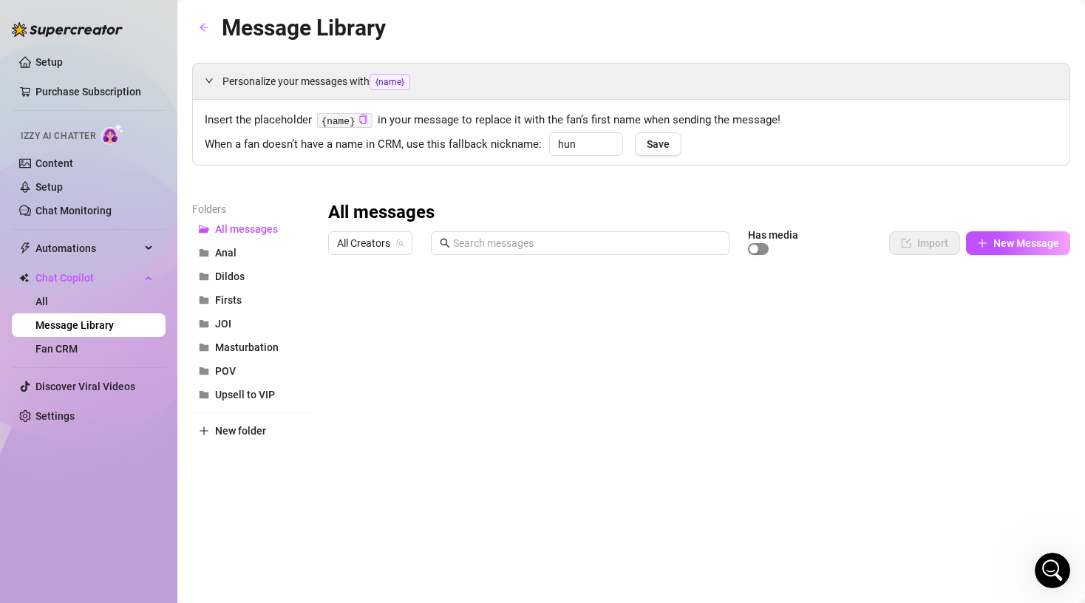
click at [758, 248] on div "button" at bounding box center [754, 249] width 9 height 9
click at [758, 248] on button "button" at bounding box center [758, 249] width 21 height 12
click at [72, 417] on link "Settings" at bounding box center [54, 416] width 39 height 12
click at [94, 215] on link "Chat Monitoring" at bounding box center [73, 211] width 76 height 12
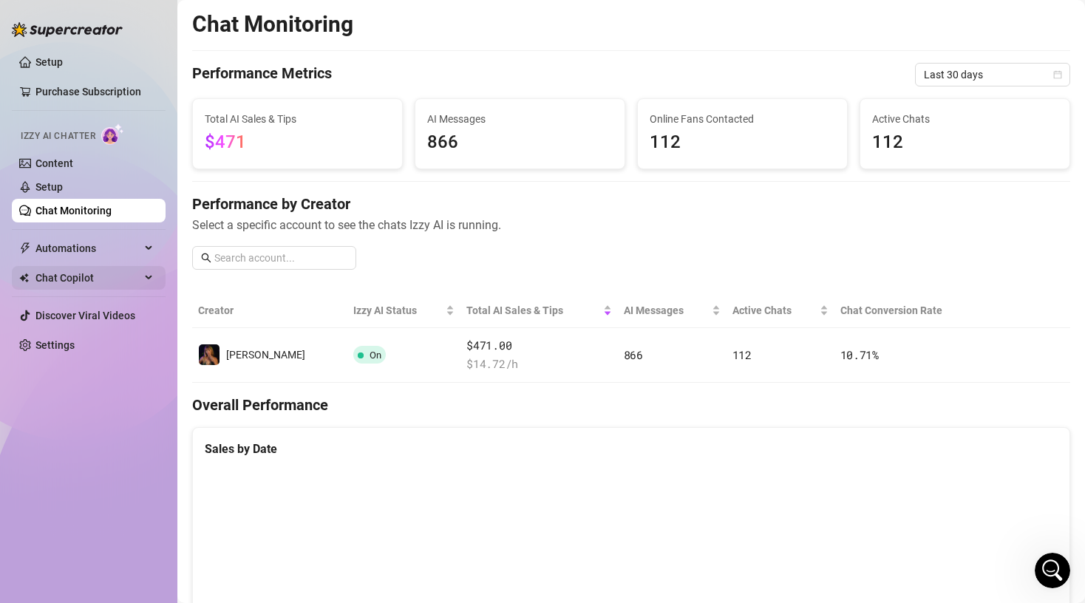
click at [72, 276] on span "Chat Copilot" at bounding box center [87, 278] width 105 height 24
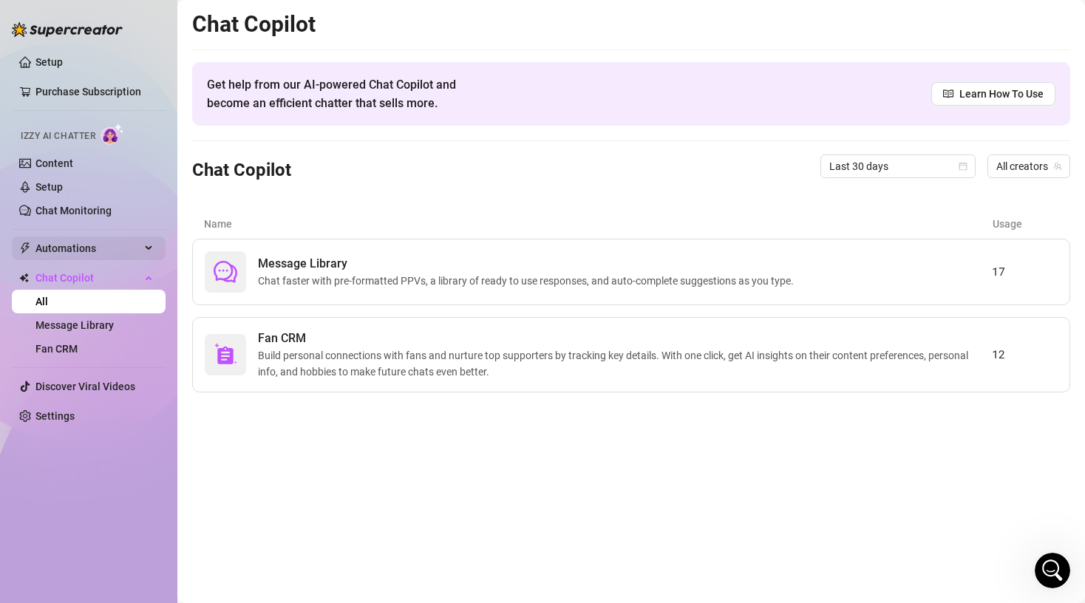
click at [83, 245] on span "Automations" at bounding box center [87, 249] width 105 height 24
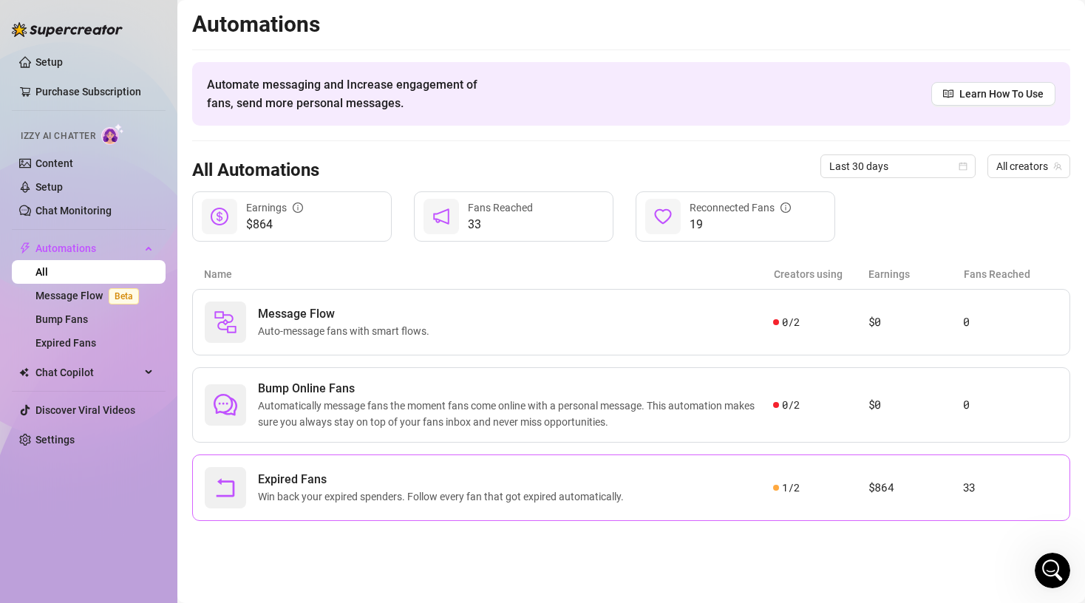
click at [390, 476] on span "Expired Fans" at bounding box center [444, 480] width 372 height 18
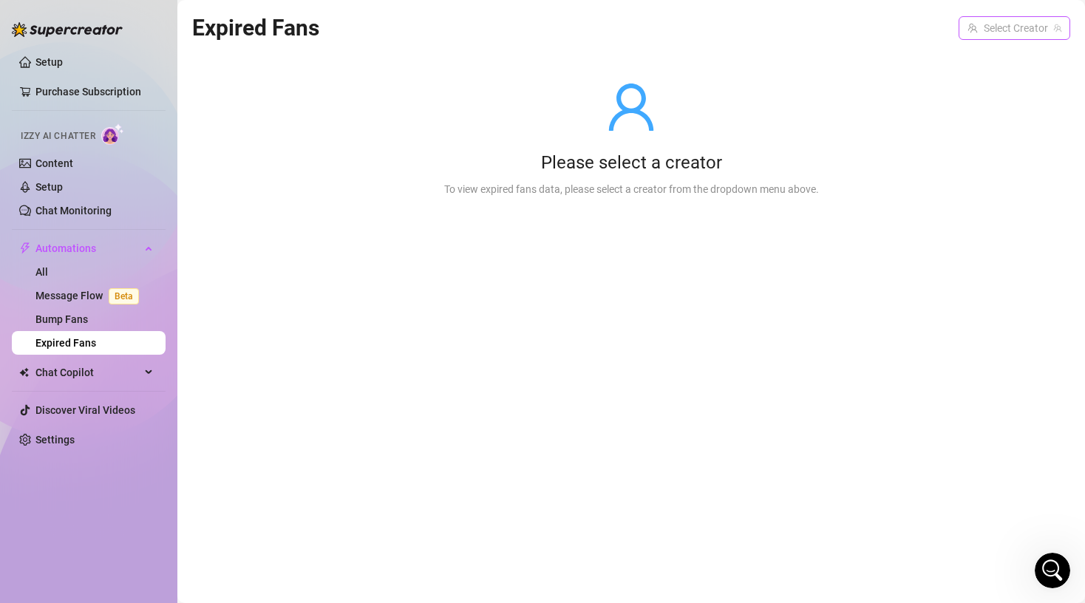
click at [1025, 35] on input "search" at bounding box center [1008, 28] width 81 height 22
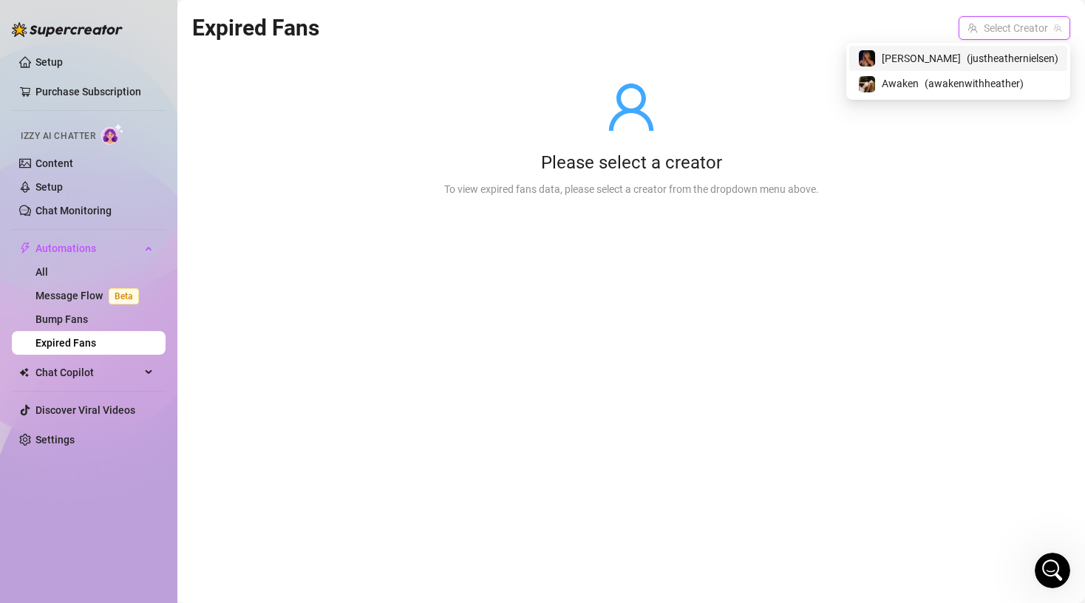
click at [958, 60] on div "[PERSON_NAME] ( justheathernielsen )" at bounding box center [958, 59] width 200 height 18
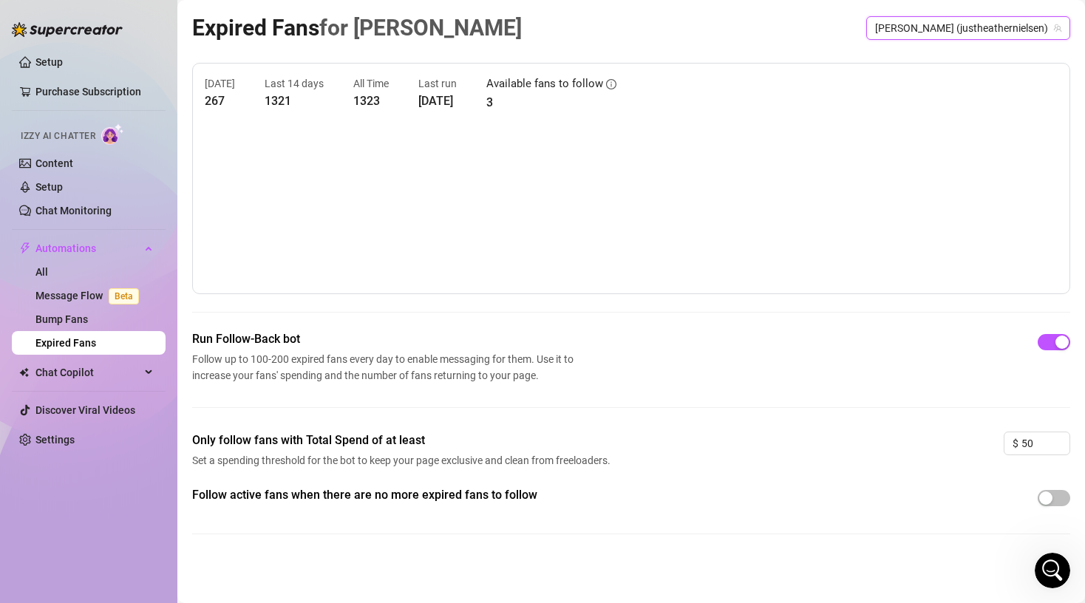
click at [188, 406] on main "Expired Fans for [PERSON_NAME] [PERSON_NAME] (justheathernielsen) [PERSON_NAME]…" at bounding box center [631, 301] width 908 height 603
click at [205, 551] on div "Follow active fans when there are no more expired fans to follow" at bounding box center [631, 522] width 878 height 72
drag, startPoint x: 206, startPoint y: 551, endPoint x: 220, endPoint y: 599, distance: 50.8
click at [220, 599] on main "Expired Fans for [PERSON_NAME] [PERSON_NAME] (justheathernielsen) [DATE] 267 La…" at bounding box center [631, 301] width 908 height 603
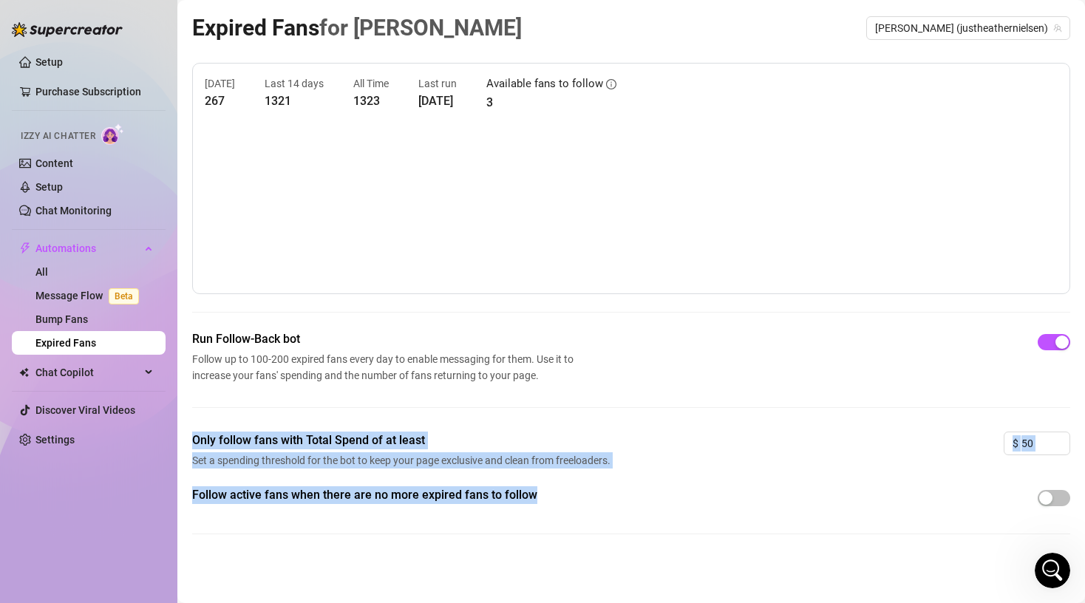
drag, startPoint x: 299, startPoint y: 423, endPoint x: 348, endPoint y: 591, distance: 175.7
click at [353, 594] on main "Expired Fans for [PERSON_NAME] [PERSON_NAME] (justheathernielsen) [DATE] 267 La…" at bounding box center [631, 301] width 908 height 603
click at [421, 570] on main "Expired Fans for [PERSON_NAME] [PERSON_NAME] (justheathernielsen) [DATE] 267 La…" at bounding box center [631, 301] width 908 height 603
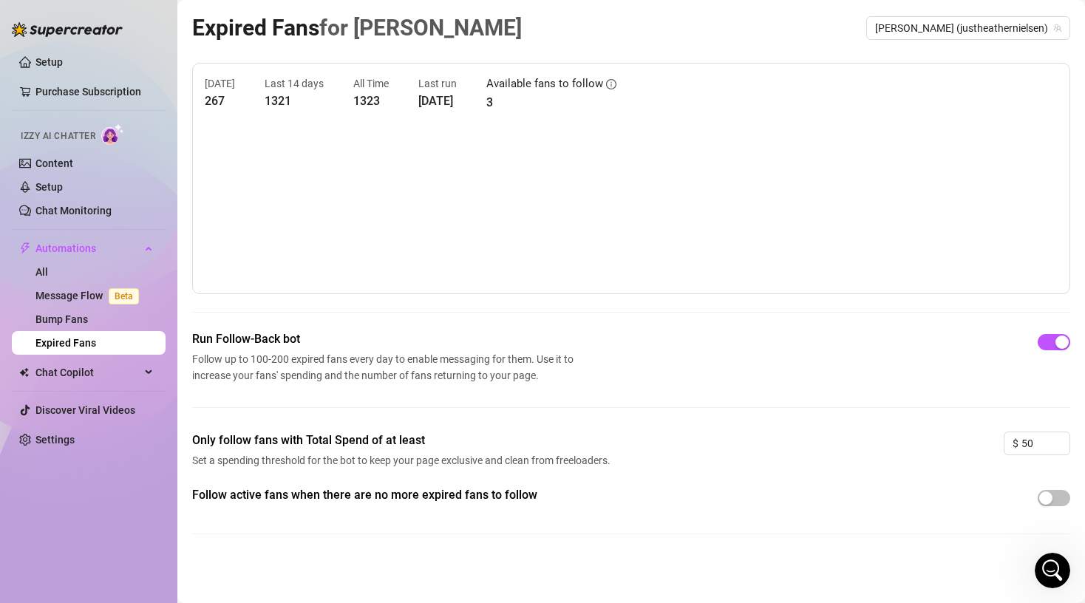
click at [453, 336] on span "Run Follow-Back bot" at bounding box center [385, 339] width 387 height 18
click at [123, 373] on span "Chat Copilot" at bounding box center [87, 373] width 105 height 24
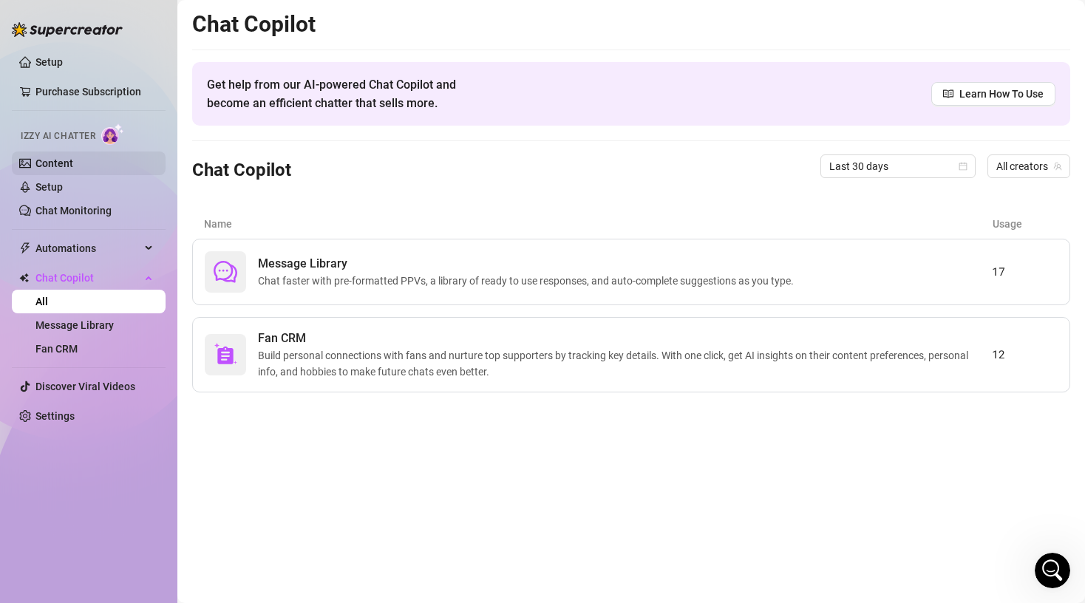
click at [67, 157] on link "Content" at bounding box center [54, 163] width 38 height 12
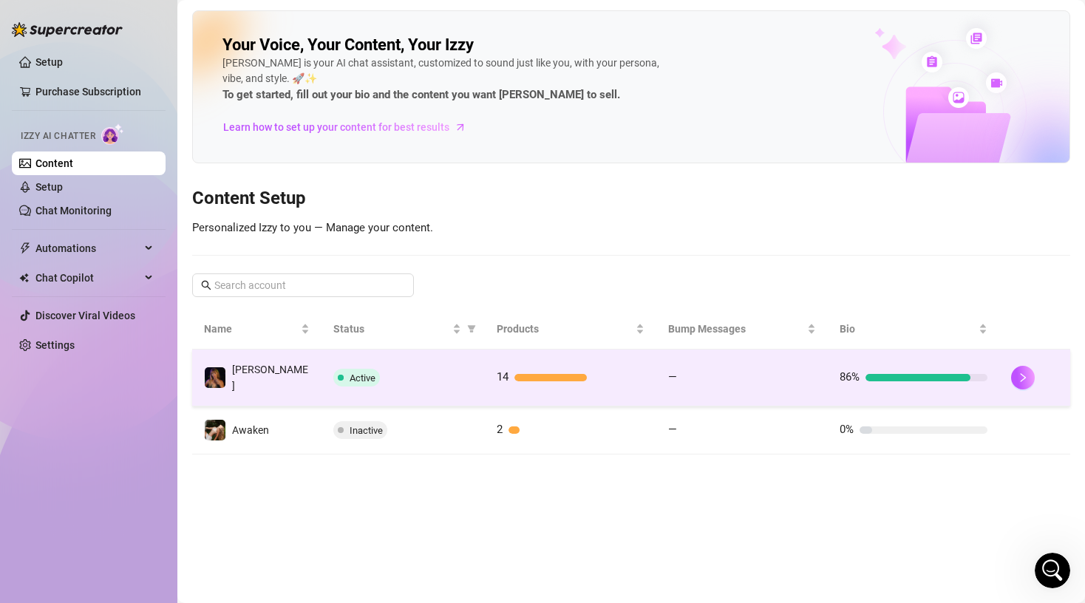
click at [461, 378] on div "Active" at bounding box center [403, 378] width 140 height 18
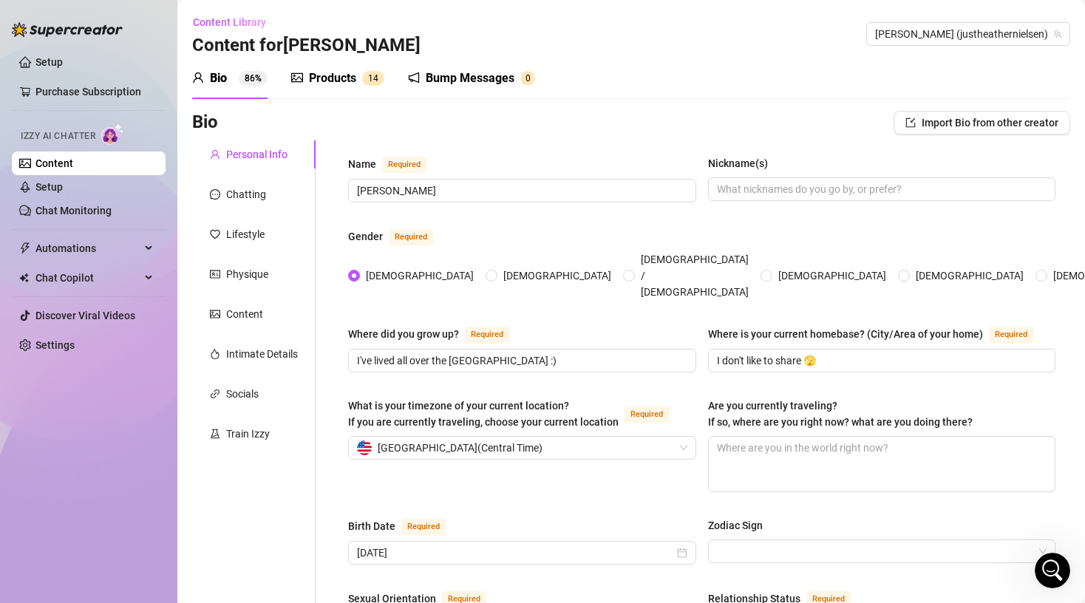
click at [327, 72] on div "Products" at bounding box center [332, 78] width 47 height 18
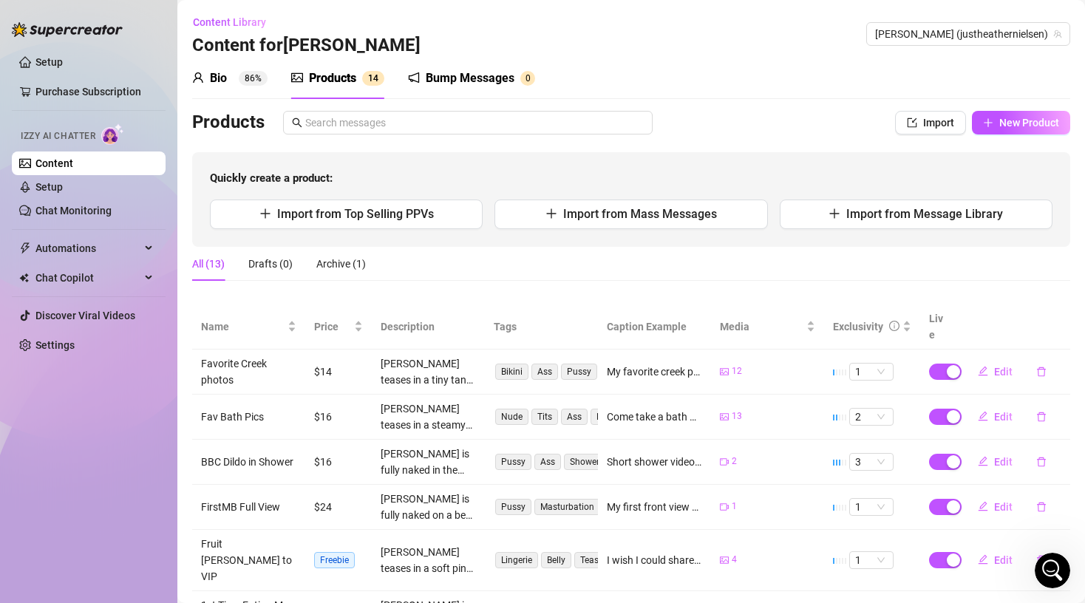
click at [177, 407] on main "Content Library Content for [PERSON_NAME] [PERSON_NAME] (justheathernielsen) Bi…" at bounding box center [631, 451] width 908 height 903
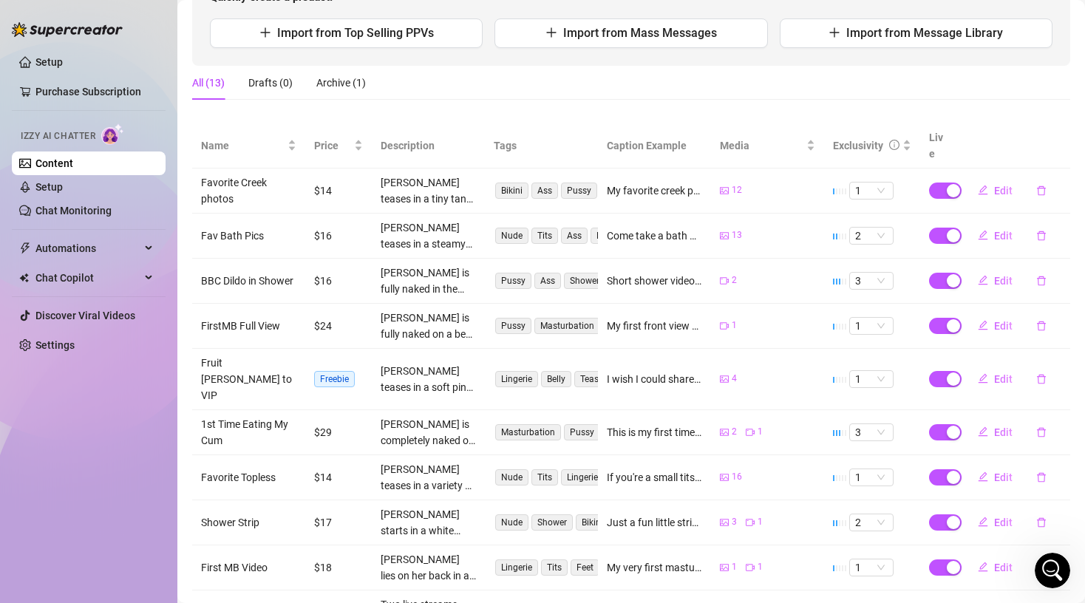
scroll to position [177, 0]
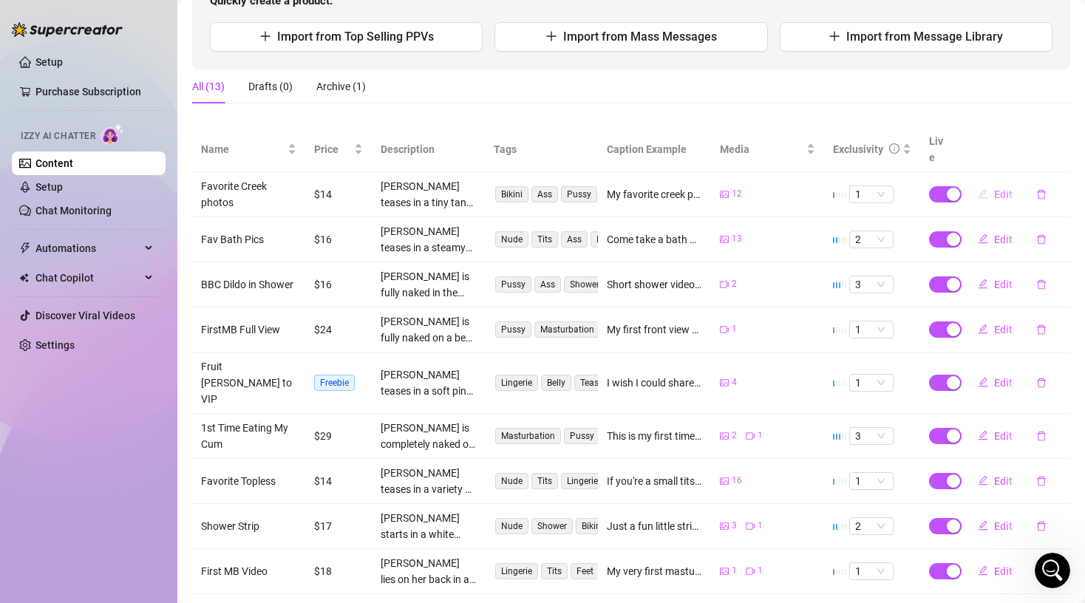
click at [1004, 188] on span "Edit" at bounding box center [1003, 194] width 18 height 12
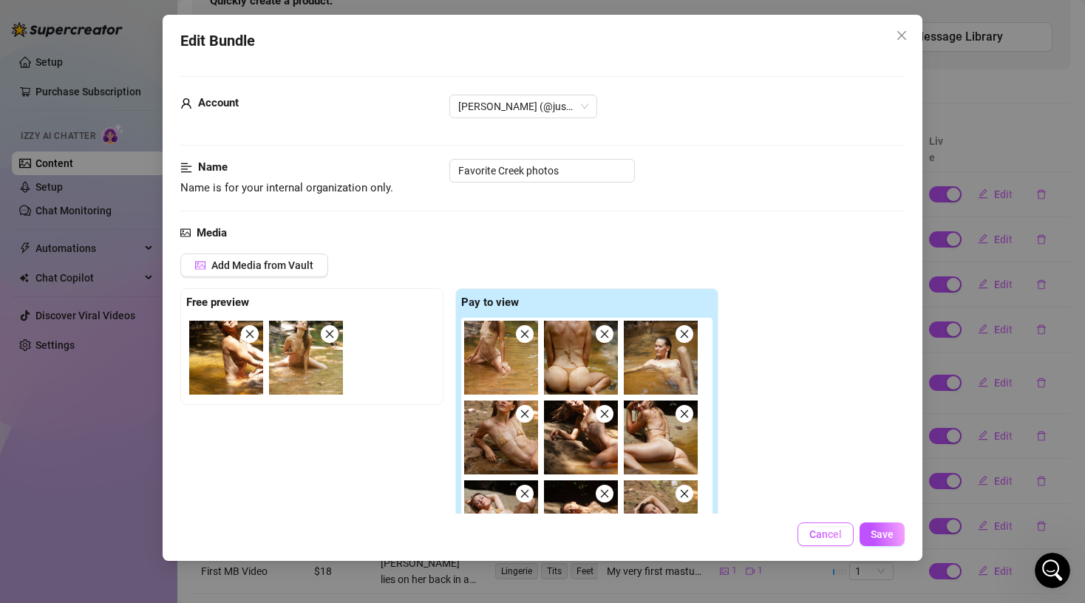
click at [823, 536] on span "Cancel" at bounding box center [825, 535] width 33 height 12
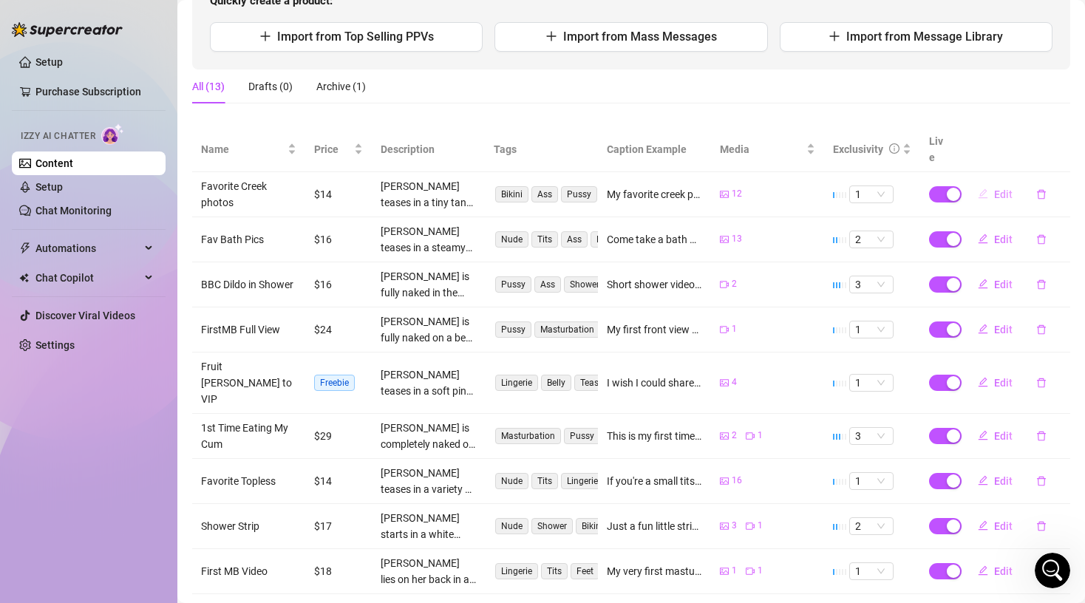
click at [982, 188] on icon "edit" at bounding box center [983, 193] width 10 height 10
type textarea "My favorite creek photos :) A recreation of one of my favorite sexual experienc…"
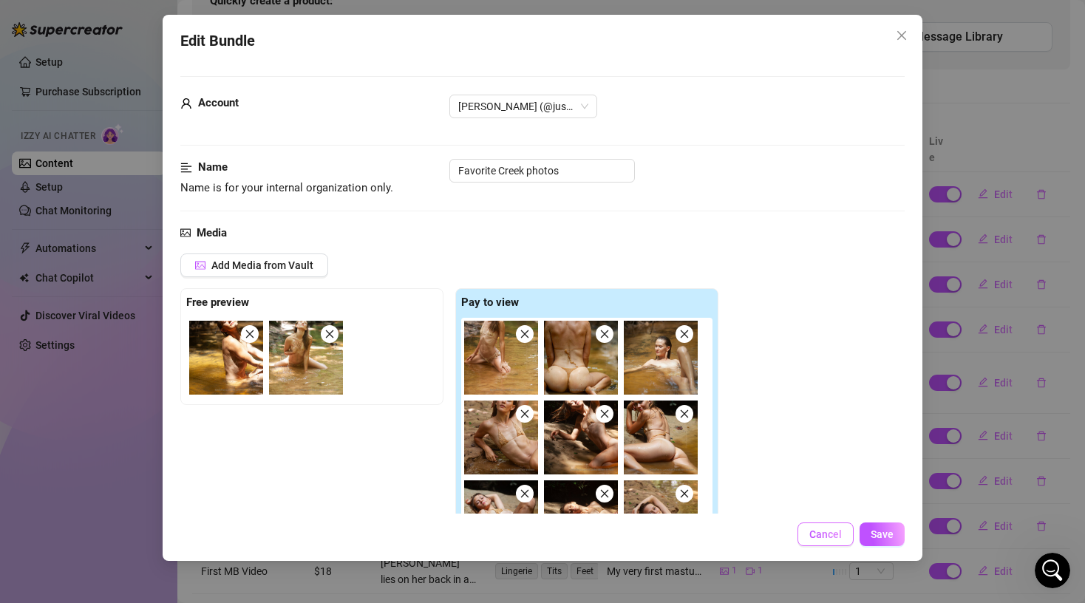
click at [826, 528] on button "Cancel" at bounding box center [826, 535] width 56 height 24
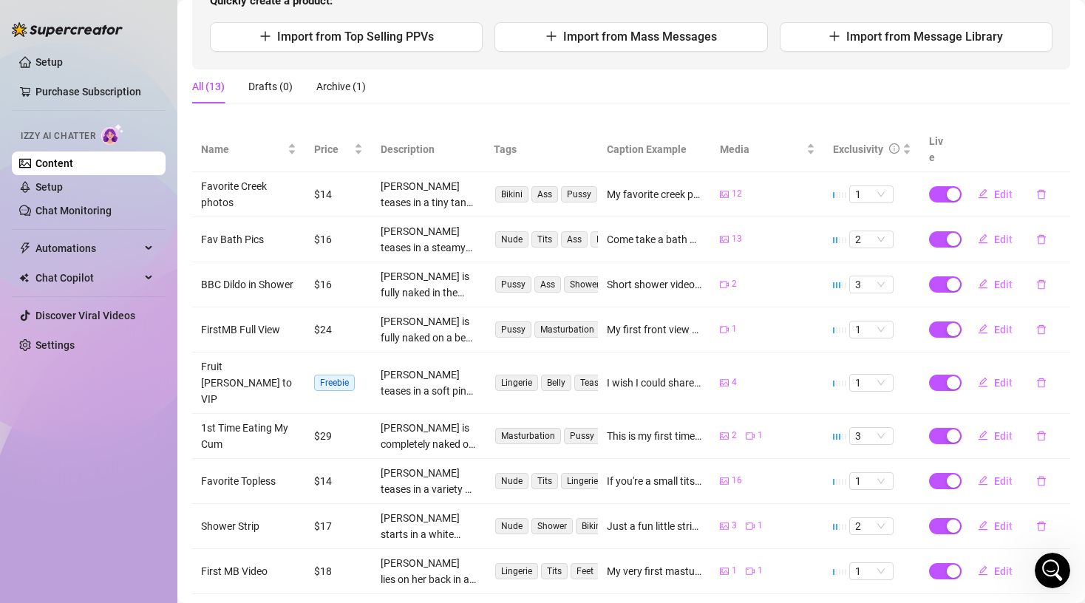
click at [327, 177] on td "$14" at bounding box center [338, 194] width 67 height 45
click at [1014, 146] on th at bounding box center [1013, 149] width 113 height 45
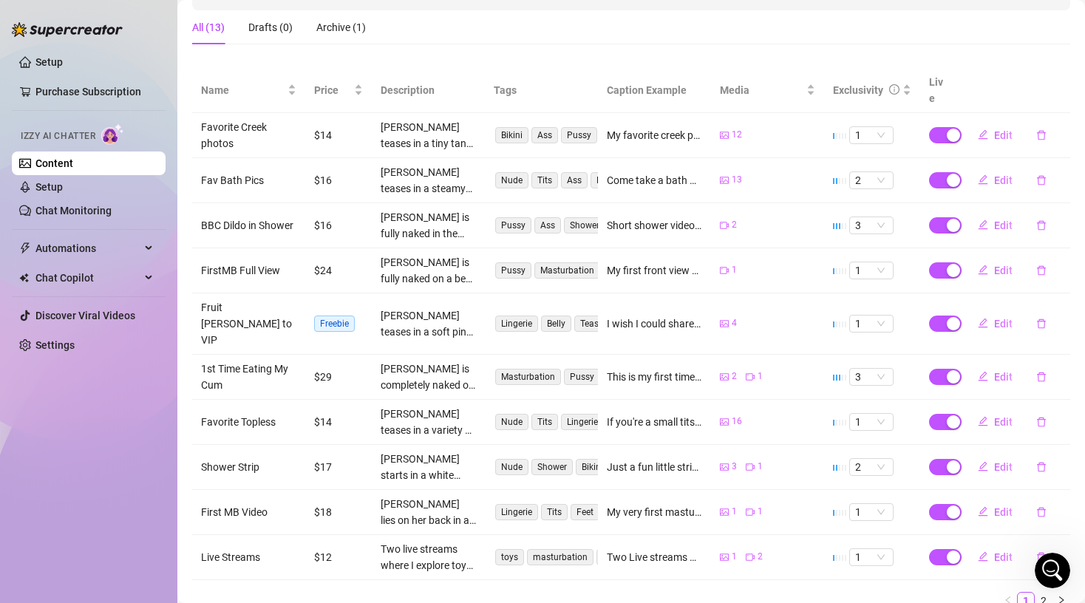
scroll to position [266, 0]
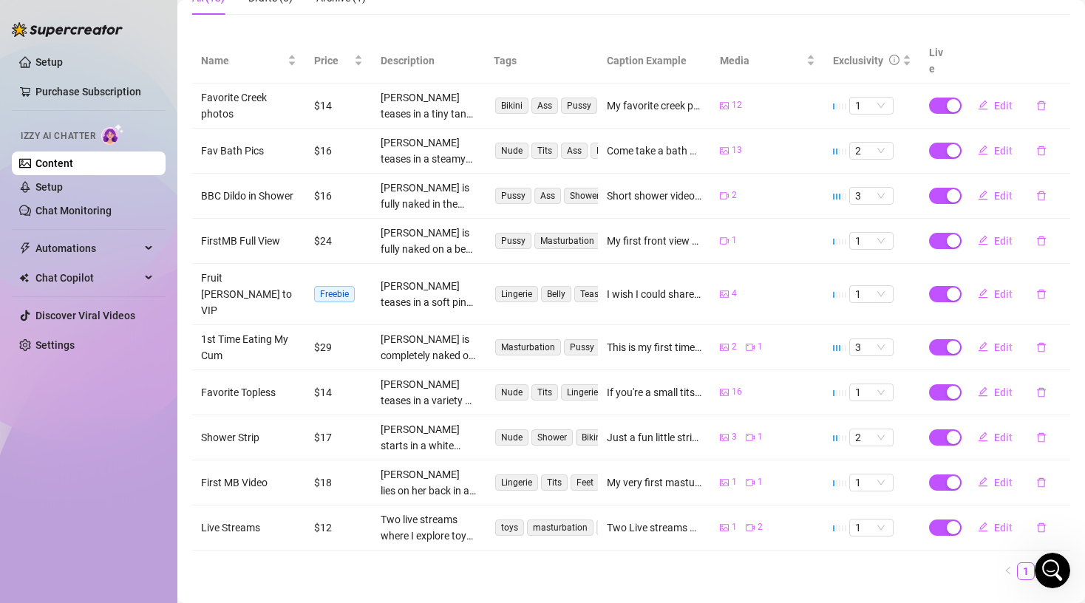
click at [1064, 566] on icon "right" at bounding box center [1061, 570] width 9 height 9
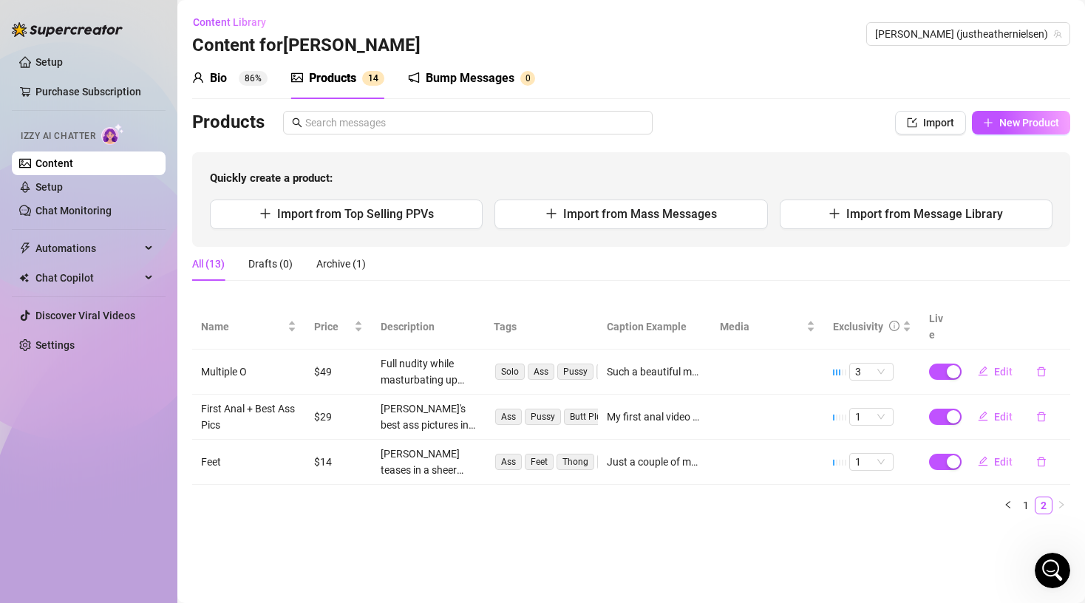
scroll to position [0, 0]
click at [332, 262] on div "Archive (1)" at bounding box center [341, 264] width 50 height 16
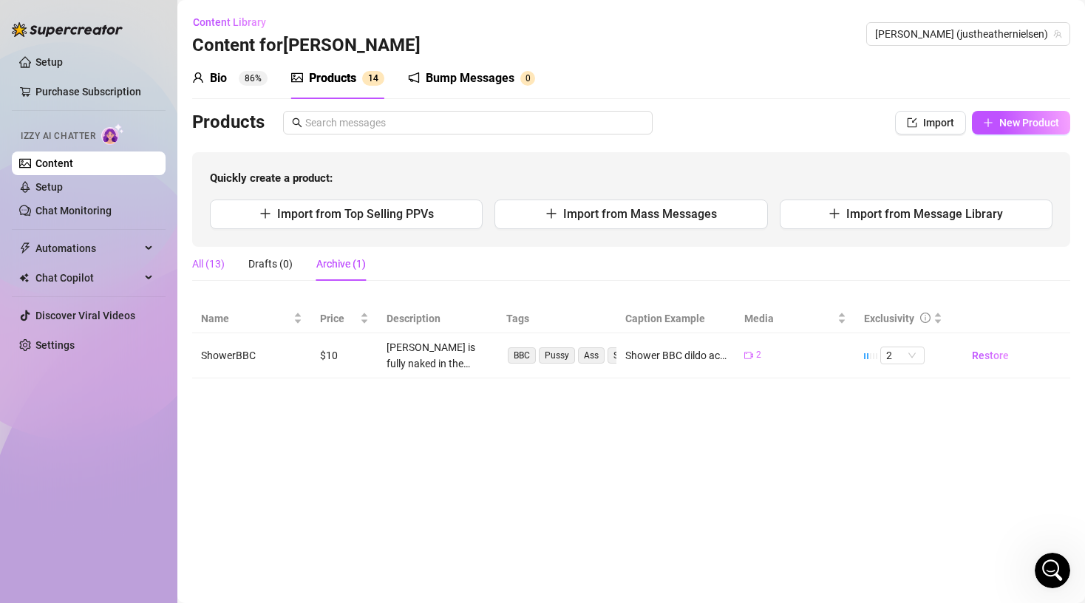
click at [216, 259] on div "All (13)" at bounding box center [208, 264] width 33 height 16
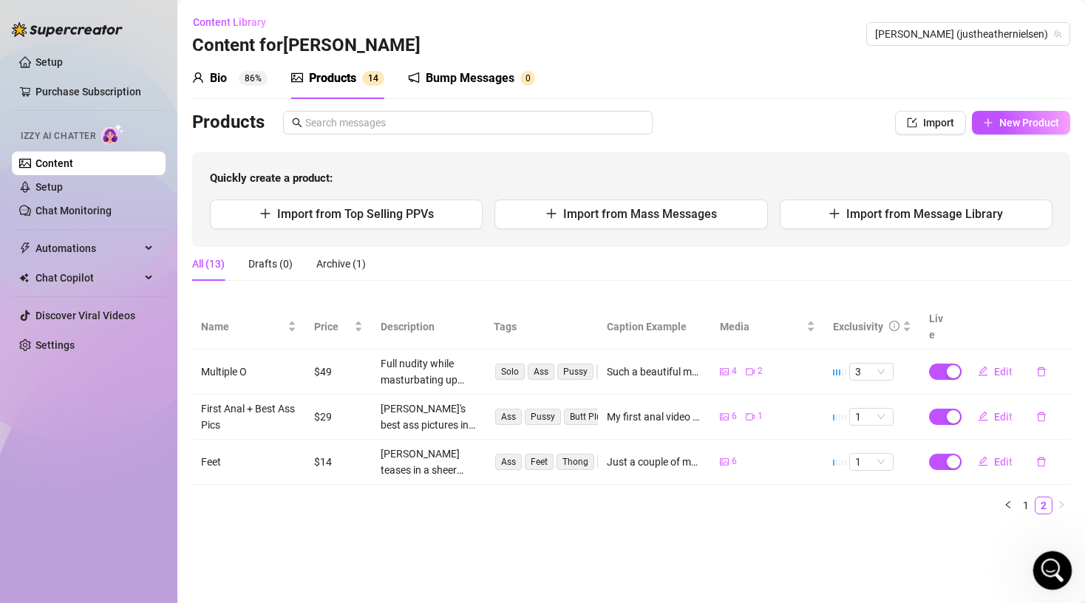
click at [1052, 560] on icon "Open Intercom Messenger" at bounding box center [1051, 569] width 24 height 24
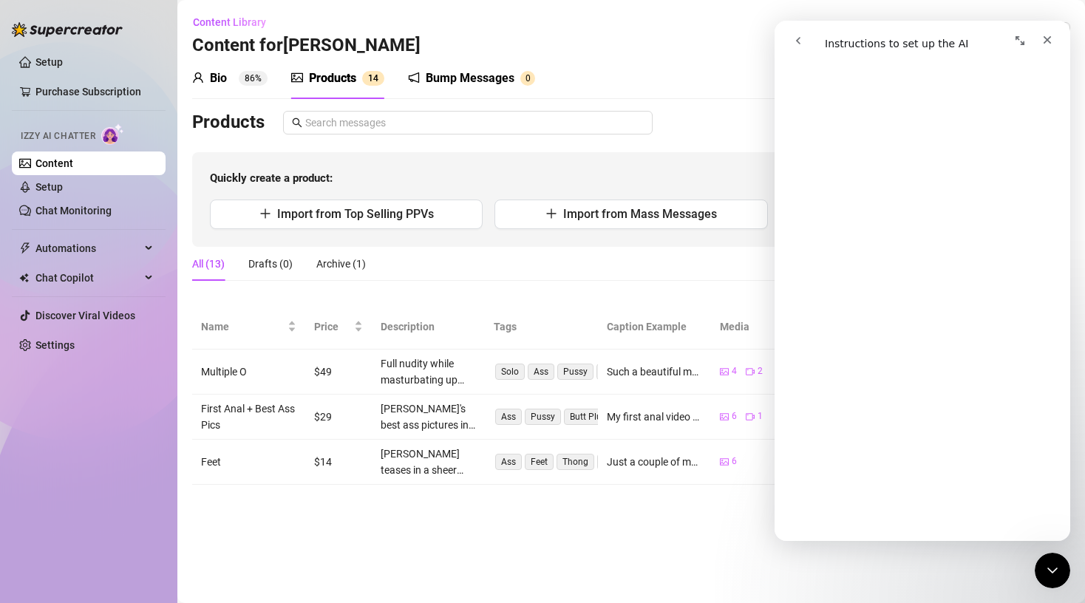
click at [344, 78] on div "Products" at bounding box center [332, 78] width 47 height 18
click at [1046, 41] on icon "Close" at bounding box center [1048, 40] width 12 height 12
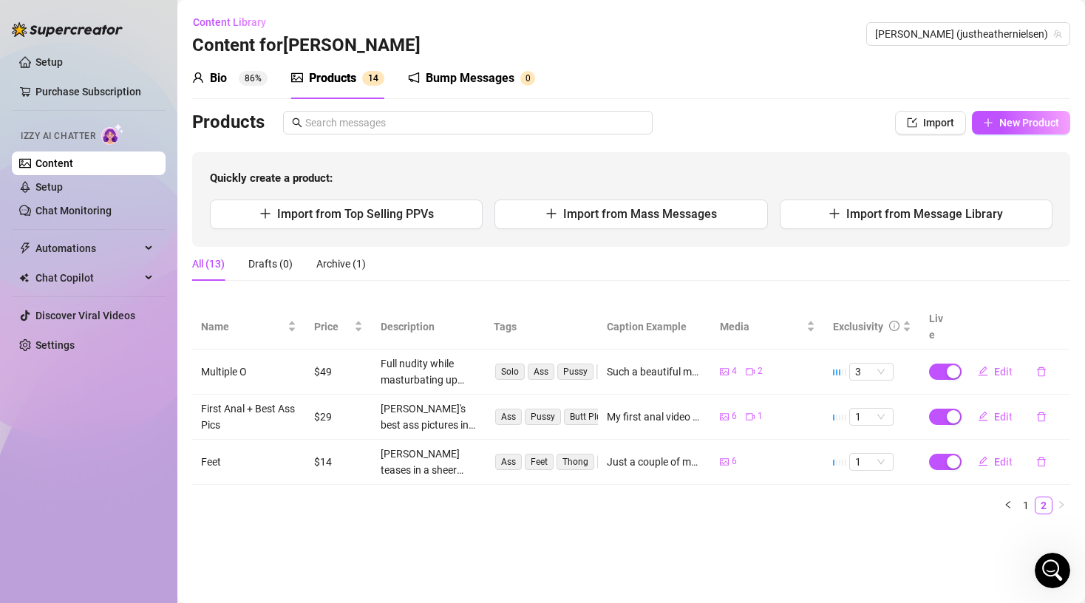
click at [391, 538] on main "Content Library Content for [PERSON_NAME] [PERSON_NAME] (justheathernielsen) Bi…" at bounding box center [631, 301] width 908 height 603
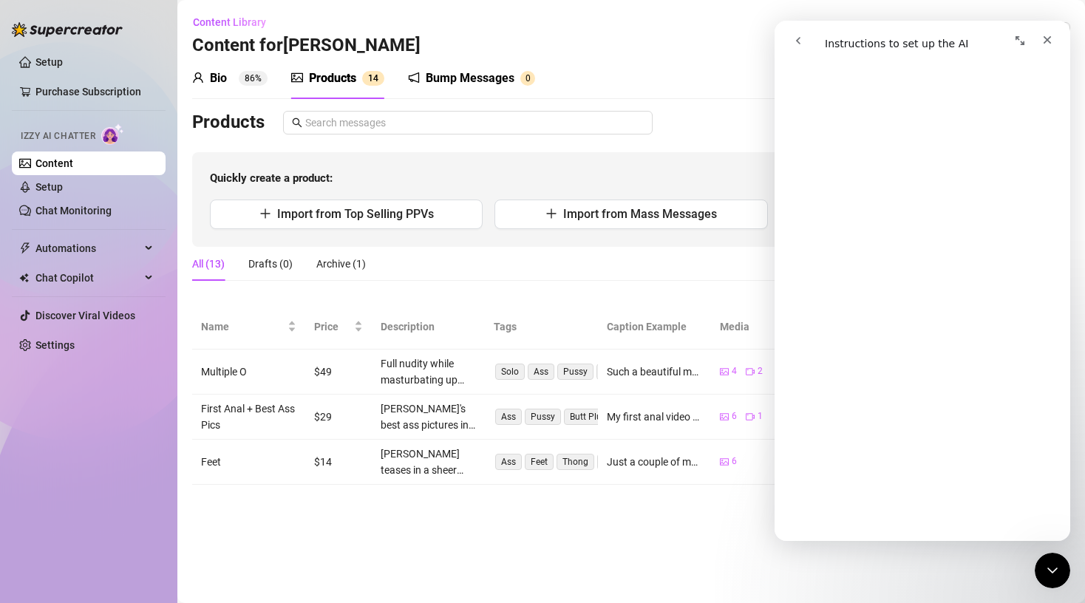
click at [799, 34] on button "go back" at bounding box center [798, 41] width 28 height 28
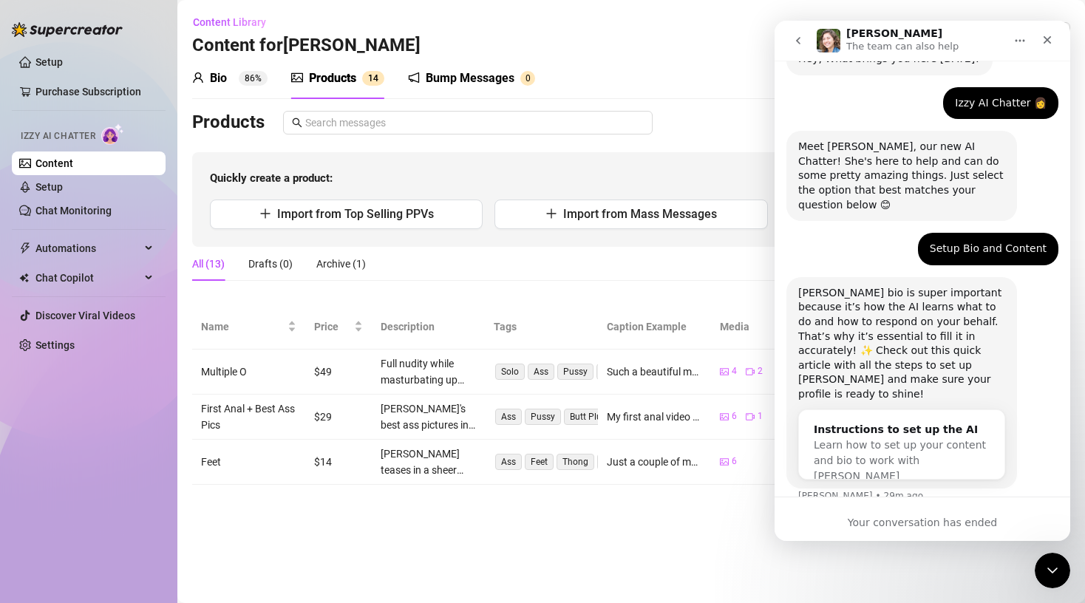
scroll to position [70, 0]
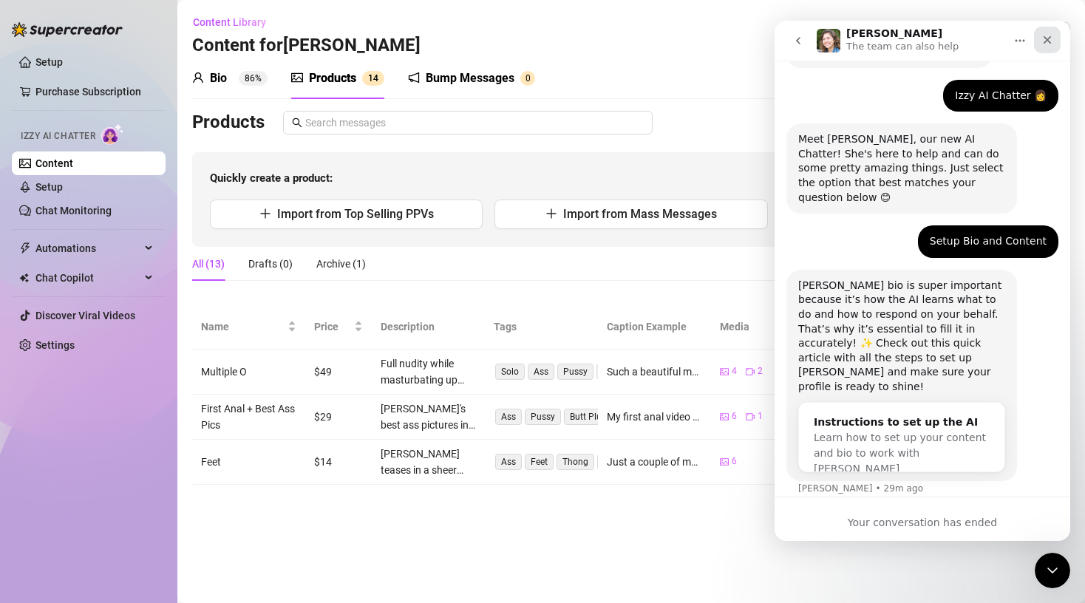
click at [1047, 34] on icon "Close" at bounding box center [1048, 40] width 12 height 12
click at [863, 44] on p "The team can also help" at bounding box center [902, 46] width 112 height 15
click at [1017, 42] on icon "Home" at bounding box center [1020, 41] width 12 height 12
click at [801, 44] on icon "go back" at bounding box center [798, 41] width 12 height 12
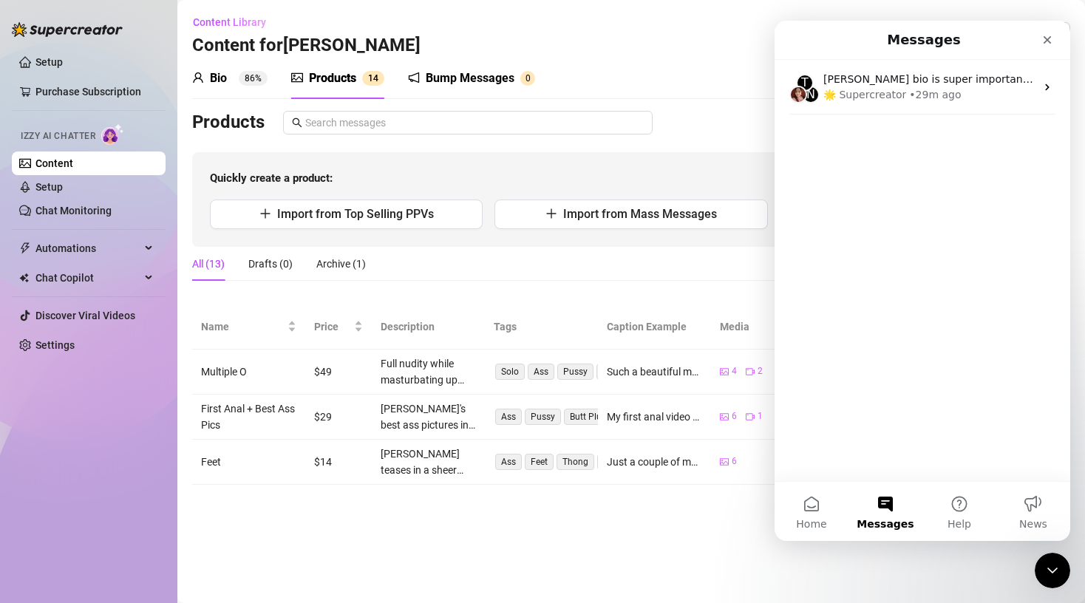
scroll to position [0, 0]
click at [954, 504] on button "Help" at bounding box center [960, 511] width 74 height 59
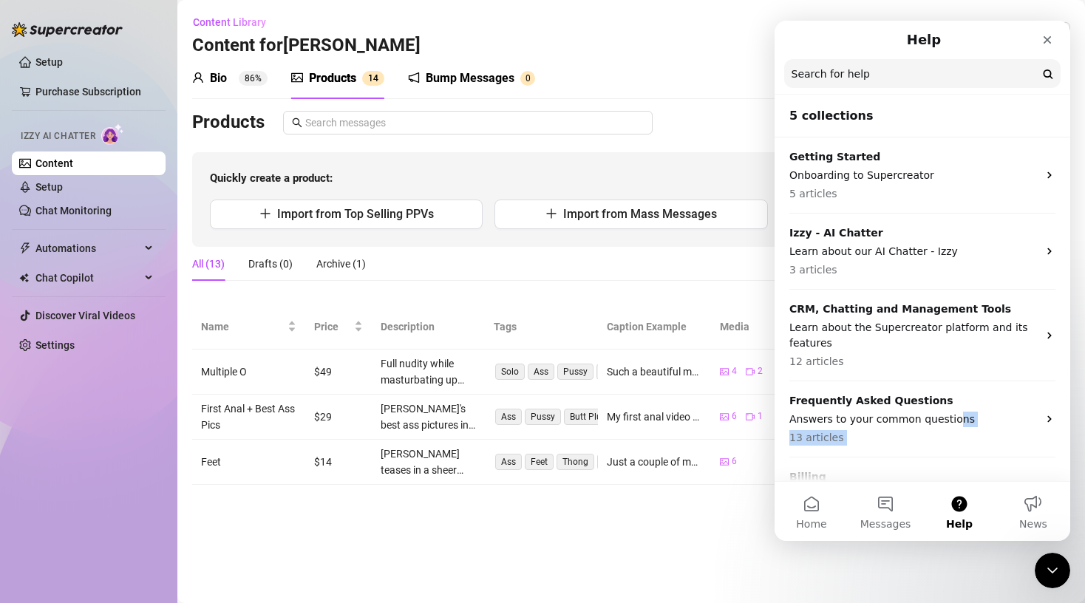
scroll to position [52, 0]
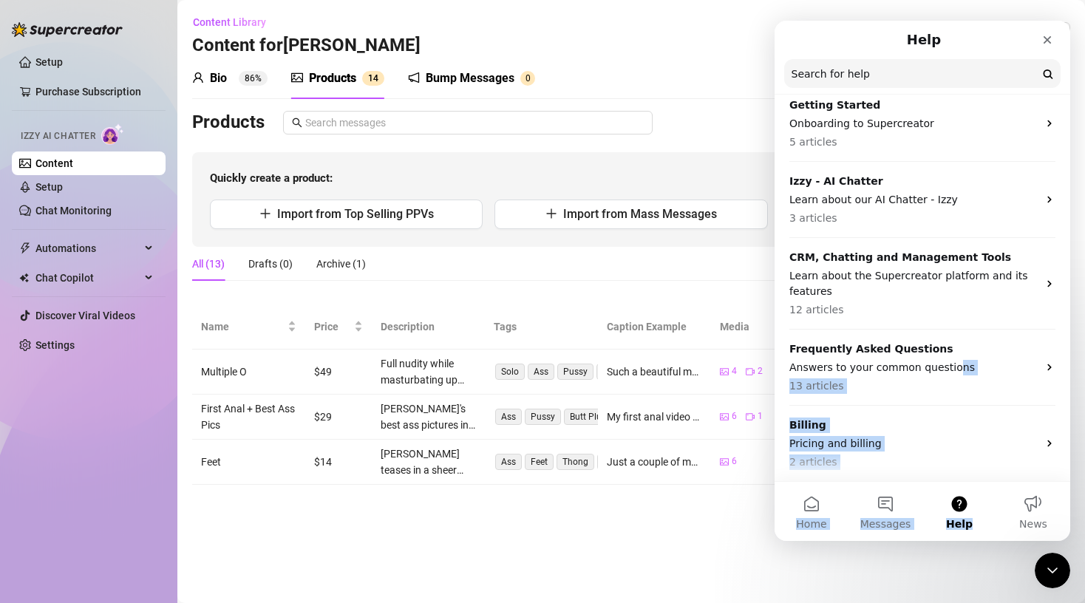
drag, startPoint x: 949, startPoint y: 424, endPoint x: 945, endPoint y: 530, distance: 106.5
click at [948, 530] on div "5 collections Getting Started Onboarding to Supercreator 5 articles Izzy - AI C…" at bounding box center [923, 281] width 296 height 520
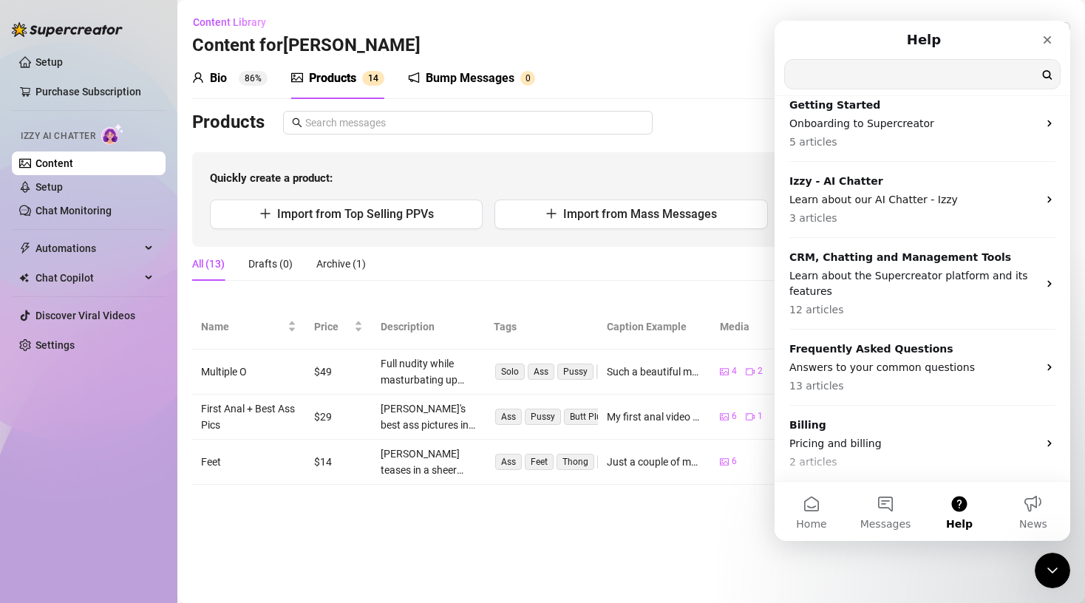
click at [865, 72] on input "Search for help" at bounding box center [922, 74] width 275 height 29
type input "customer servcice"
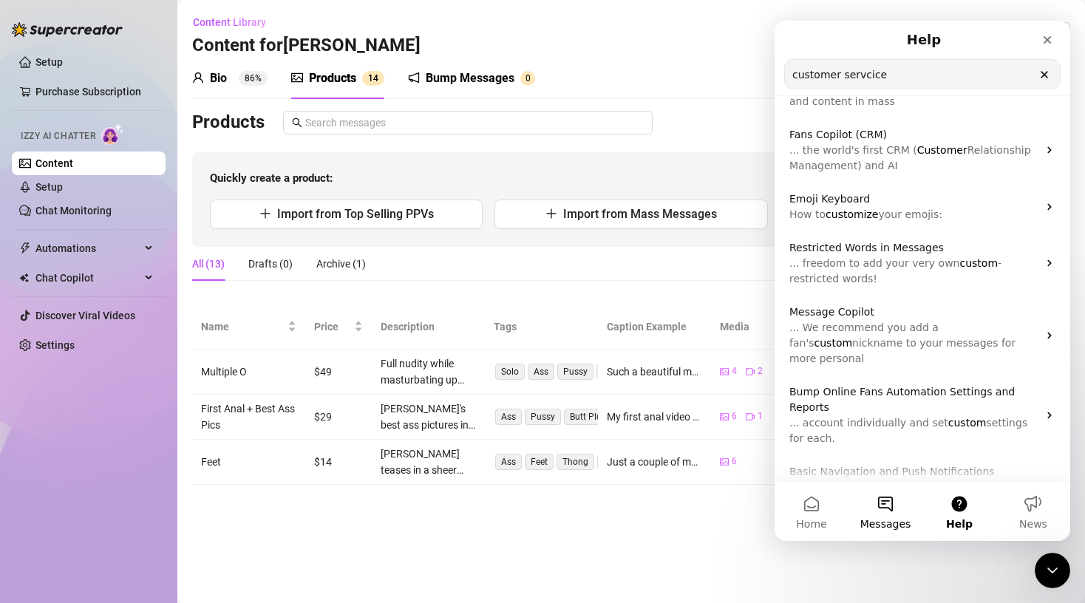
click at [875, 515] on button "Messages" at bounding box center [886, 511] width 74 height 59
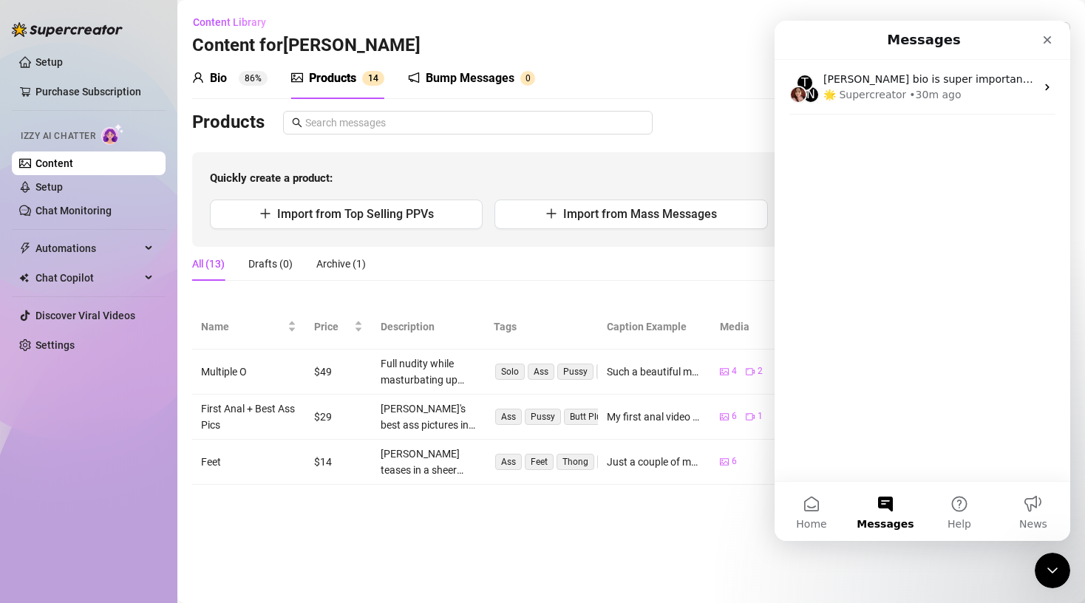
click at [131, 466] on div "Setup Purchase Subscription Izzy AI Chatter Content Setup Chat Monitoring Autom…" at bounding box center [89, 295] width 154 height 590
drag, startPoint x: 1050, startPoint y: 40, endPoint x: 1824, endPoint y: 61, distance: 775.0
click at [1050, 40] on icon "Close" at bounding box center [1048, 40] width 12 height 12
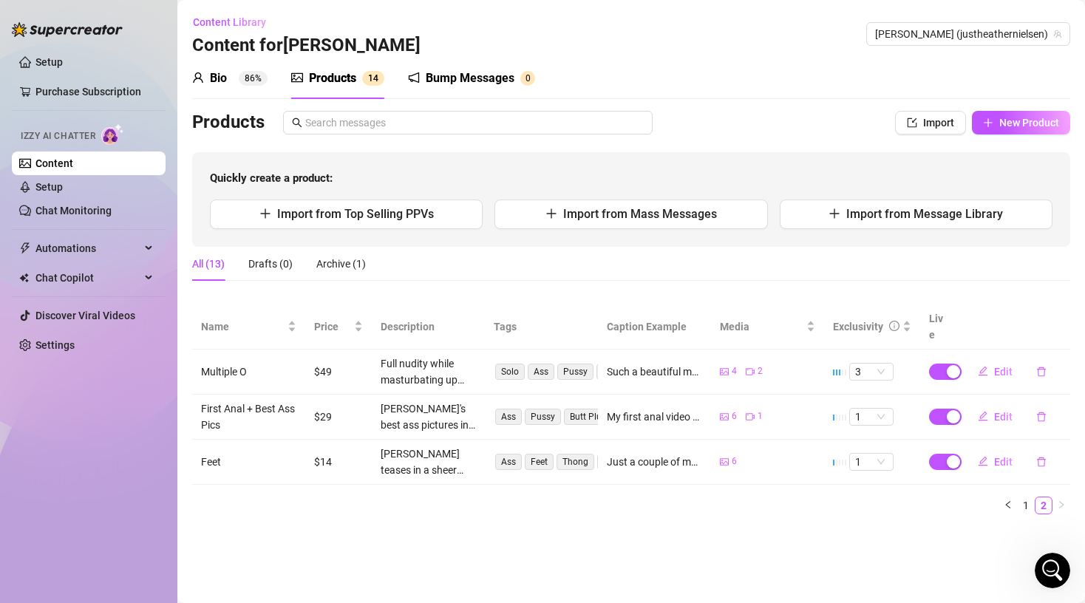
drag, startPoint x: 843, startPoint y: 2, endPoint x: 654, endPoint y: -1, distance: 188.5
click at [654, 0] on html "Setup Purchase Subscription Izzy AI Chatter Content Setup Chat Monitoring Autom…" at bounding box center [542, 301] width 1085 height 603
click at [214, 268] on div "All (13)" at bounding box center [208, 264] width 33 height 16
click at [342, 262] on div "Archive (1)" at bounding box center [341, 264] width 50 height 16
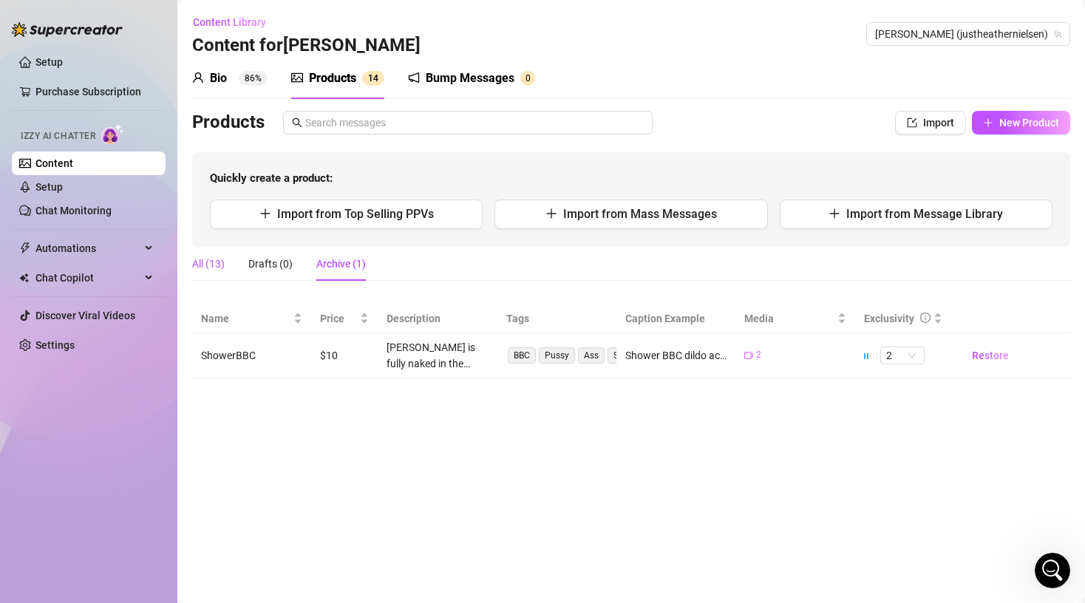
click at [200, 260] on div "All (13)" at bounding box center [208, 264] width 33 height 16
